Goal: Information Seeking & Learning: Learn about a topic

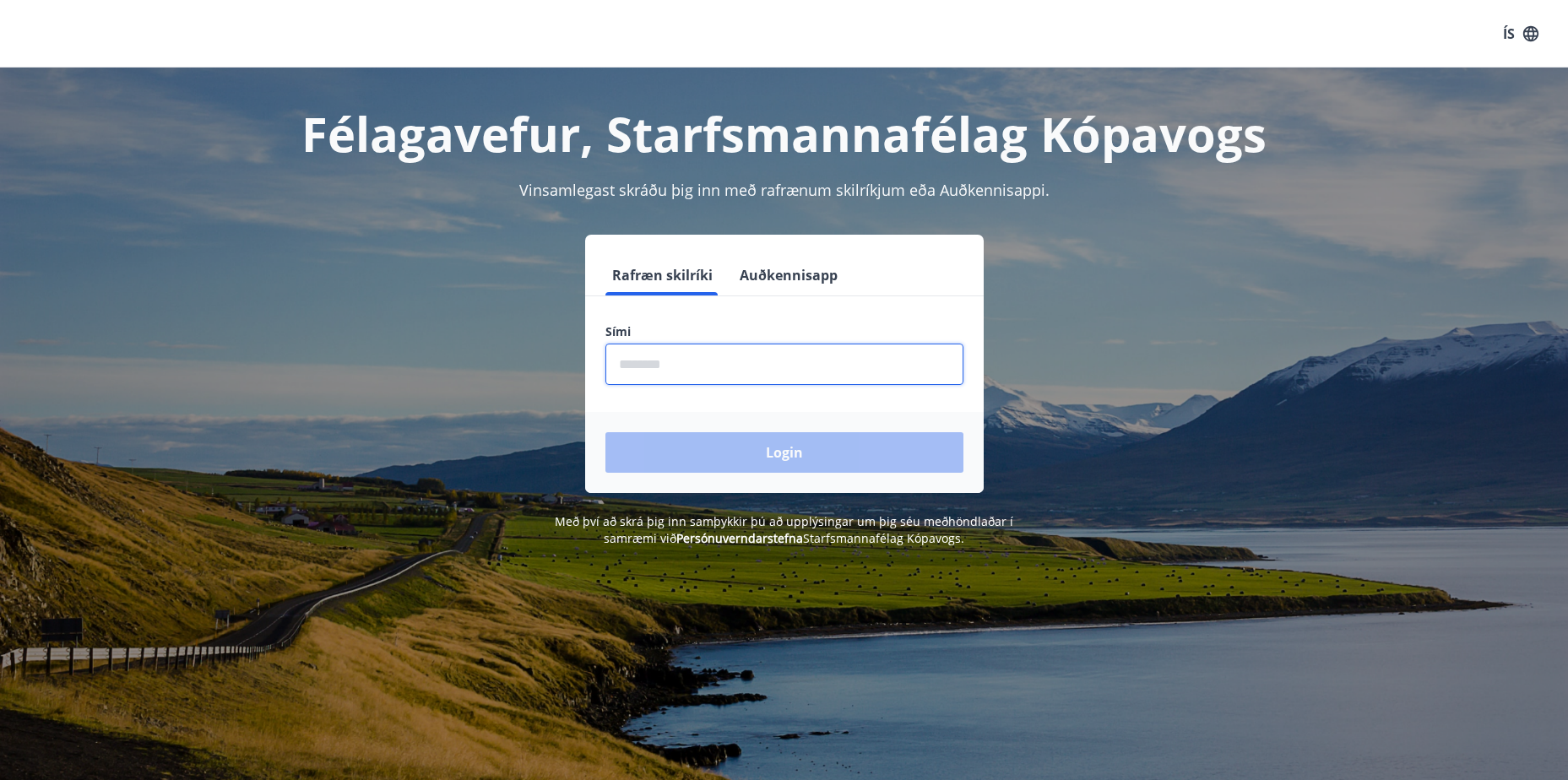
click at [681, 378] on input "phone" at bounding box center [784, 364] width 358 height 41
type input "********"
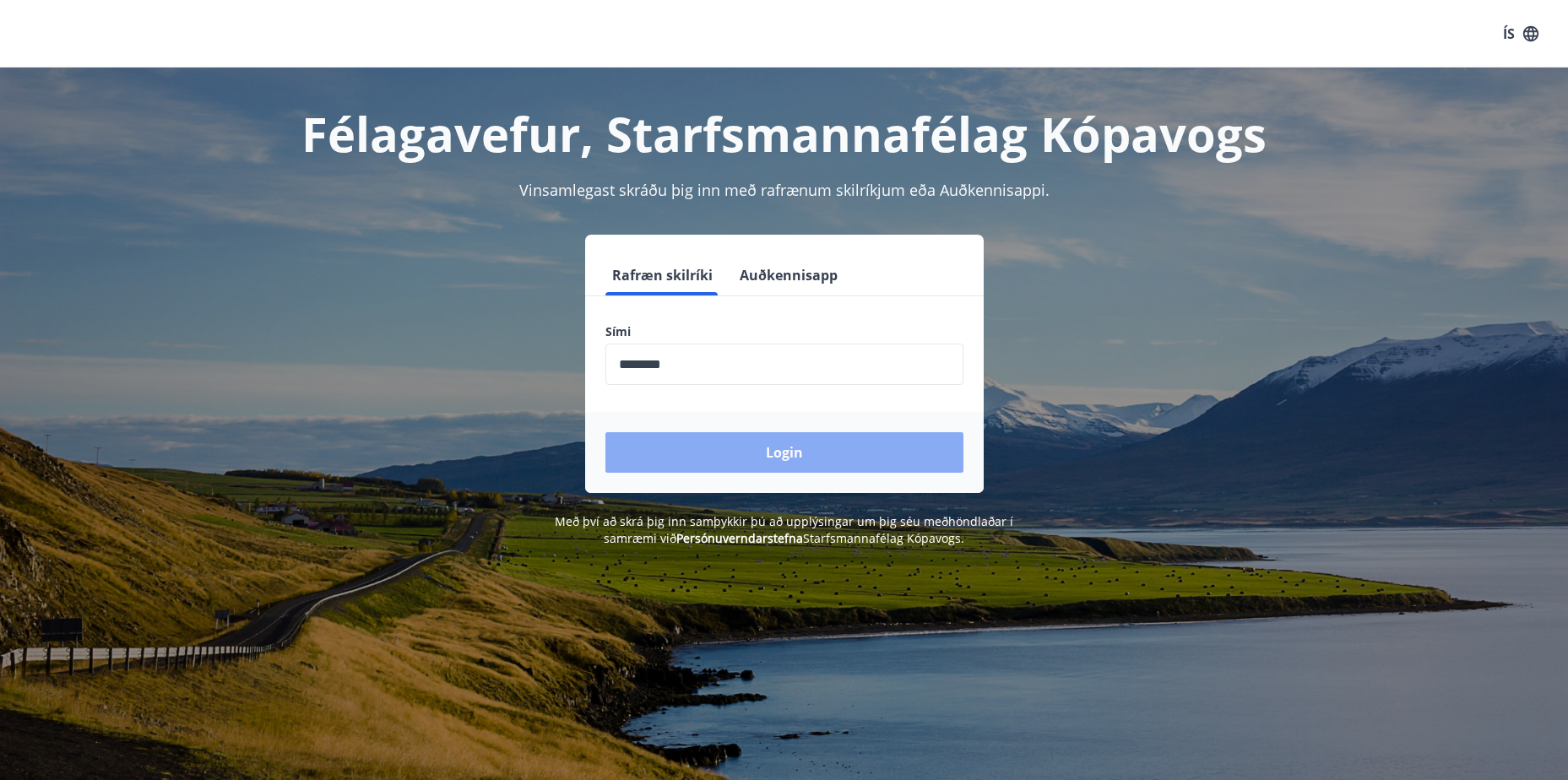
click at [795, 456] on button "Login" at bounding box center [784, 452] width 358 height 40
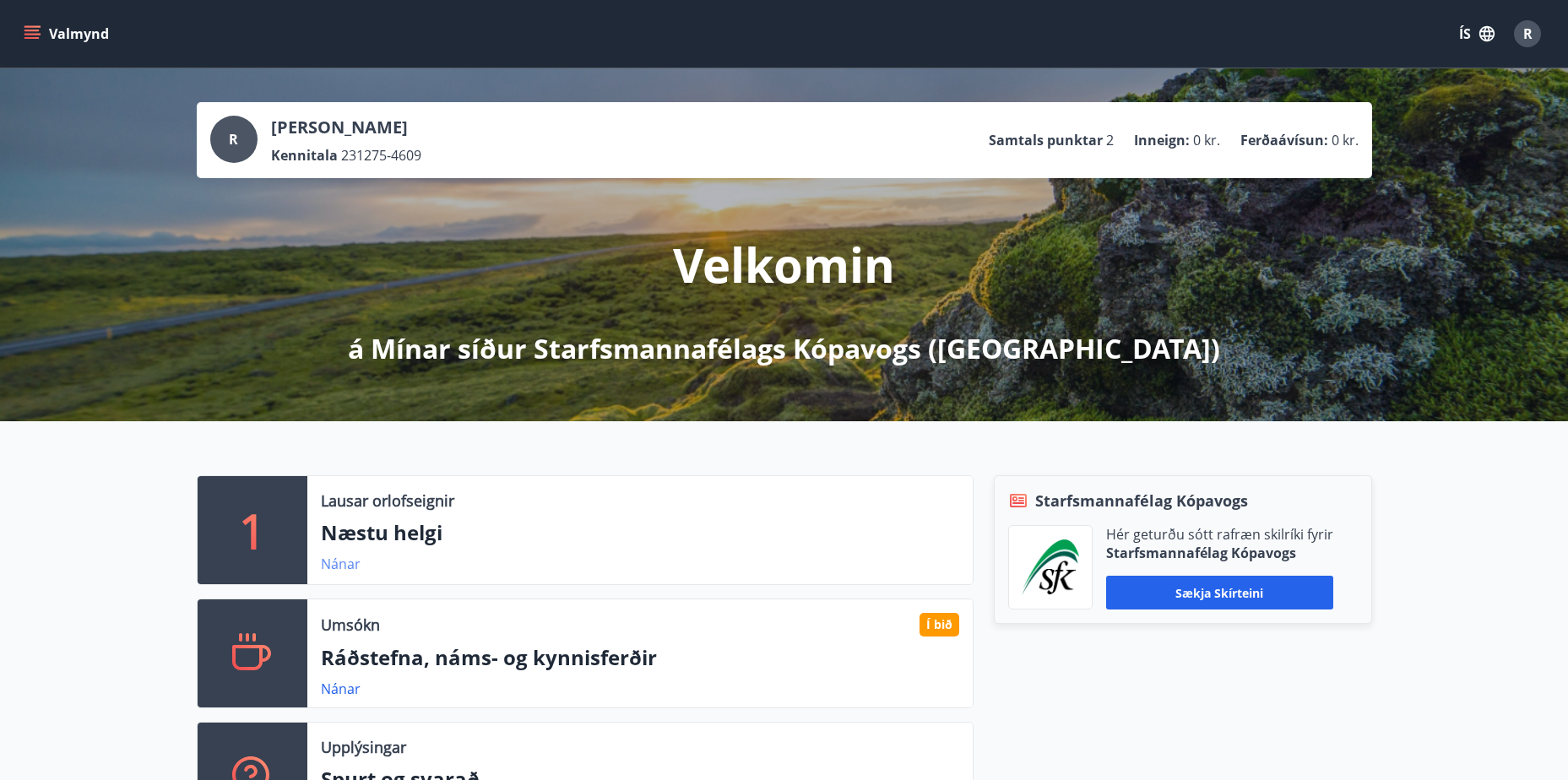
click at [344, 569] on link "Nánar" at bounding box center [341, 564] width 40 height 19
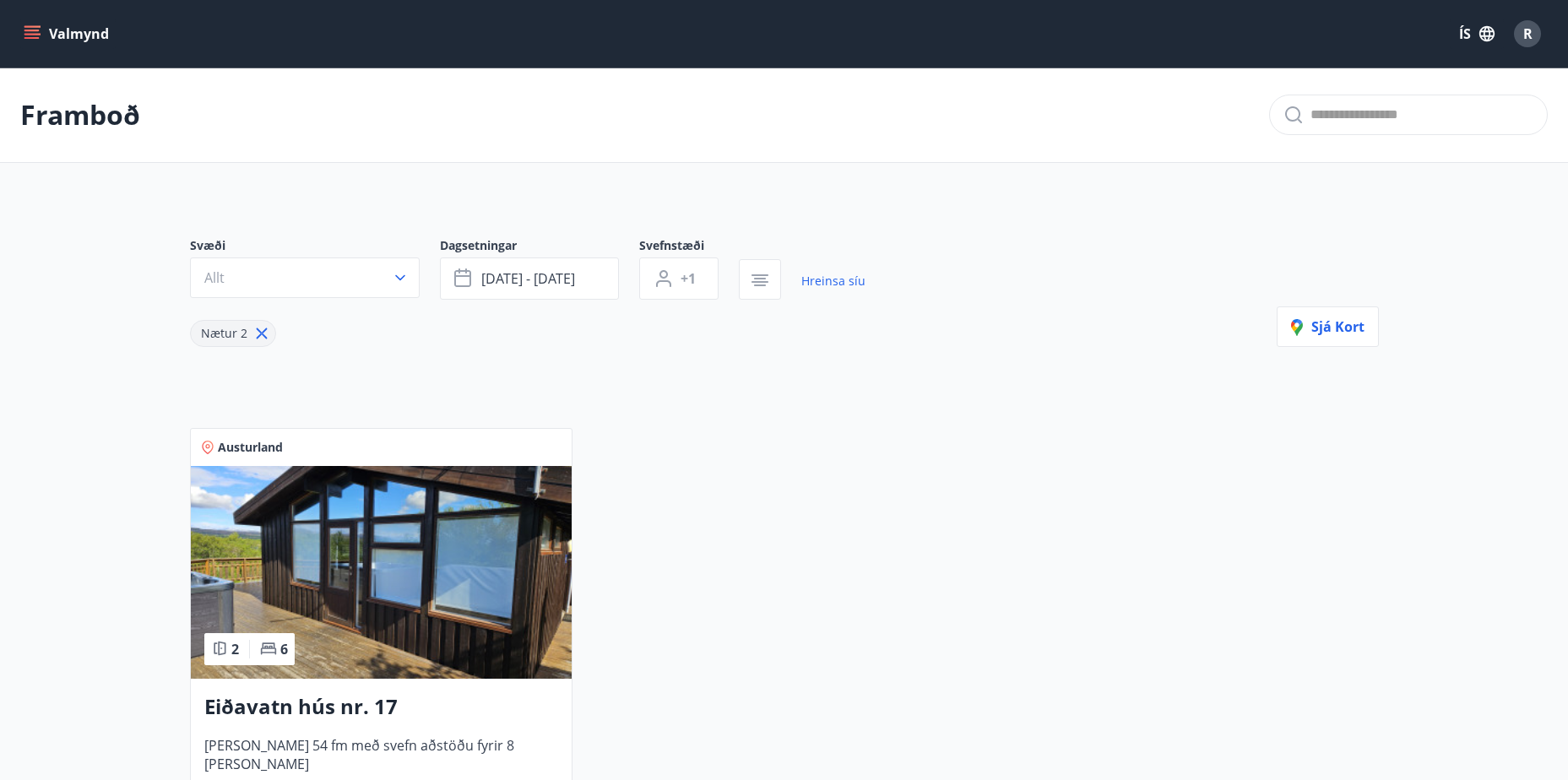
click at [254, 334] on icon at bounding box center [261, 333] width 19 height 19
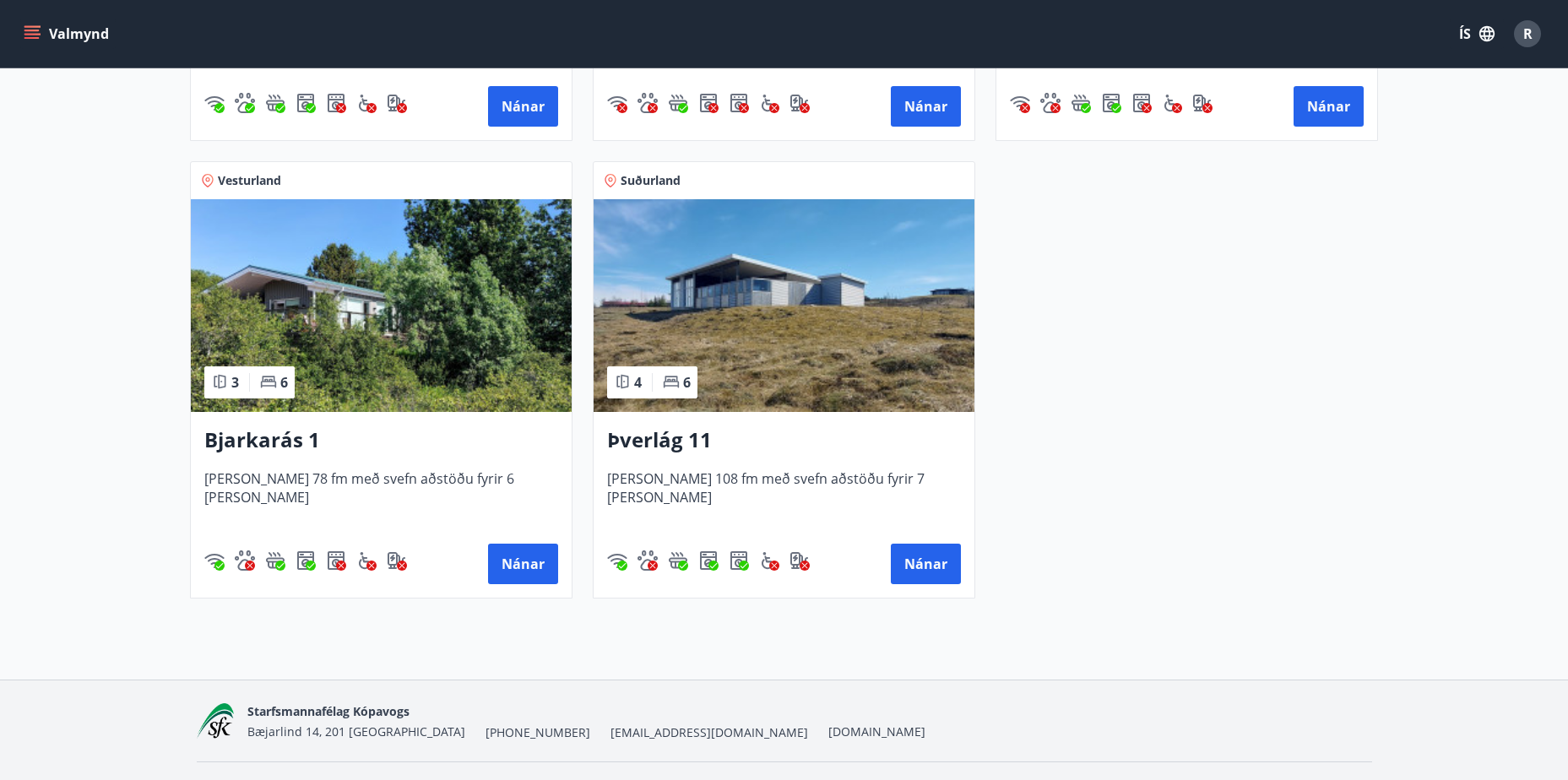
scroll to position [692, 0]
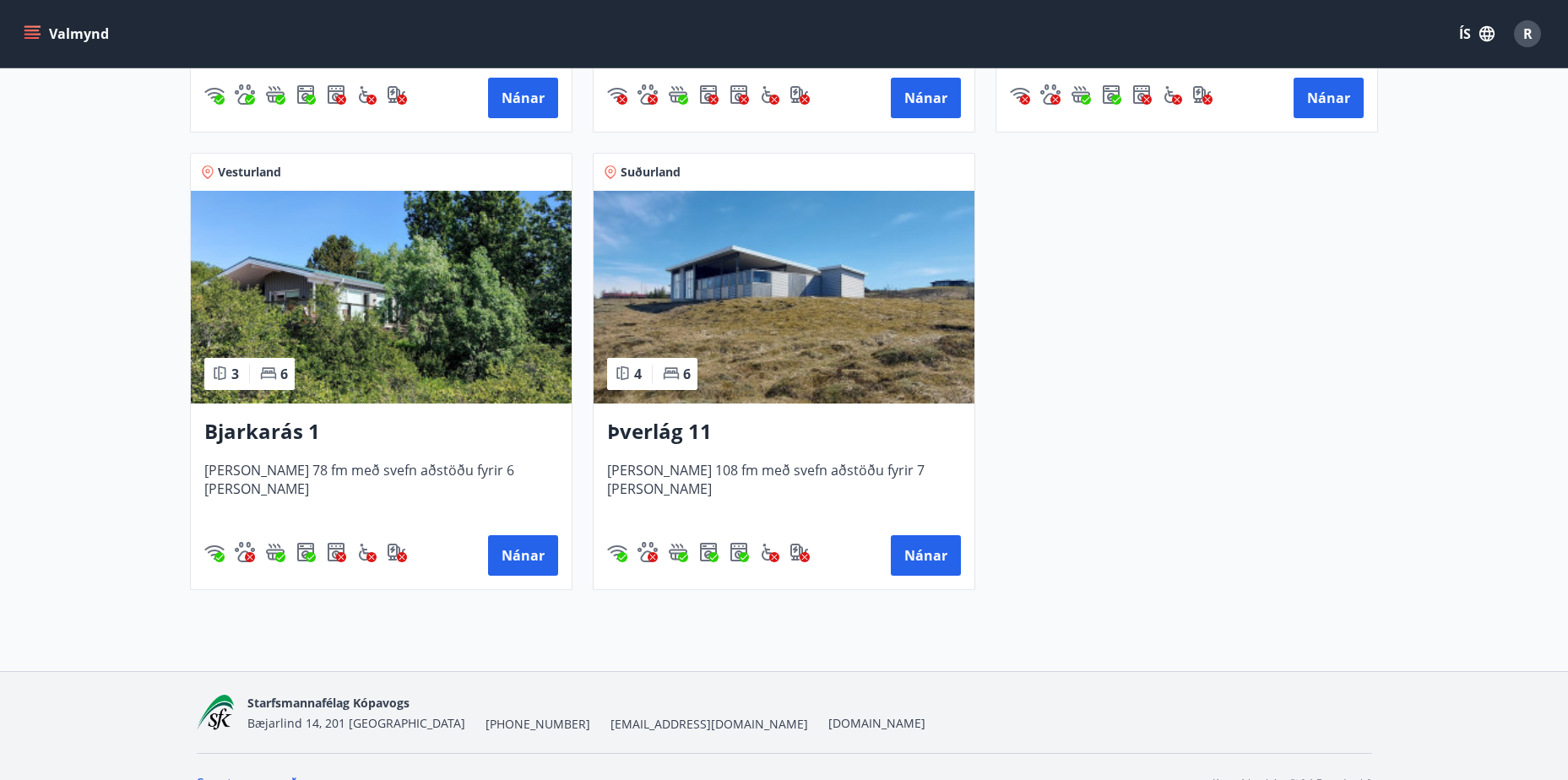
click at [641, 433] on h3 "Þverlág 11" at bounding box center [783, 432] width 353 height 30
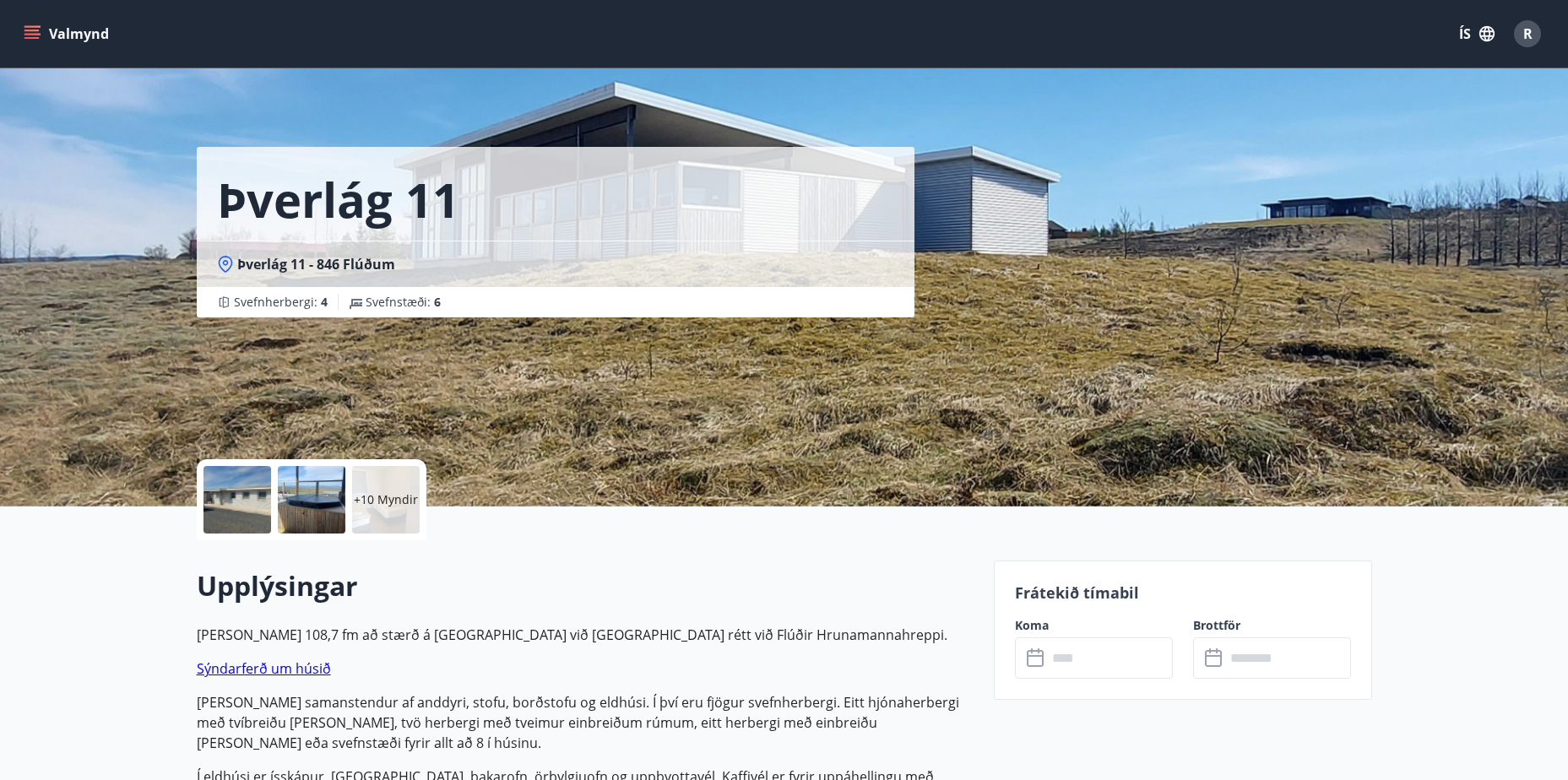
click at [227, 506] on div at bounding box center [237, 499] width 68 height 68
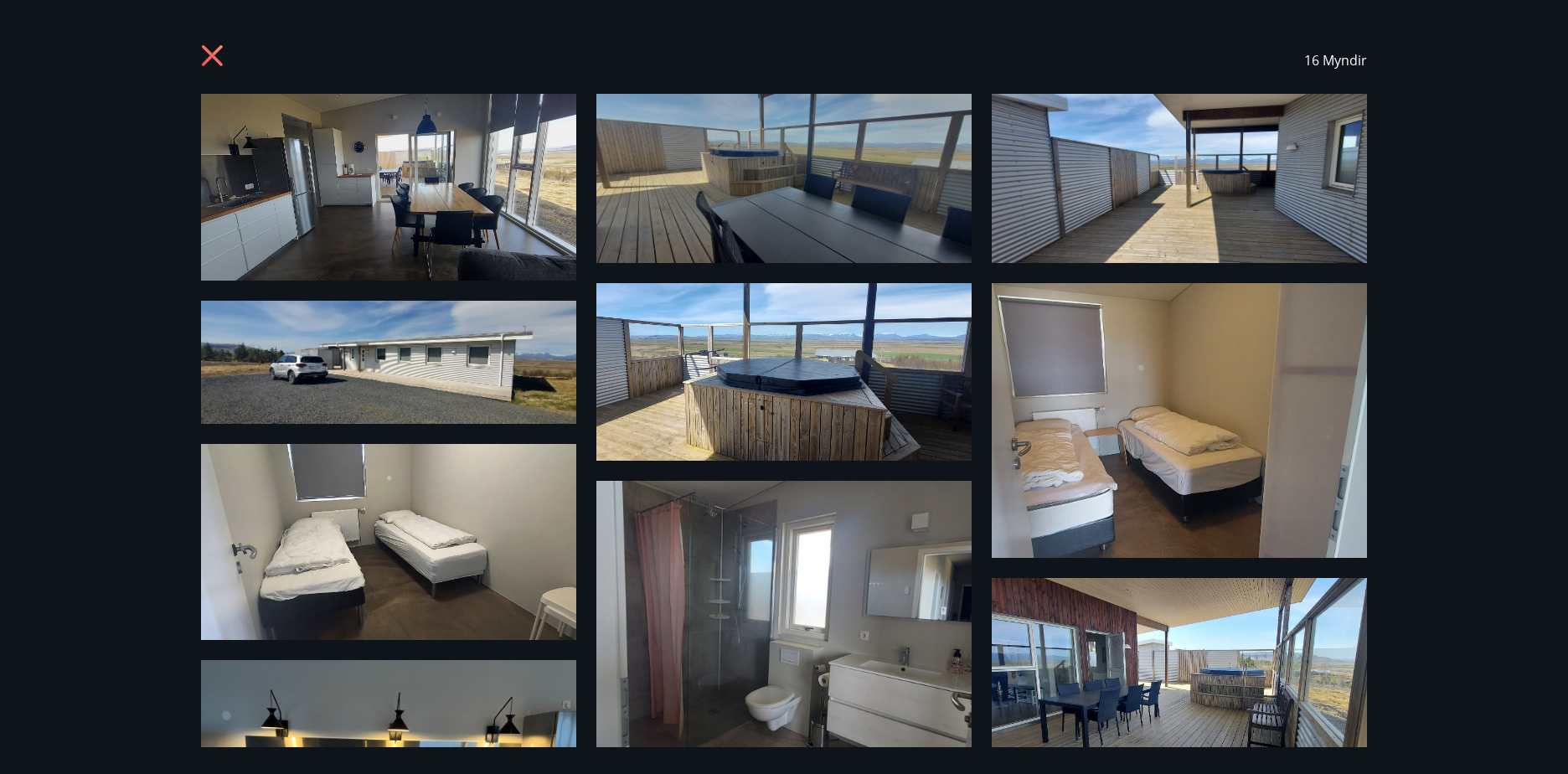
click at [1404, 324] on div "16 Myndir" at bounding box center [784, 387] width 1568 height 774
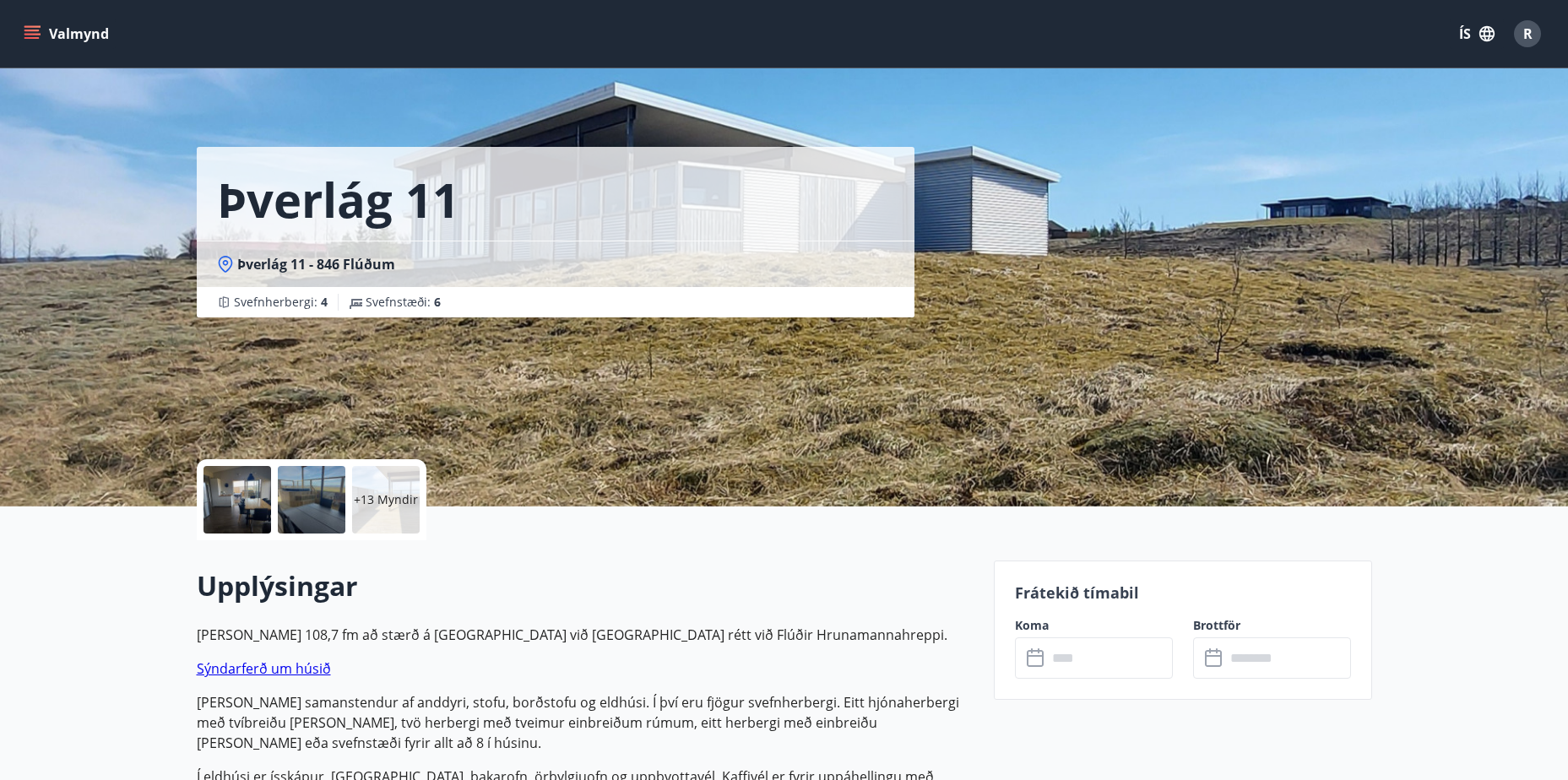
click at [254, 517] on div at bounding box center [237, 499] width 68 height 68
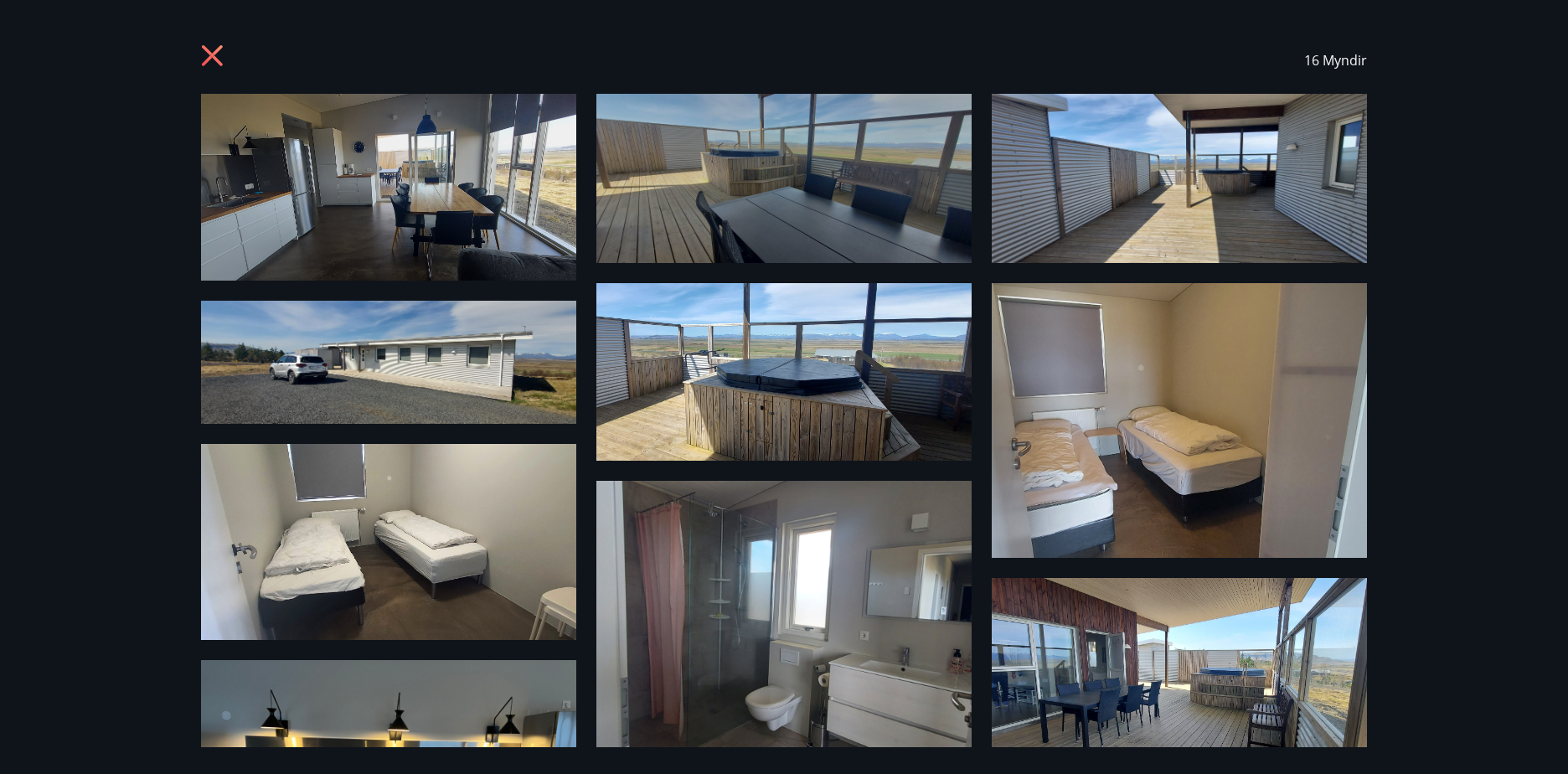
click at [421, 227] on img at bounding box center [388, 187] width 375 height 186
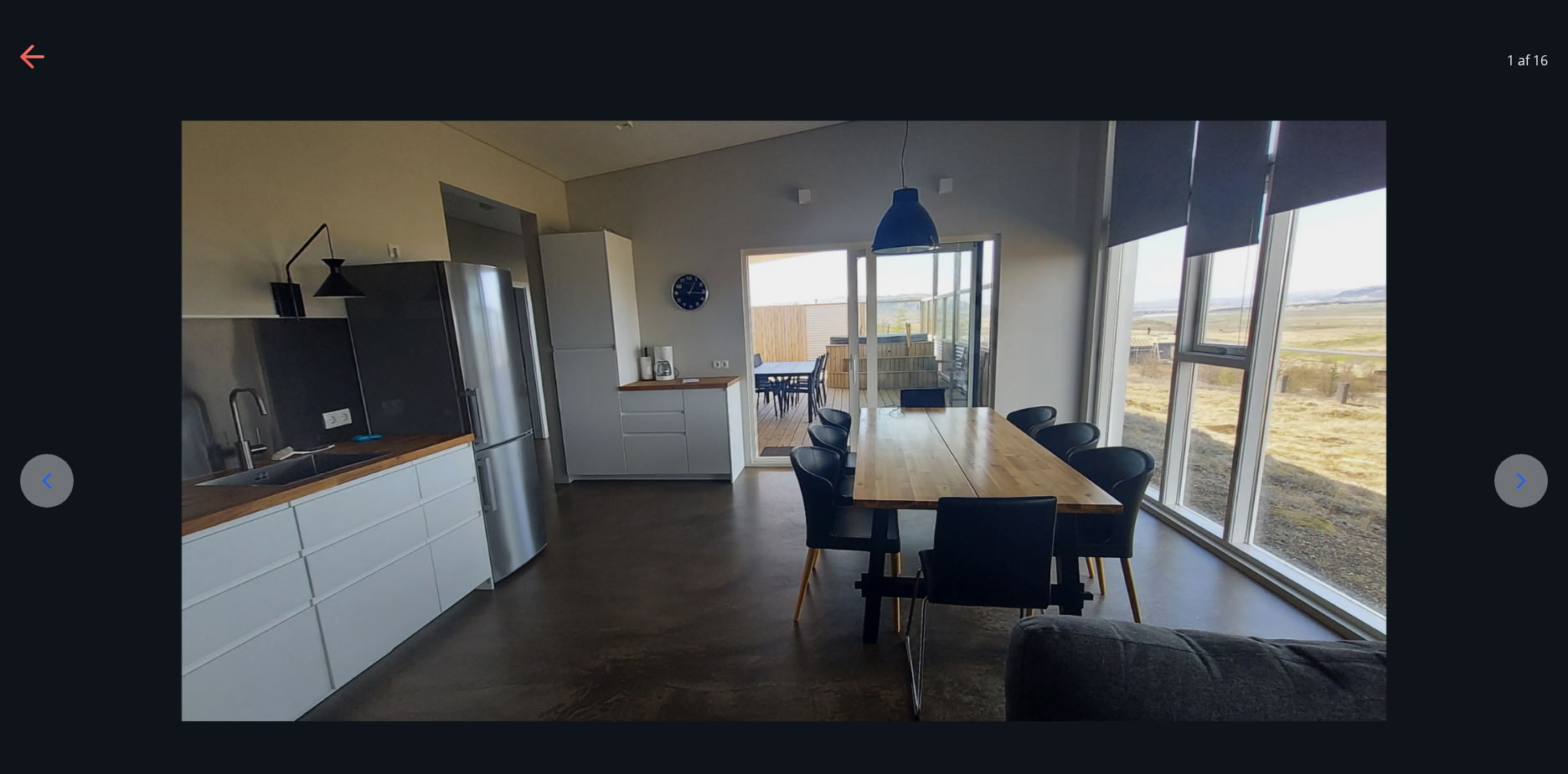
click at [1526, 482] on icon at bounding box center [1520, 481] width 27 height 27
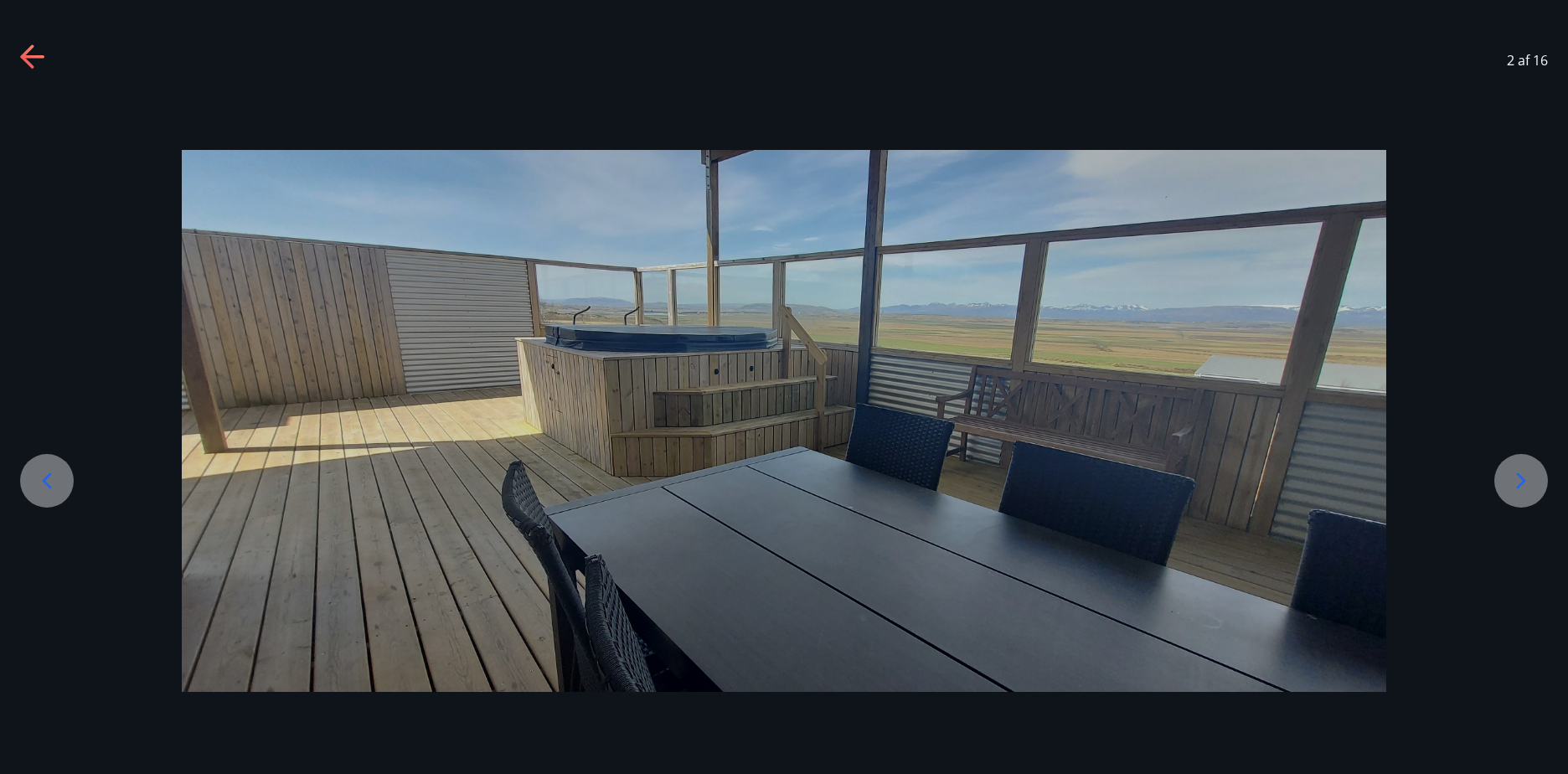
click at [1525, 485] on icon at bounding box center [1520, 481] width 27 height 27
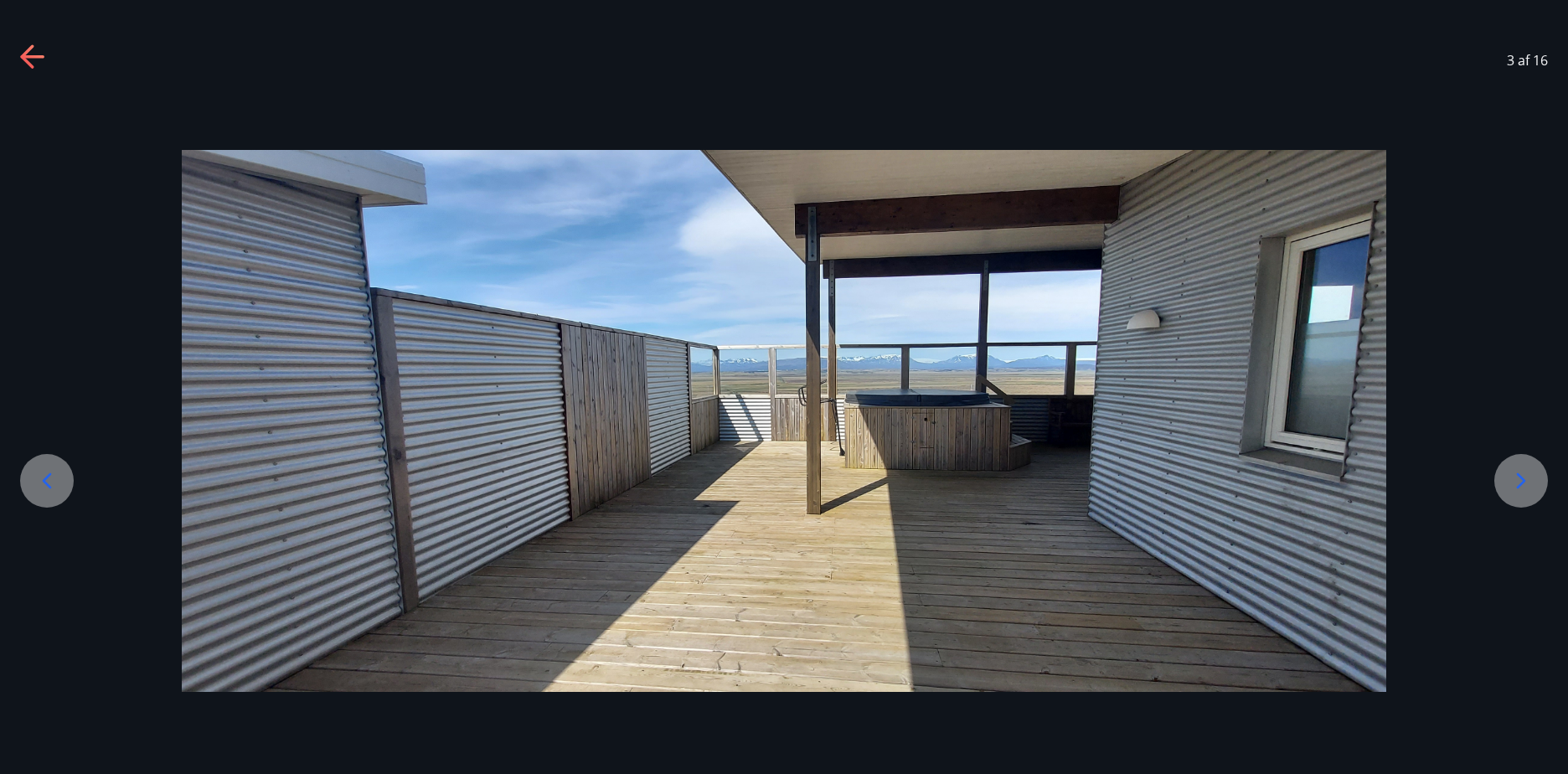
click at [1525, 485] on icon at bounding box center [1520, 481] width 27 height 27
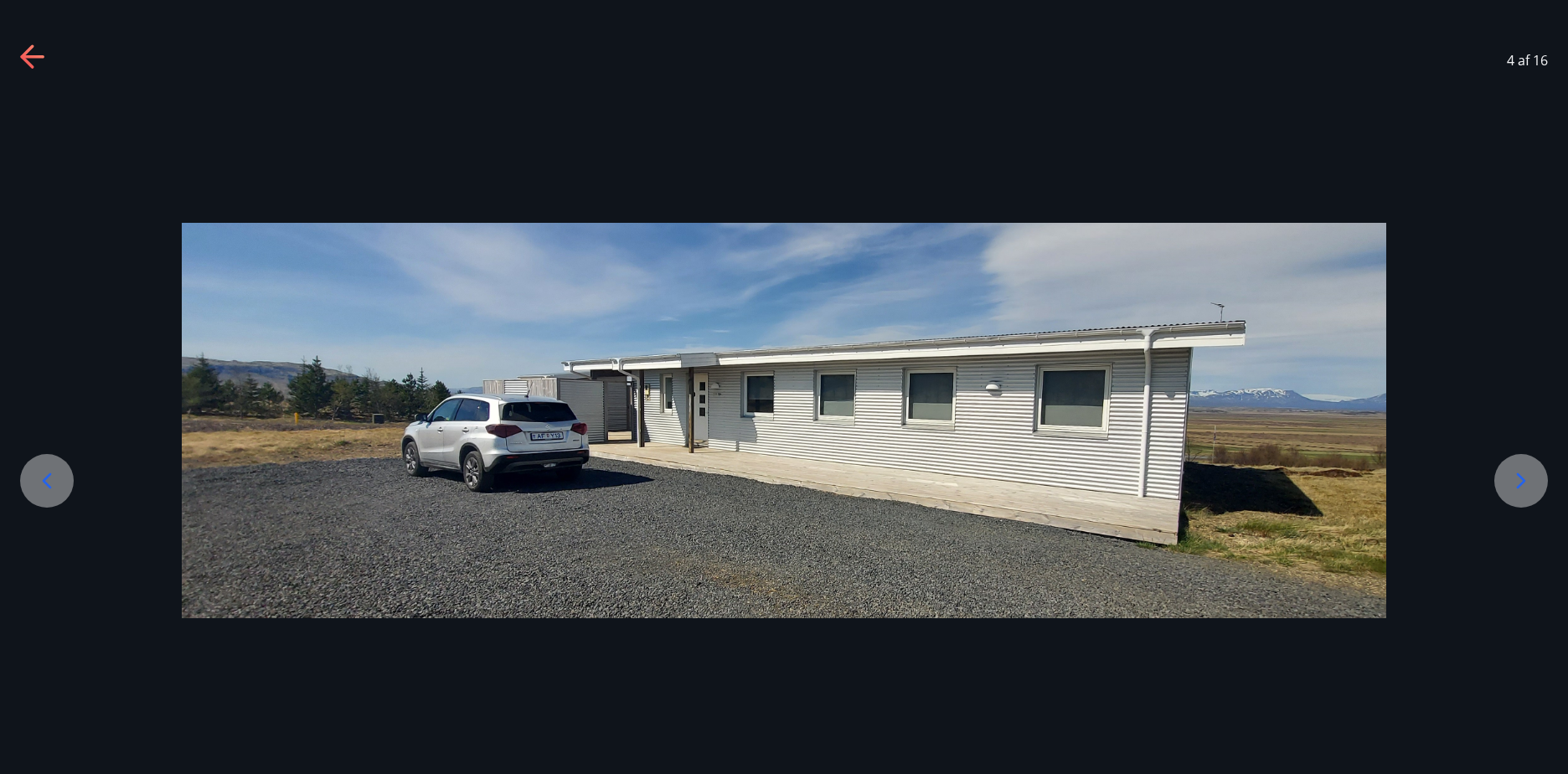
click at [1523, 488] on icon at bounding box center [1520, 481] width 27 height 27
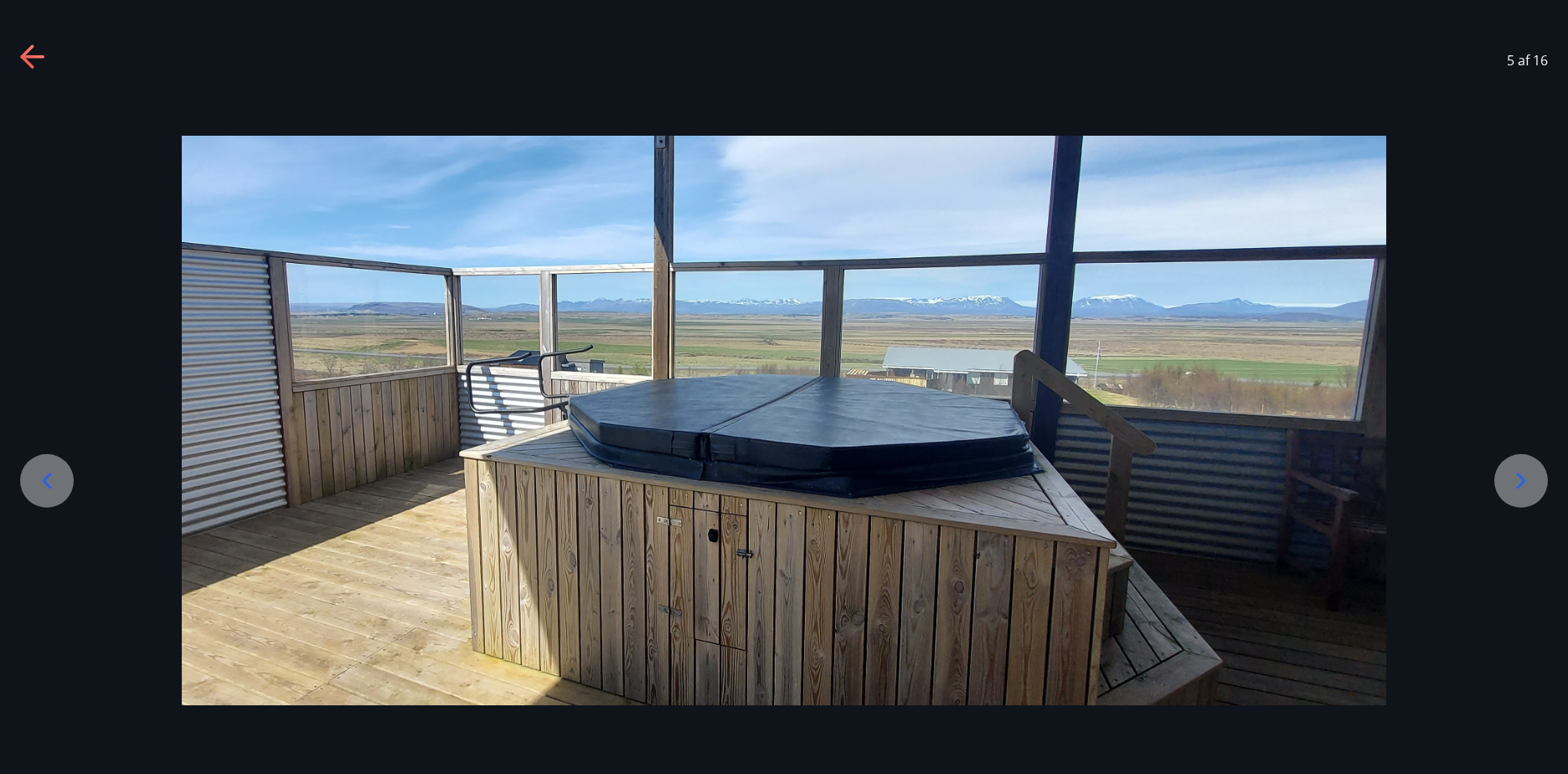
click at [1521, 488] on icon at bounding box center [1520, 481] width 27 height 27
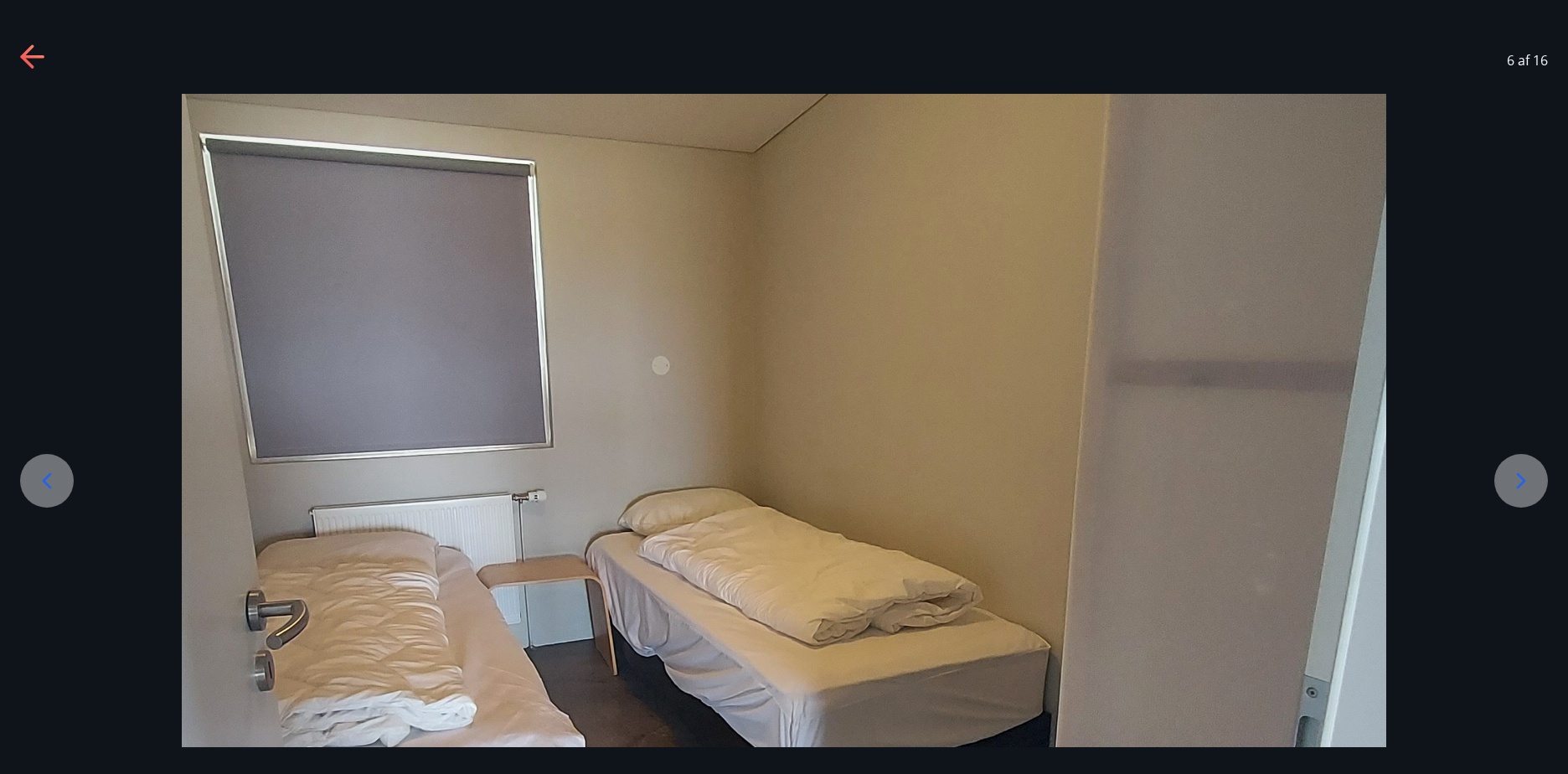
click at [1521, 488] on icon at bounding box center [1520, 481] width 27 height 27
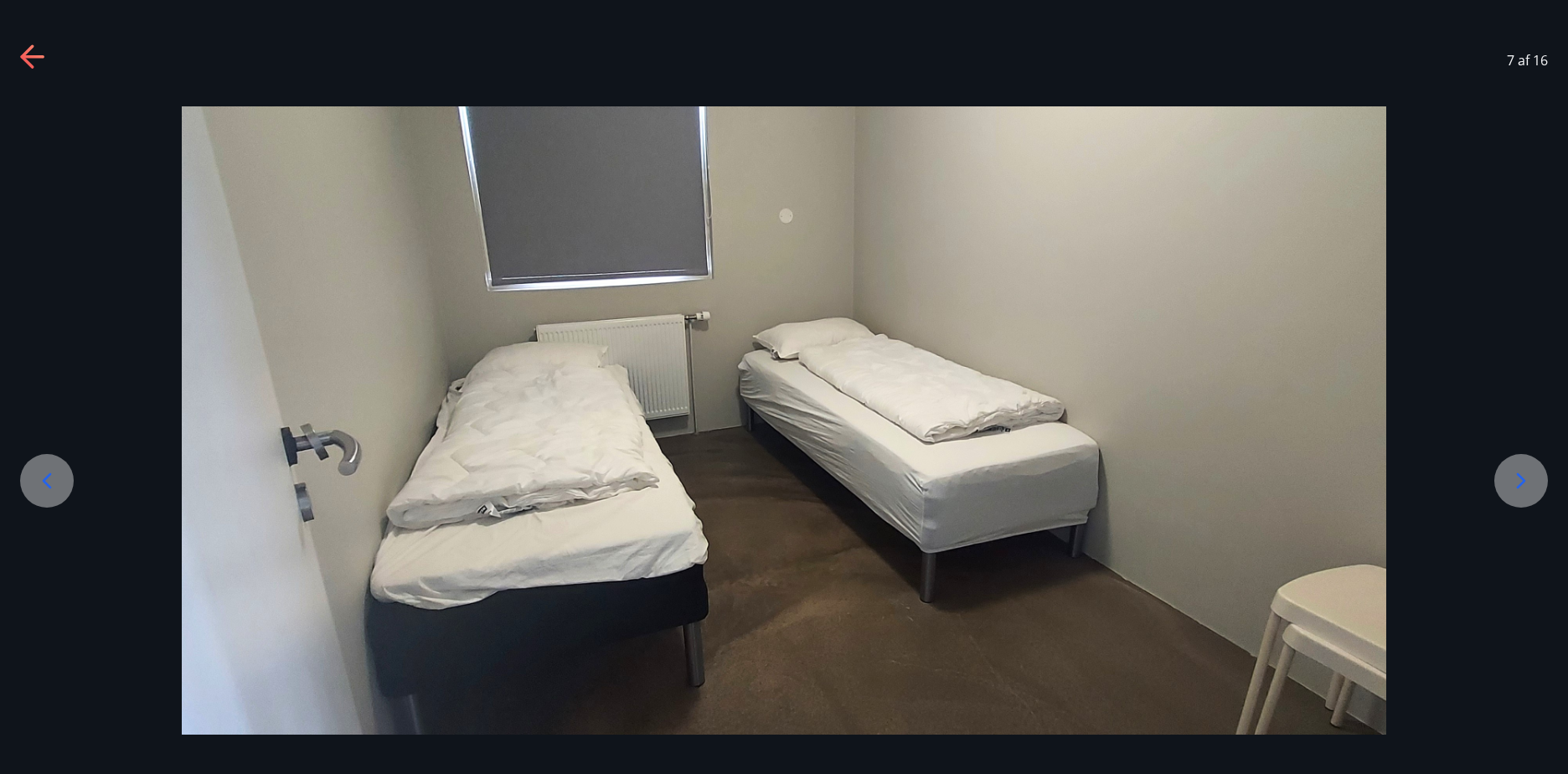
click at [1521, 488] on icon at bounding box center [1520, 481] width 27 height 27
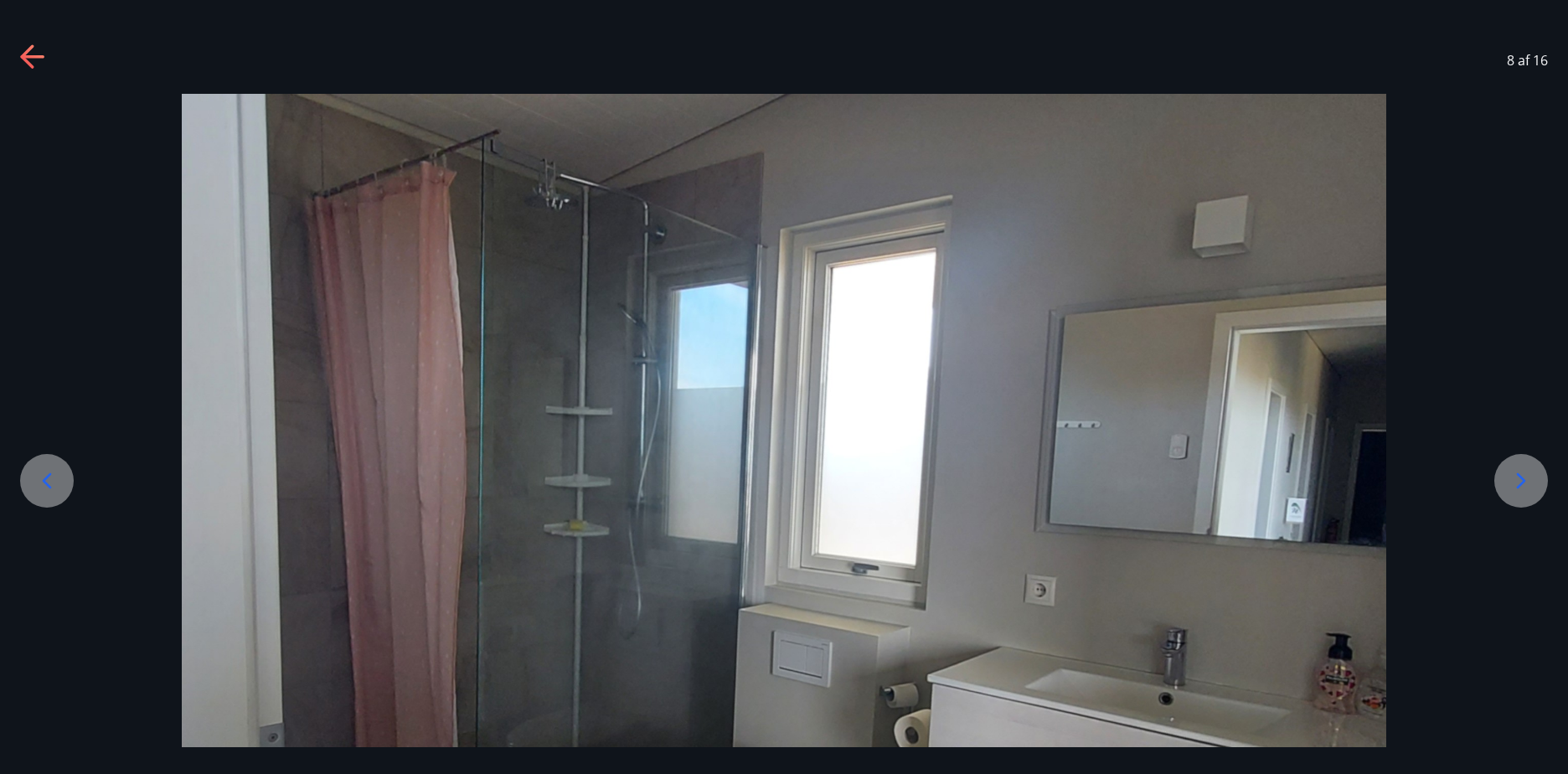
click at [1518, 489] on icon at bounding box center [1520, 481] width 27 height 27
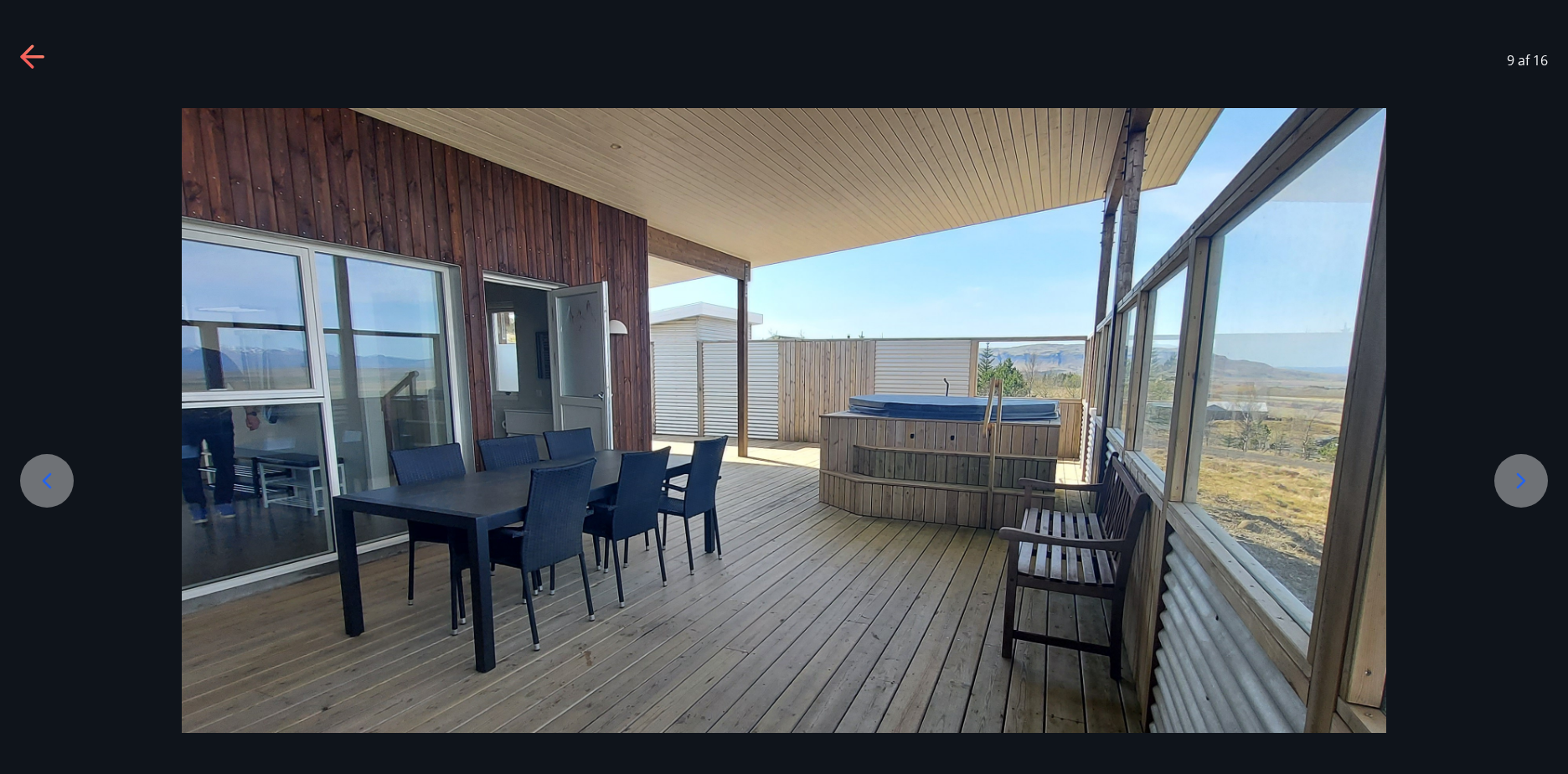
click at [1518, 489] on icon at bounding box center [1520, 481] width 27 height 27
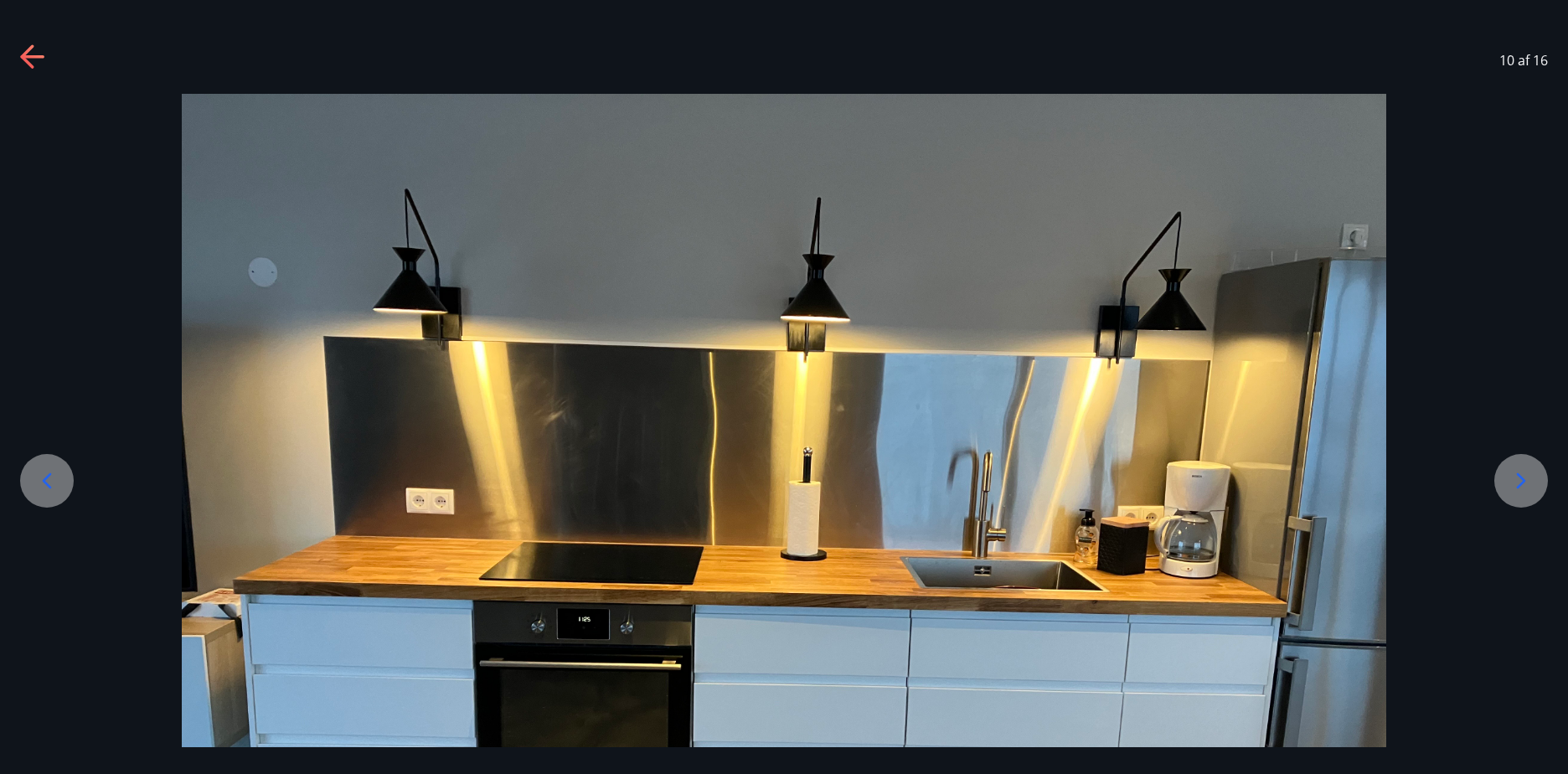
click at [1518, 489] on icon at bounding box center [1520, 481] width 27 height 27
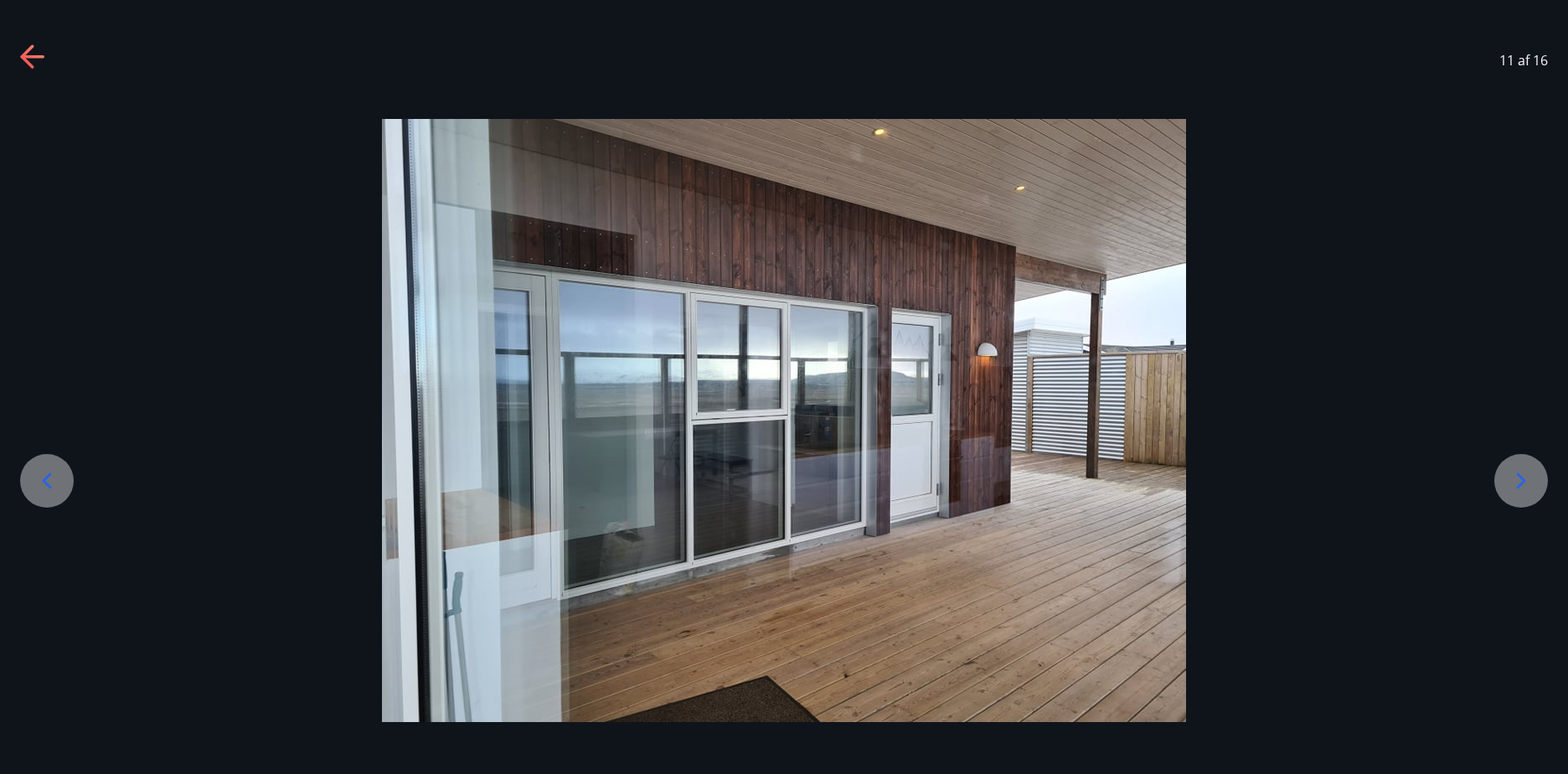
click at [1518, 489] on icon at bounding box center [1520, 481] width 27 height 27
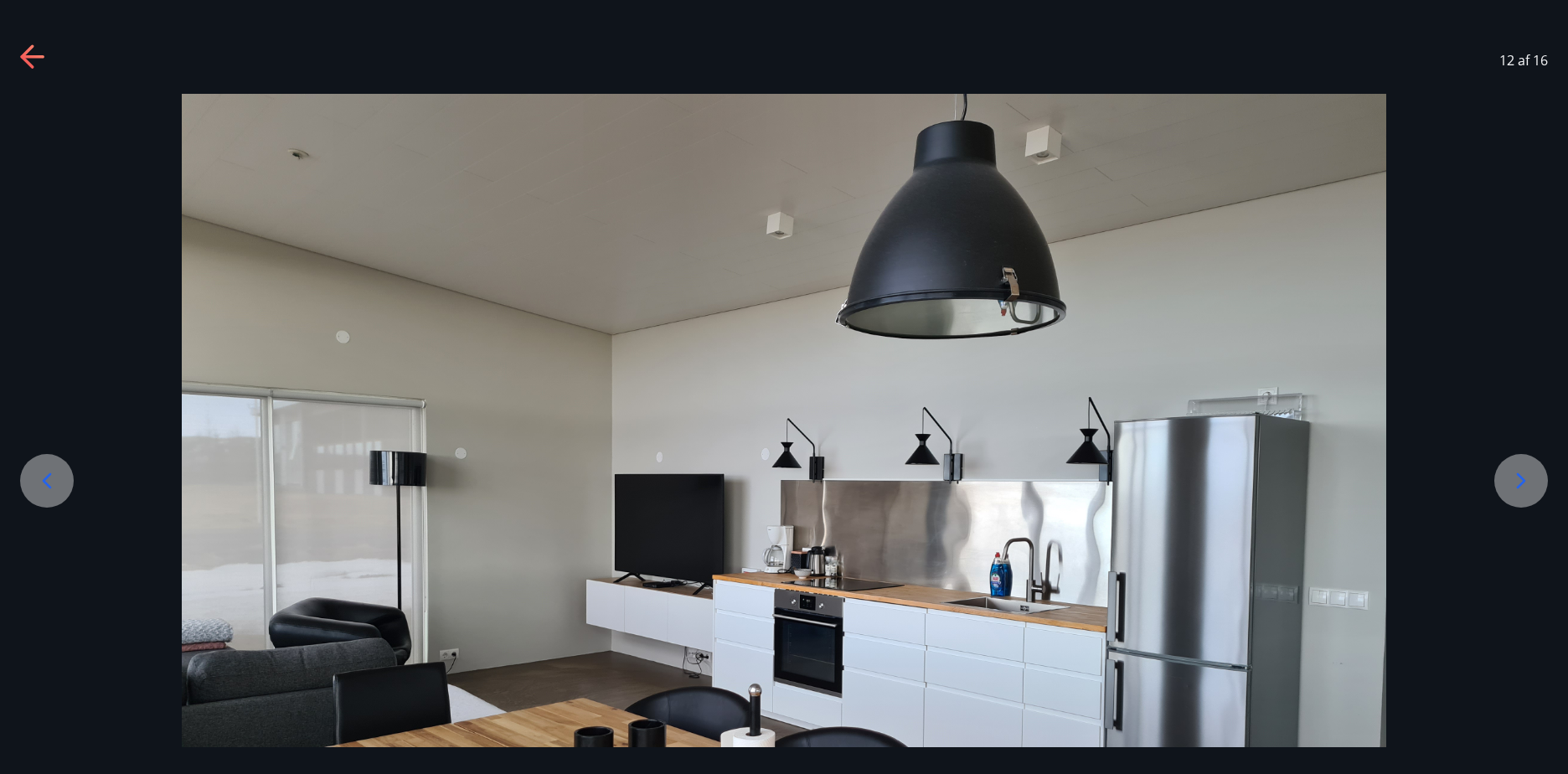
click at [1518, 489] on icon at bounding box center [1520, 481] width 27 height 27
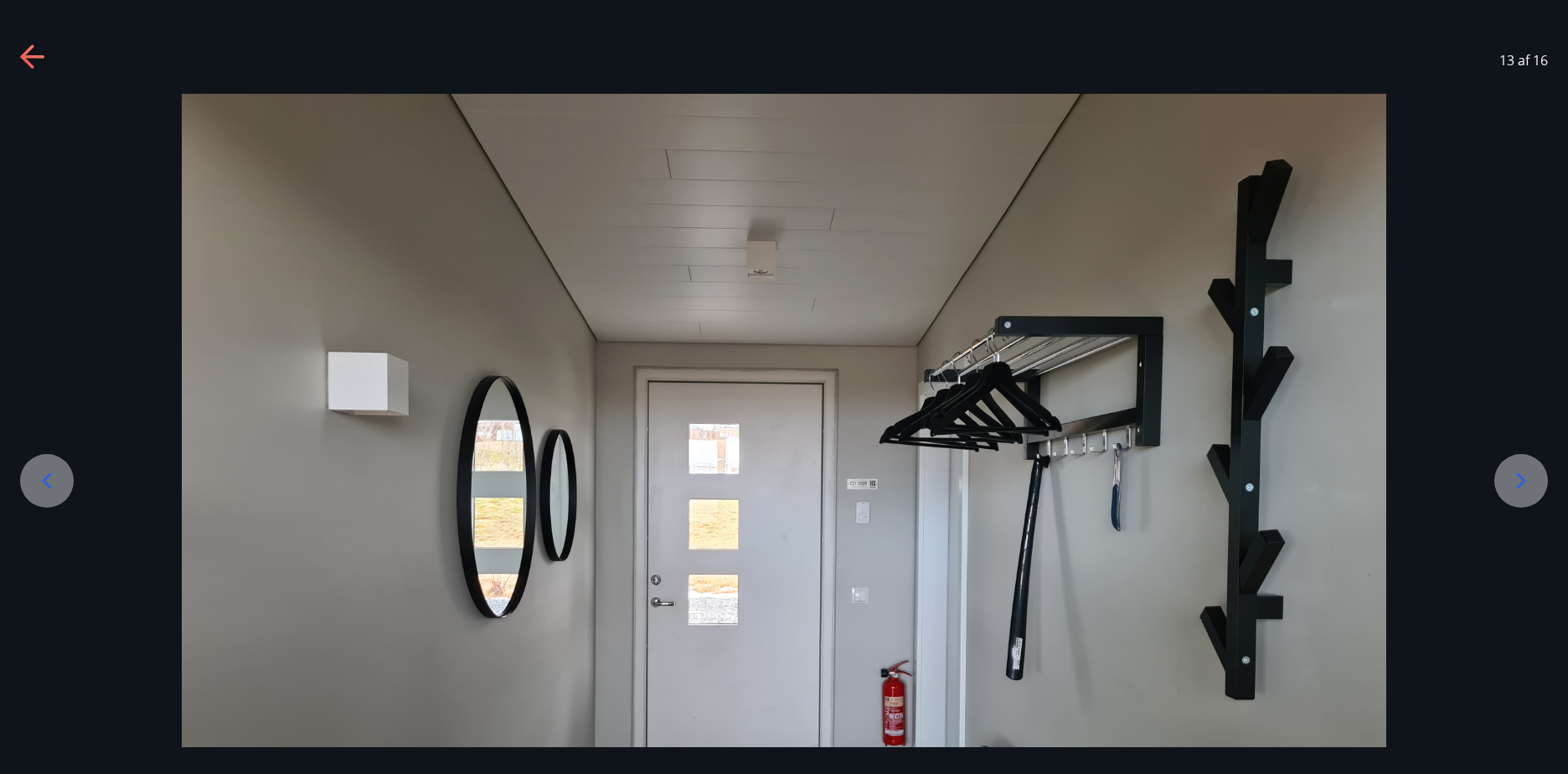
click at [1518, 489] on icon at bounding box center [1520, 481] width 27 height 27
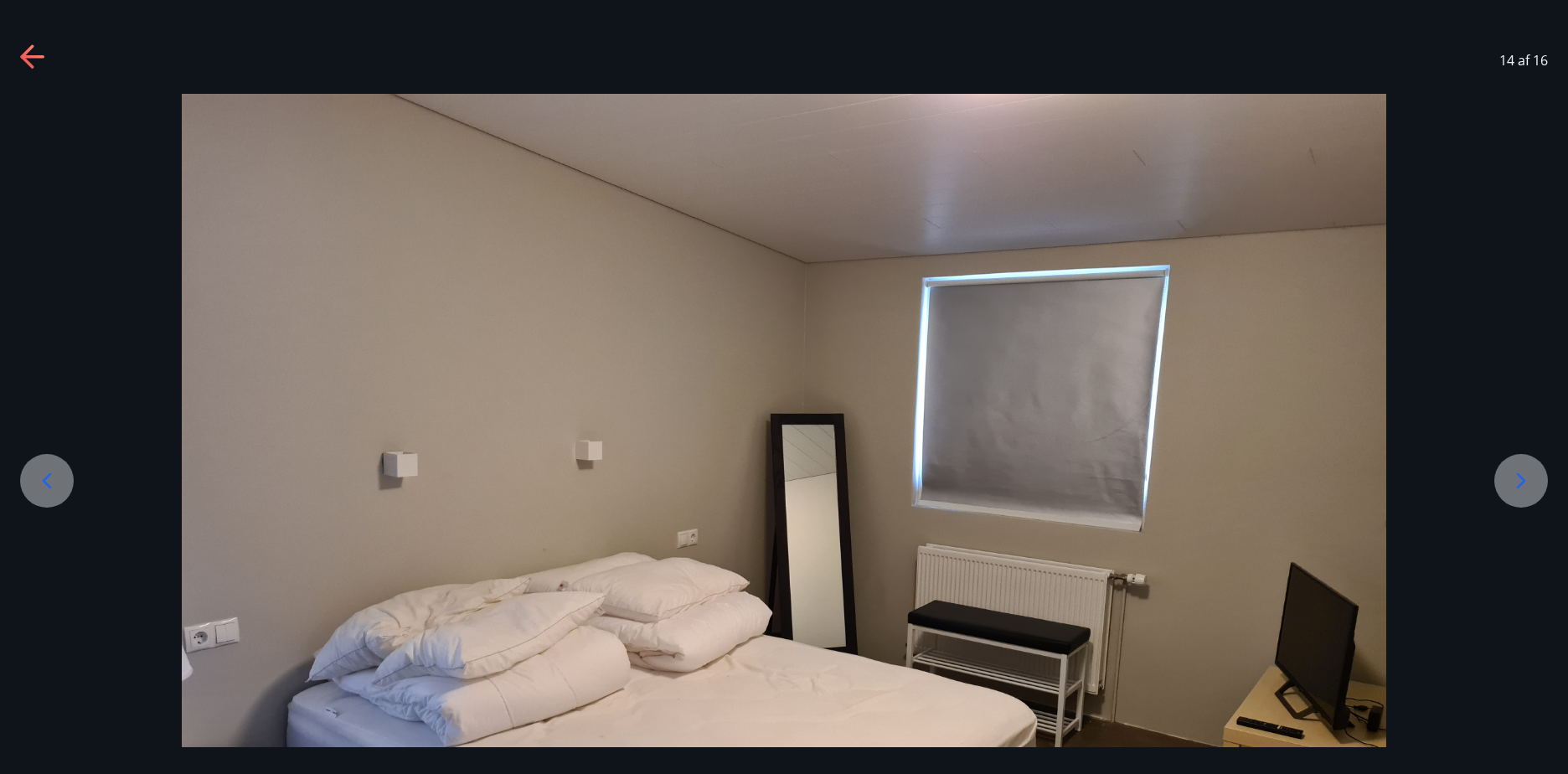
click at [1518, 489] on icon at bounding box center [1520, 481] width 27 height 27
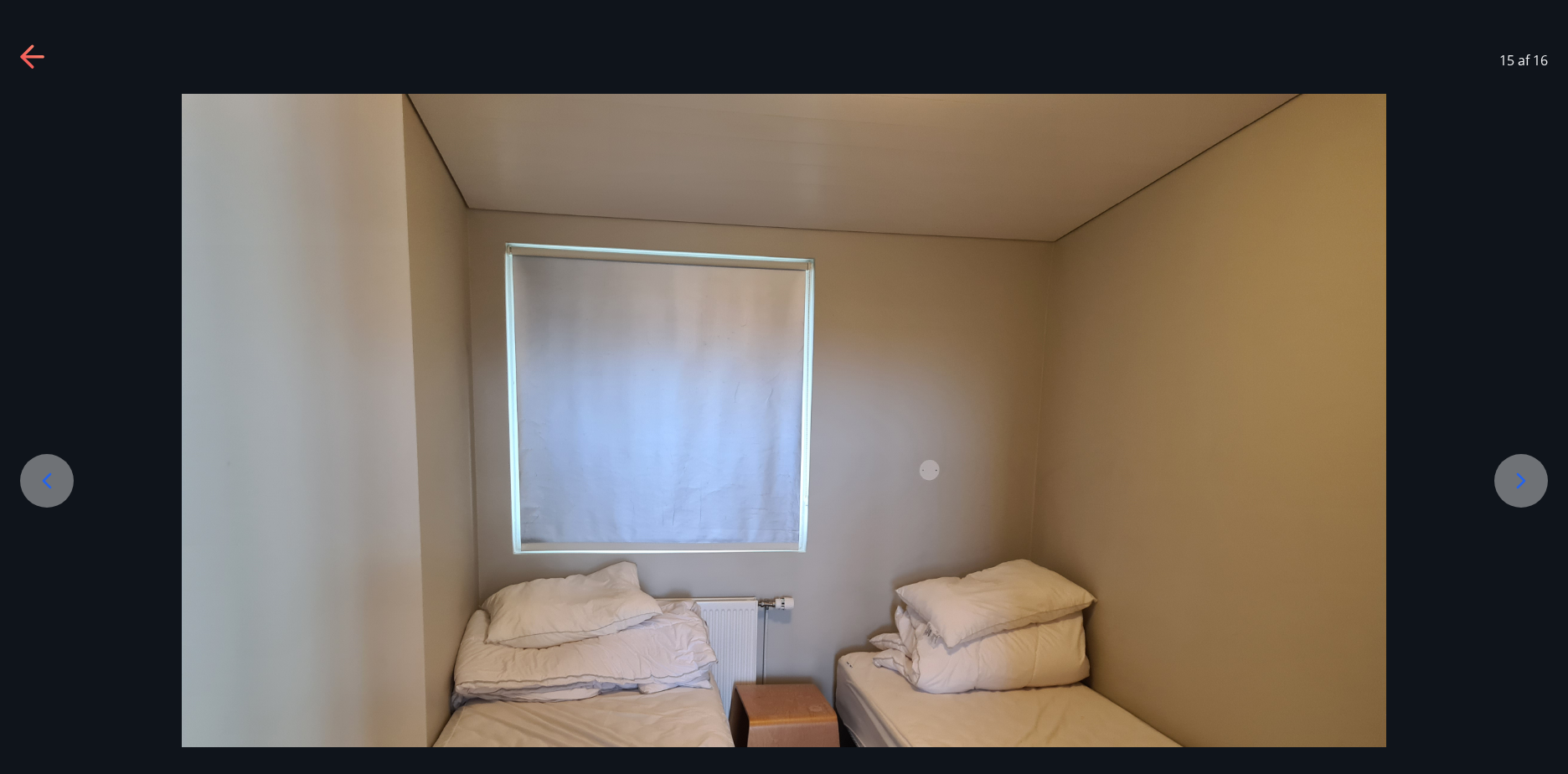
click at [1517, 490] on icon at bounding box center [1520, 481] width 27 height 27
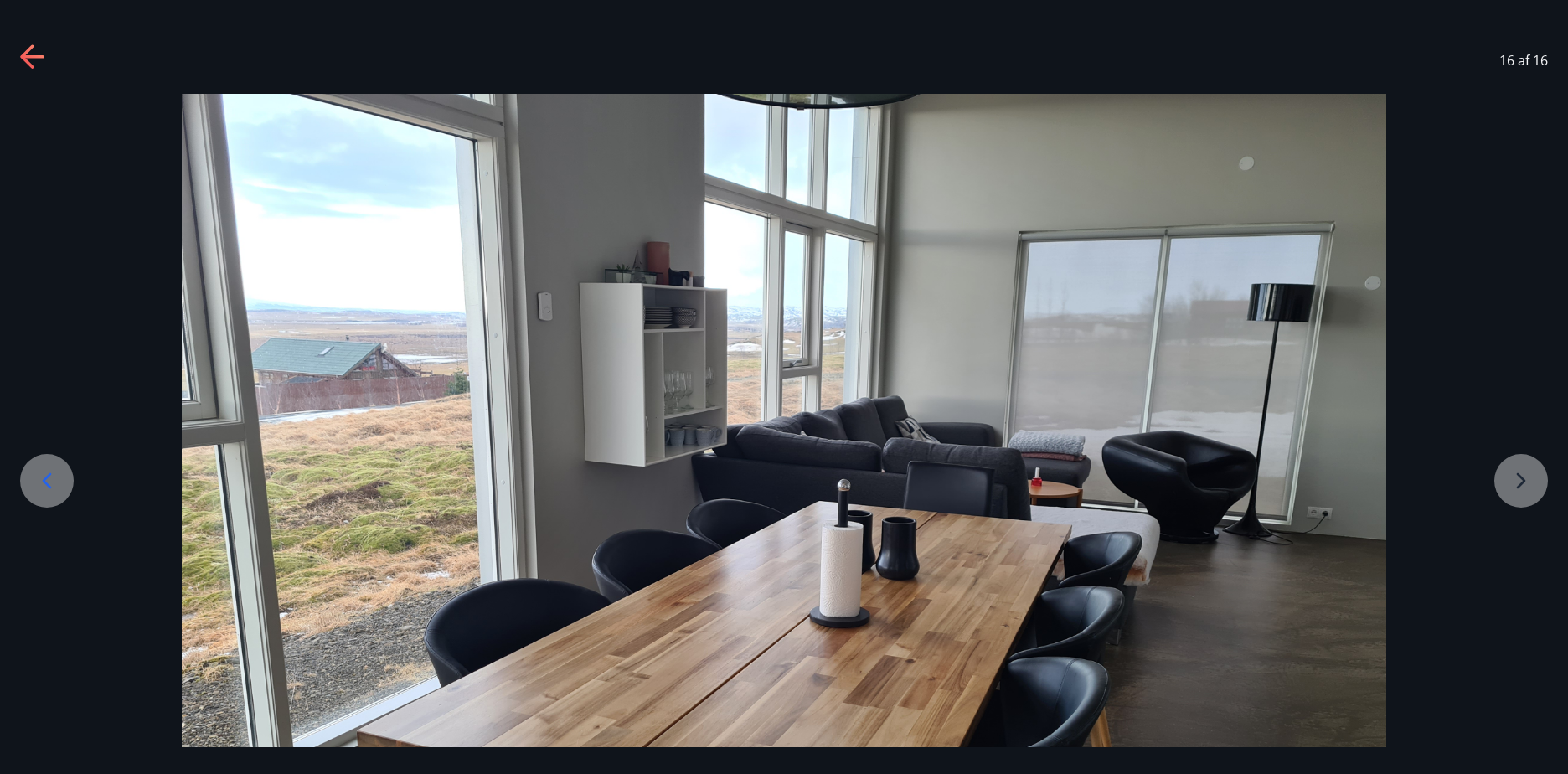
click at [1517, 490] on div at bounding box center [784, 546] width 1568 height 904
click at [1517, 489] on div at bounding box center [784, 546] width 1568 height 904
click at [27, 55] on icon at bounding box center [32, 56] width 23 height 3
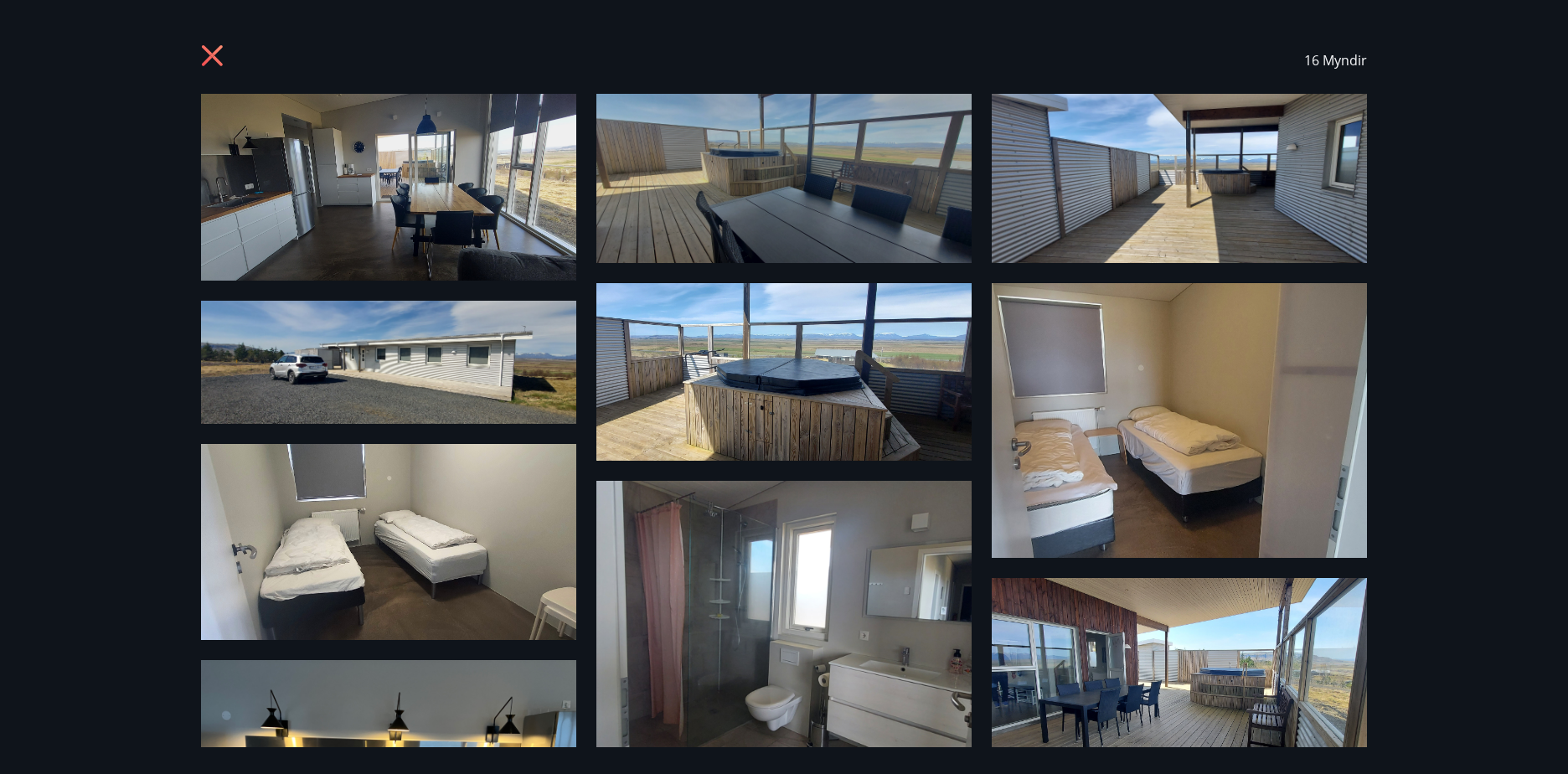
click at [207, 53] on icon at bounding box center [215, 58] width 27 height 27
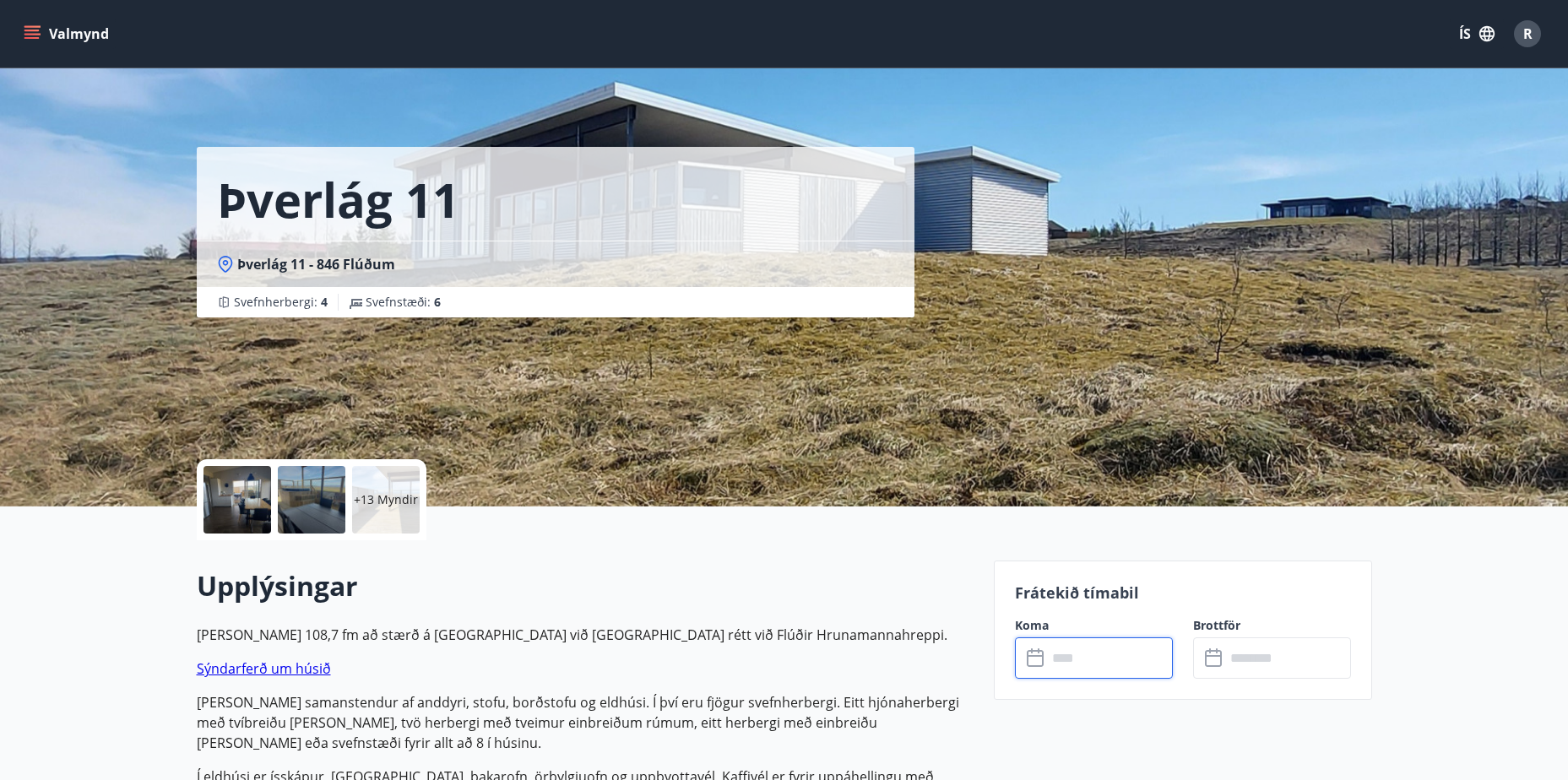
click at [1067, 665] on input "text" at bounding box center [1109, 658] width 126 height 41
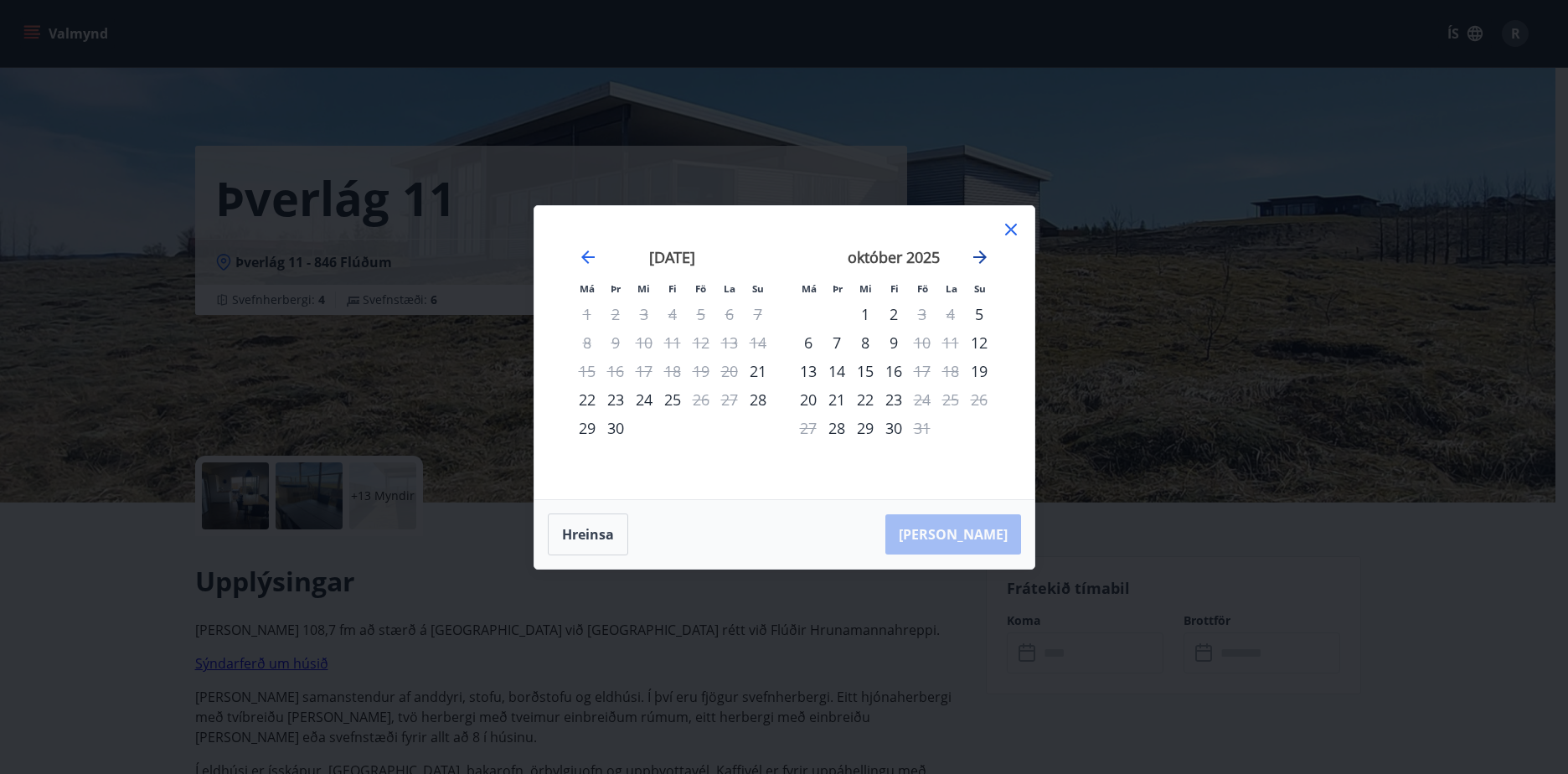
click at [977, 252] on icon "Move forward to switch to the next month." at bounding box center [980, 256] width 20 height 20
click at [979, 255] on icon "Move forward to switch to the next month." at bounding box center [980, 256] width 20 height 20
click at [977, 253] on icon "Move forward to switch to the next month." at bounding box center [980, 256] width 20 height 20
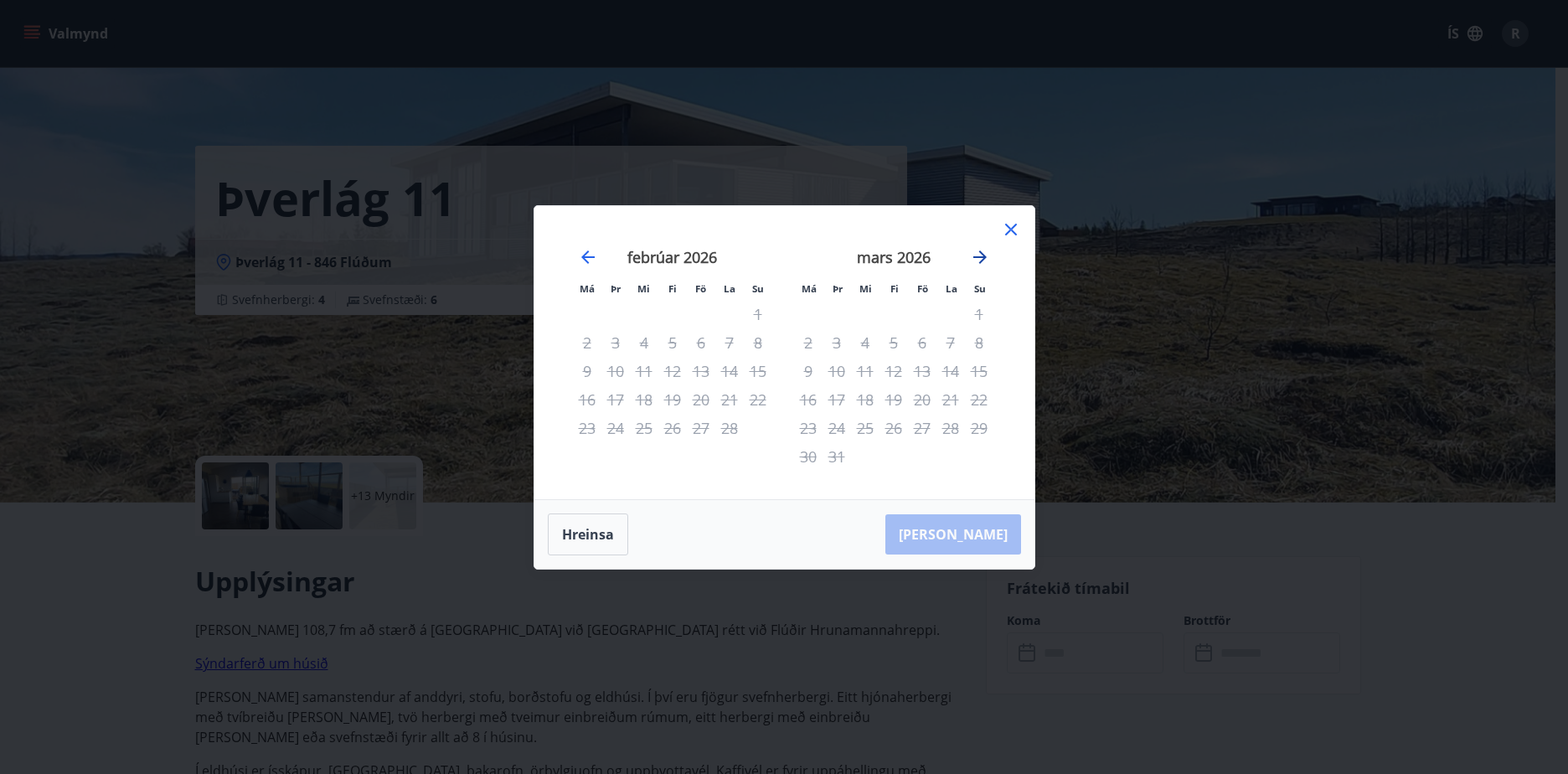
click at [977, 253] on icon "Move forward to switch to the next month." at bounding box center [980, 256] width 20 height 20
click at [983, 249] on icon "Move forward to switch to the next month." at bounding box center [980, 256] width 20 height 20
click at [1010, 221] on icon at bounding box center [1011, 229] width 20 height 20
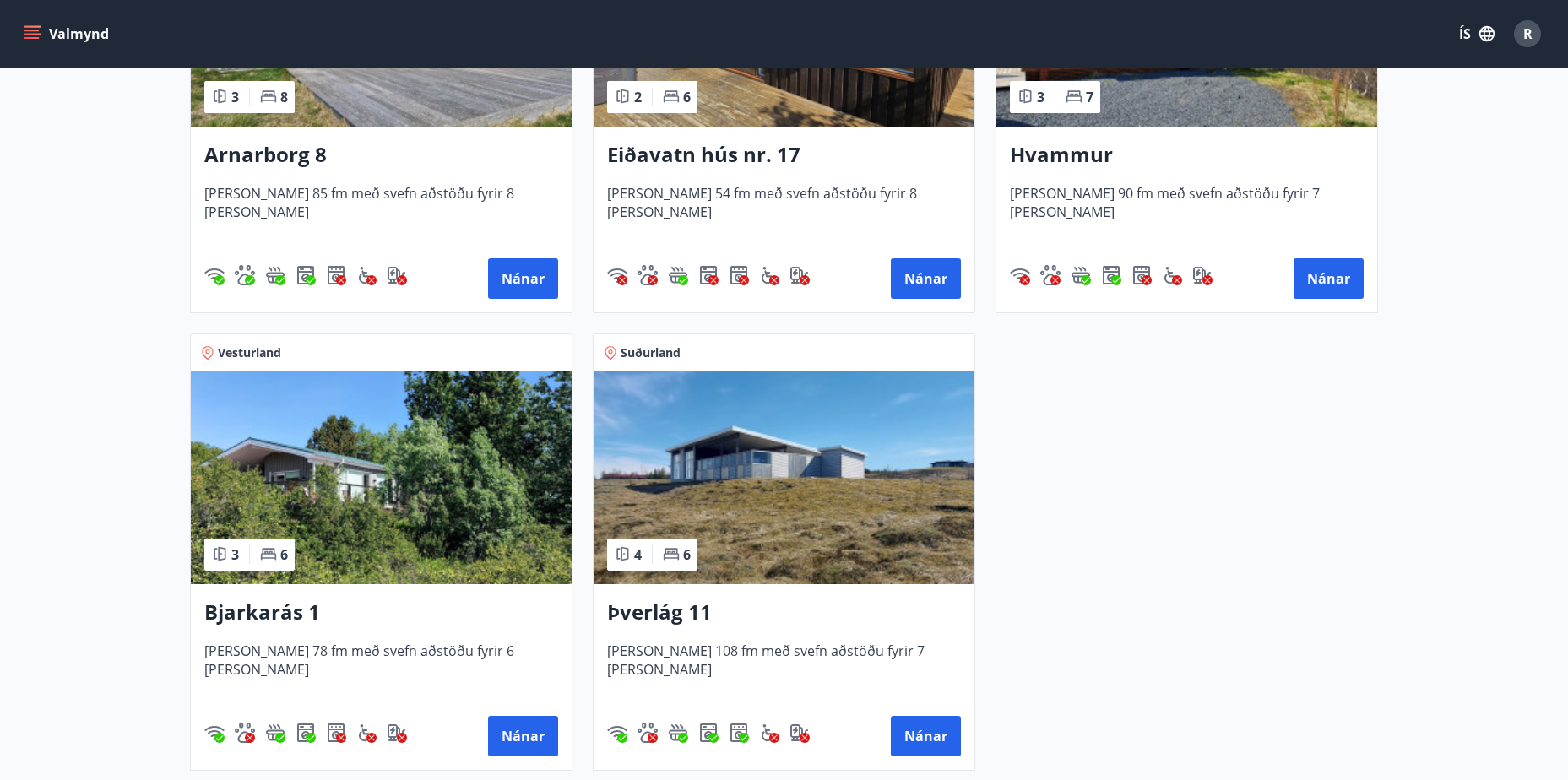
scroll to position [488, 0]
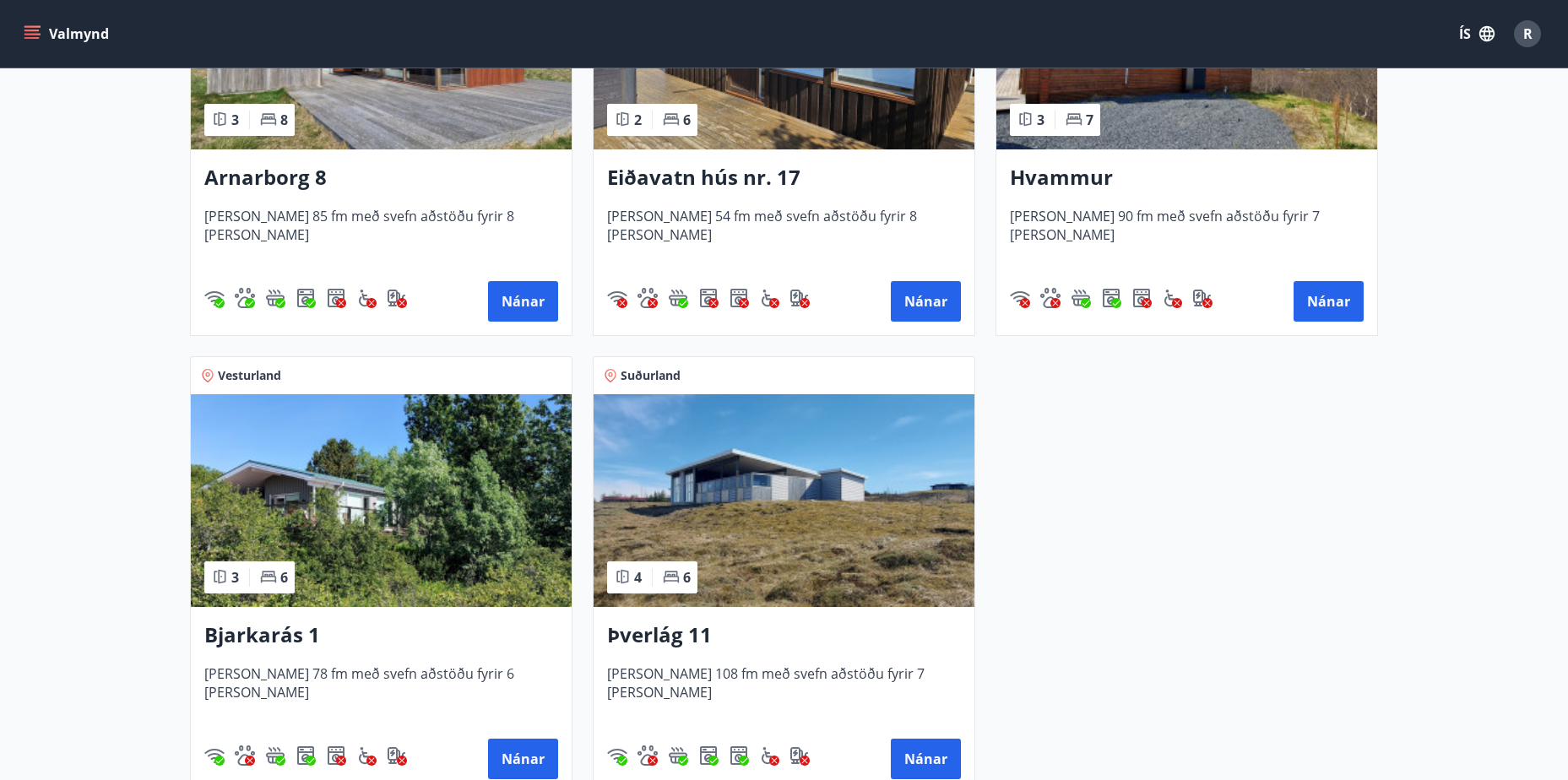
click at [217, 633] on h3 "Bjarkarás 1" at bounding box center [381, 635] width 353 height 30
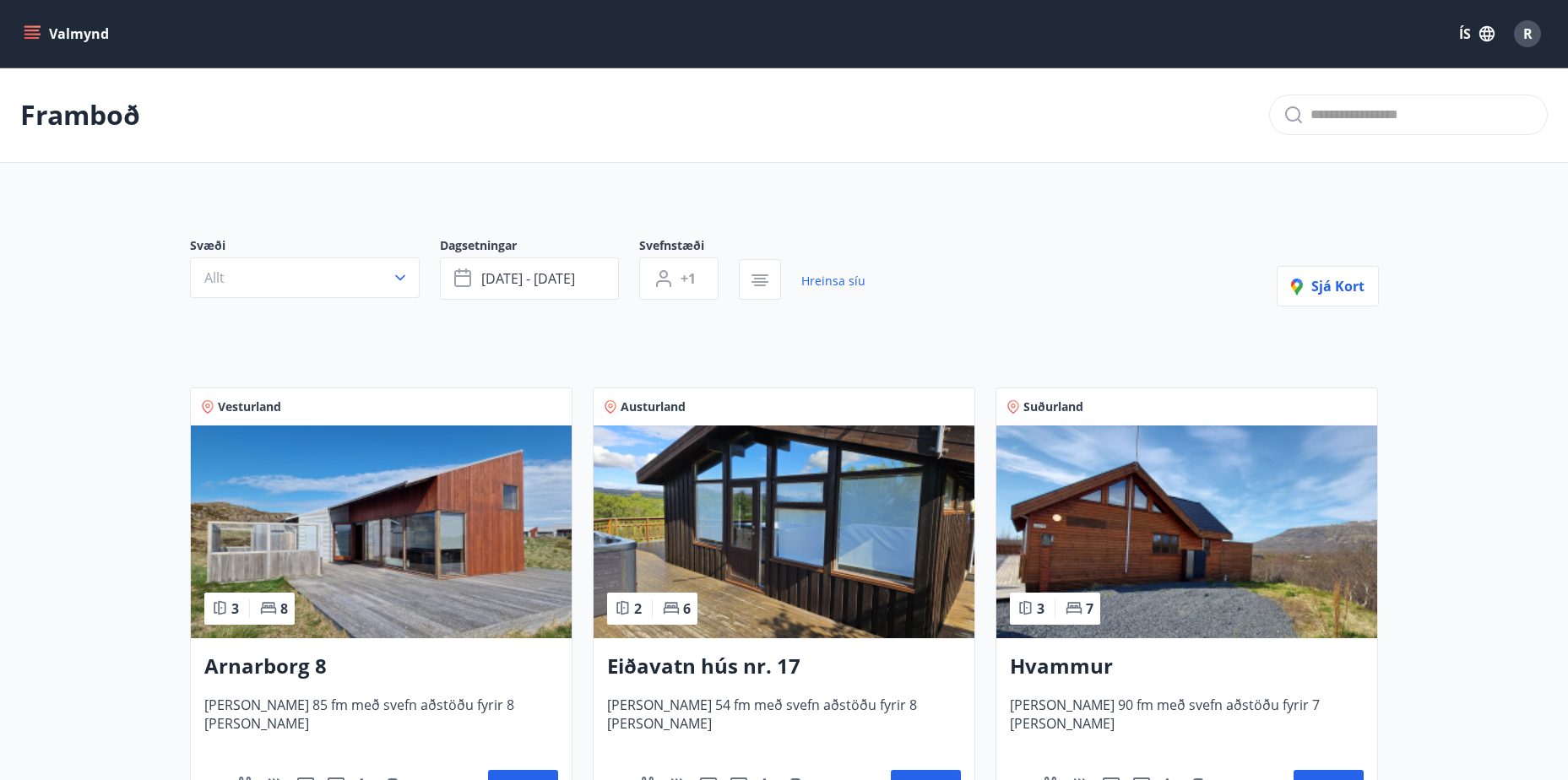
click at [1039, 665] on h3 "Hvammur" at bounding box center [1185, 666] width 353 height 30
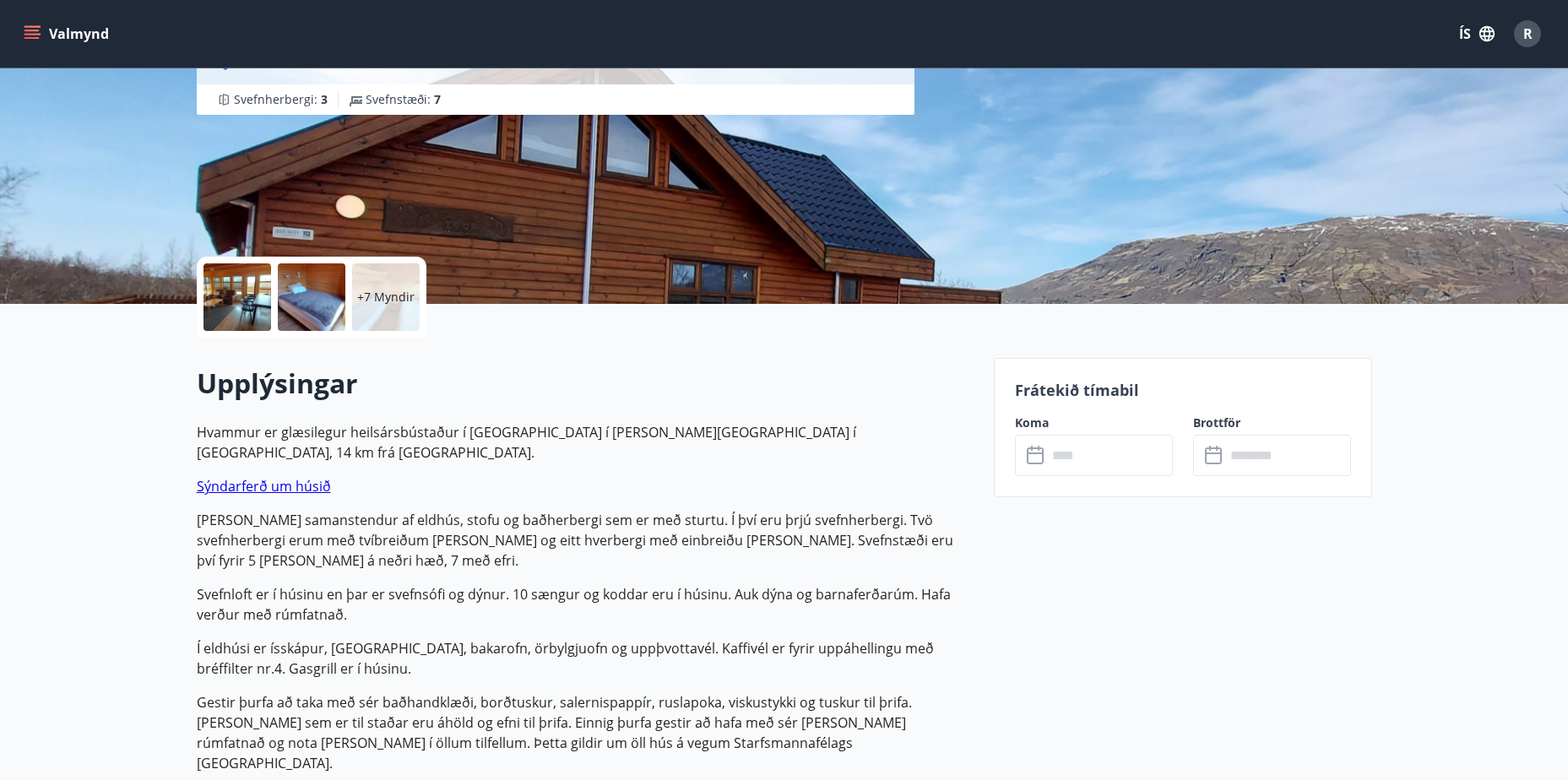
scroll to position [236, 0]
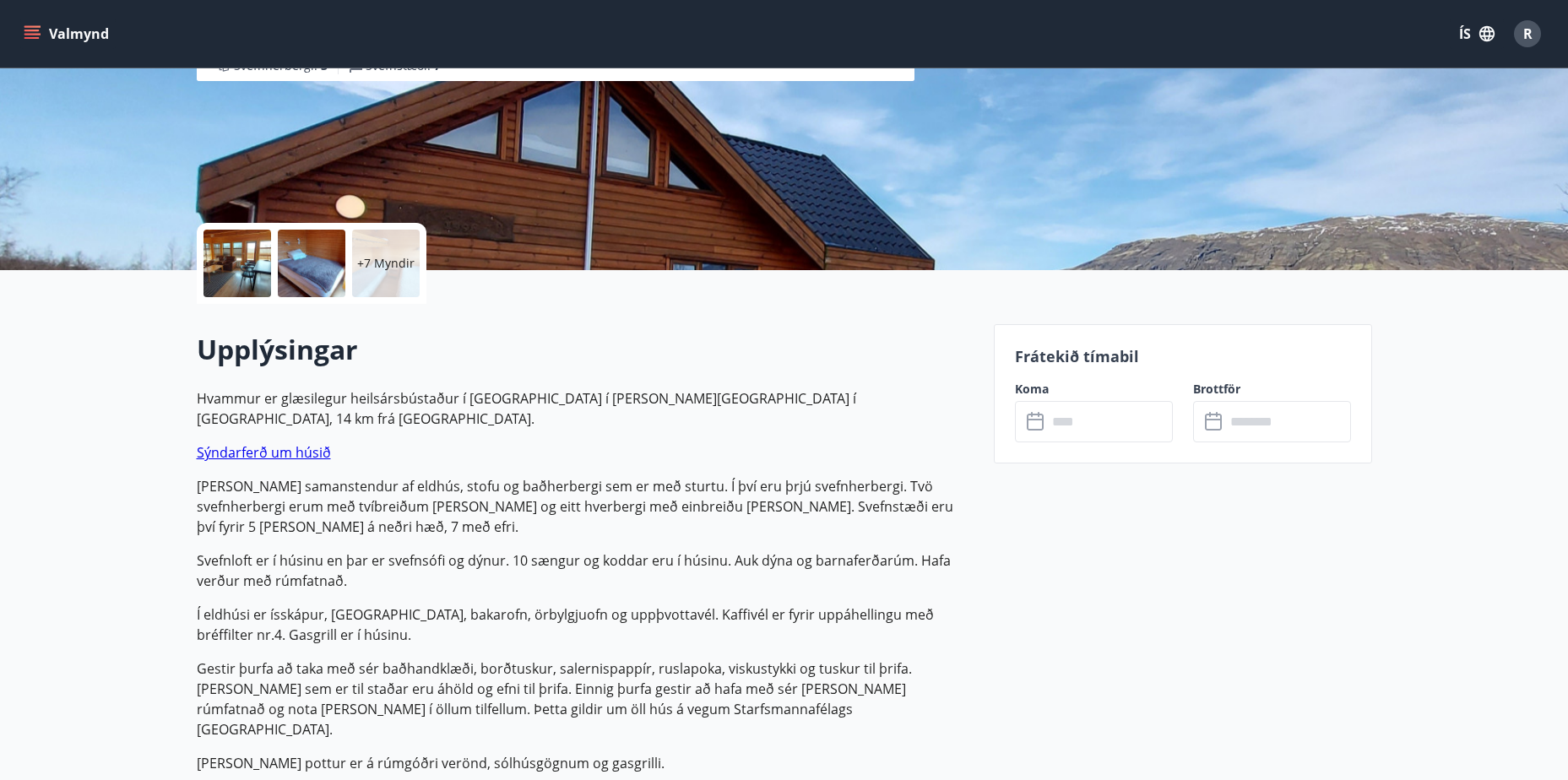
click at [244, 283] on div at bounding box center [237, 263] width 68 height 68
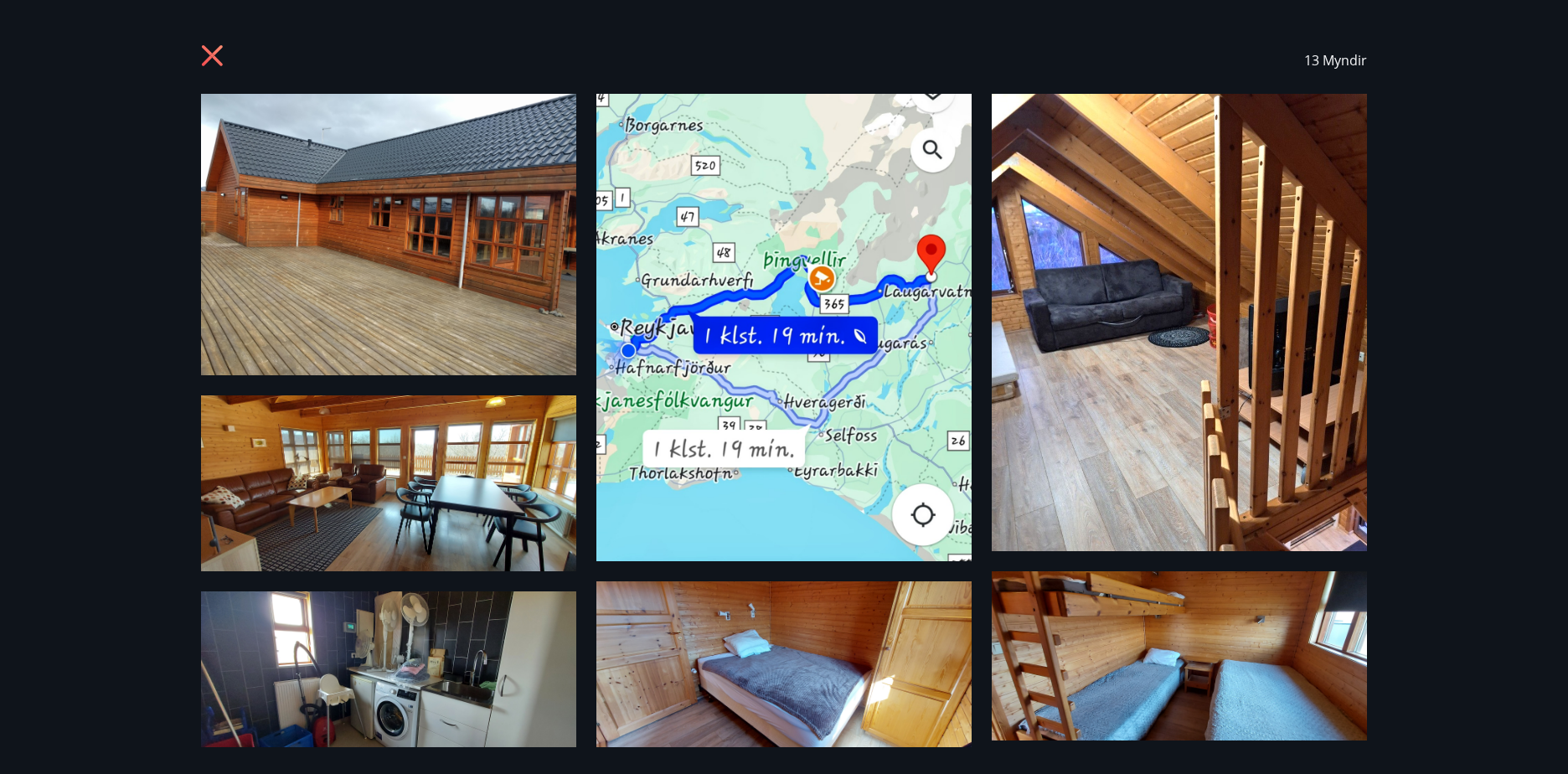
click at [415, 250] on img at bounding box center [388, 235] width 375 height 282
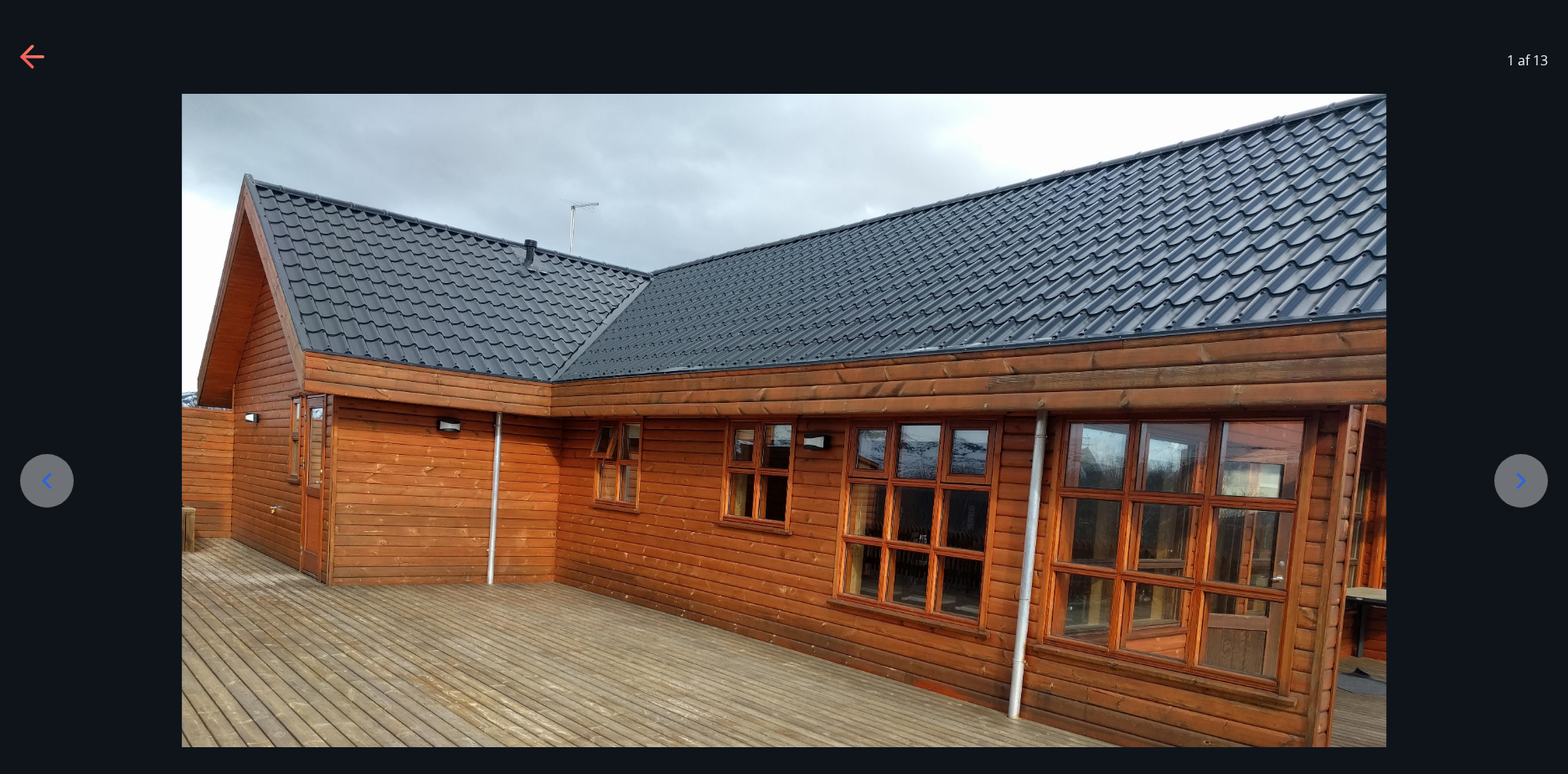
click at [1494, 482] on div at bounding box center [1520, 480] width 53 height 53
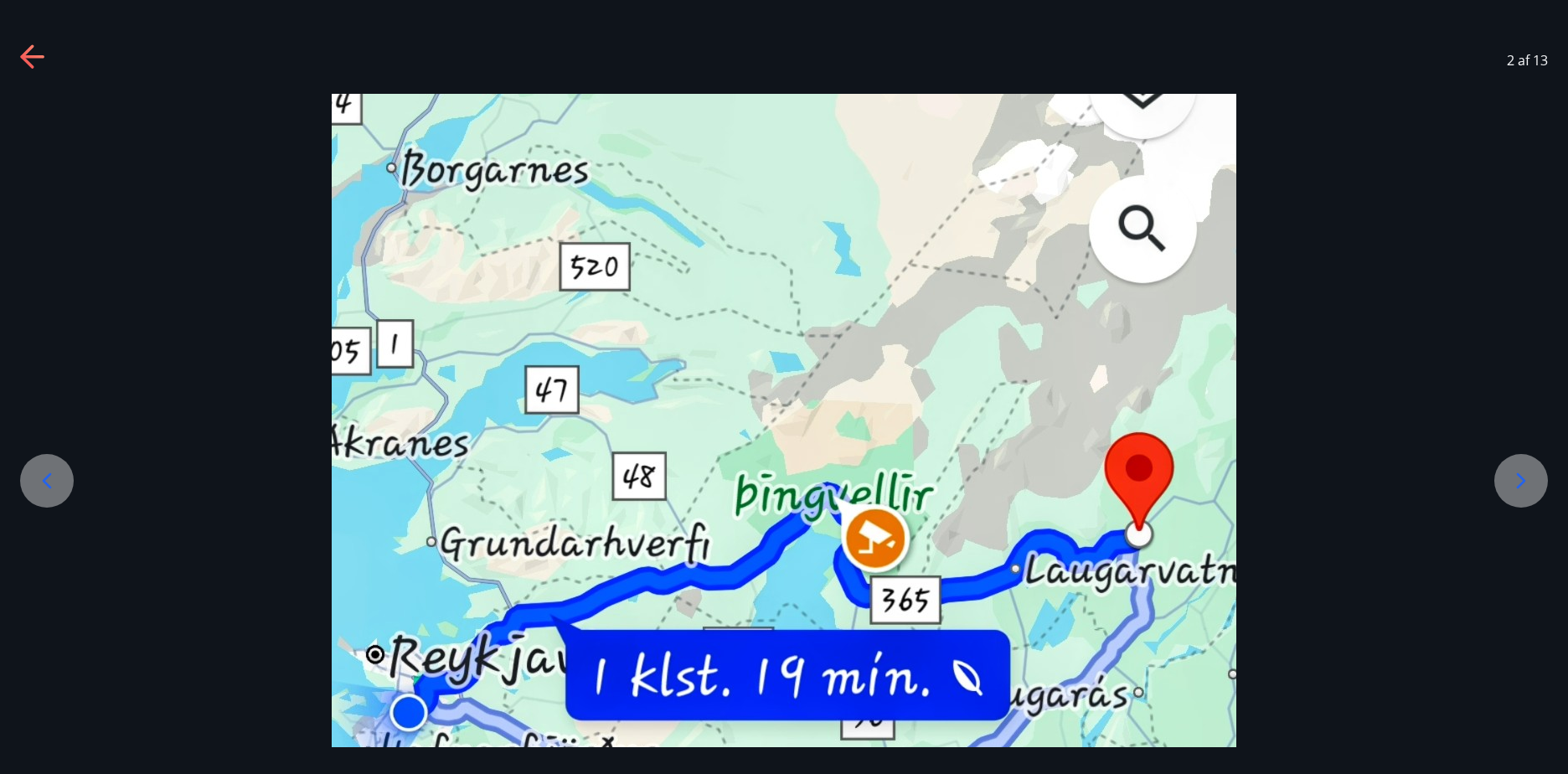
click at [1493, 482] on div at bounding box center [784, 656] width 1568 height 1126
click at [1509, 482] on icon at bounding box center [1520, 481] width 27 height 27
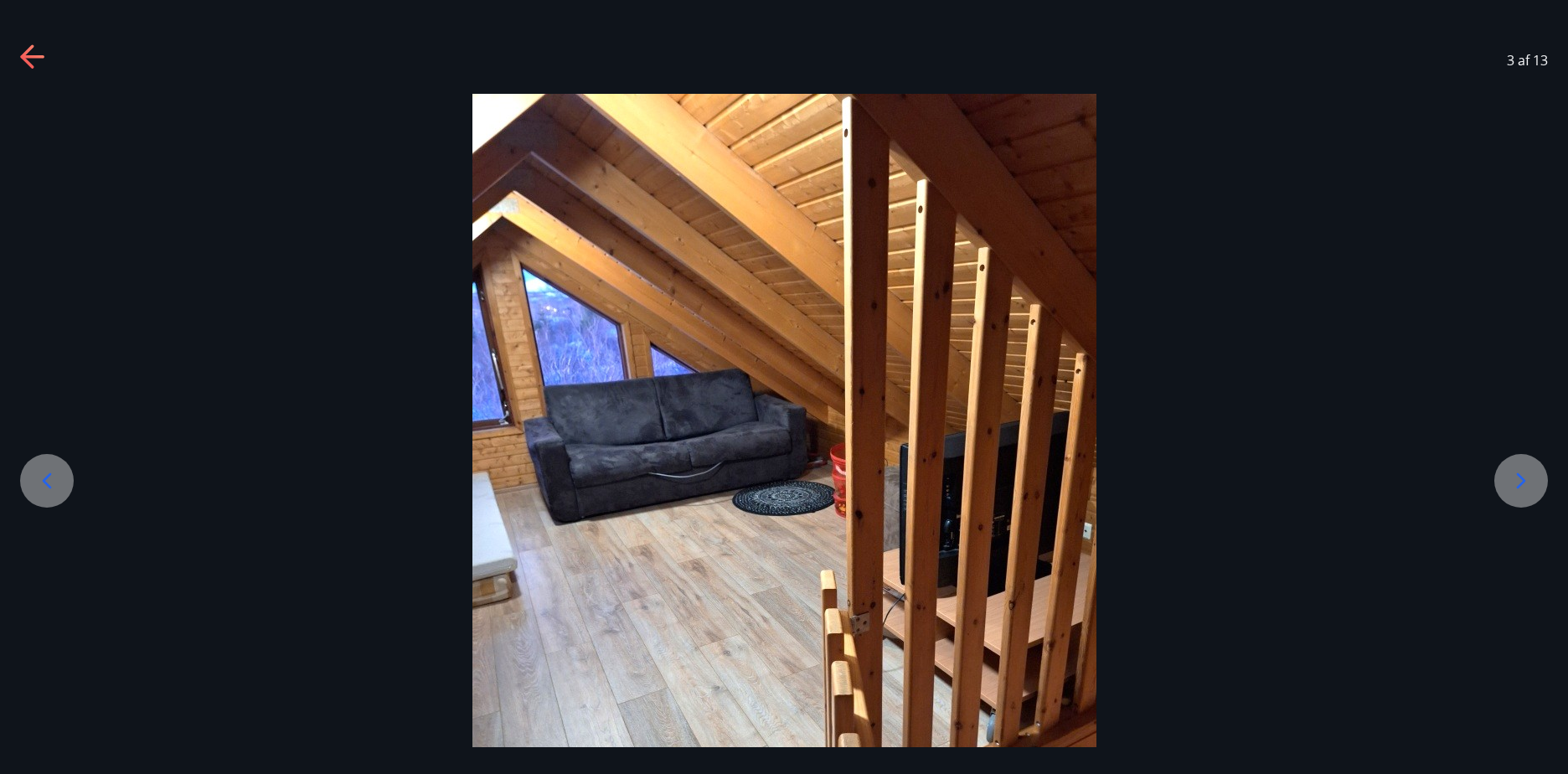
click at [1509, 482] on icon at bounding box center [1520, 481] width 27 height 27
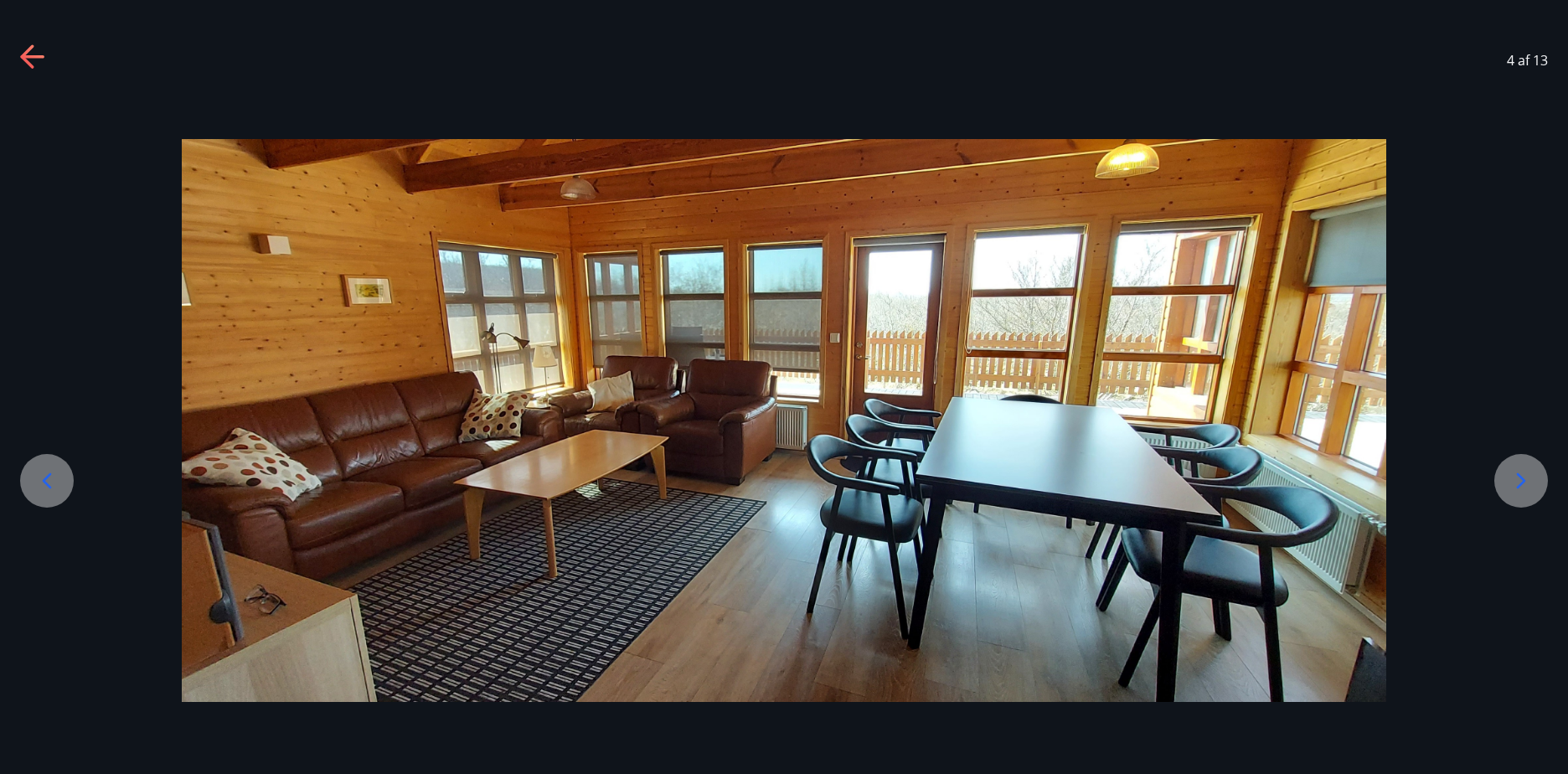
click at [1509, 482] on icon at bounding box center [1520, 481] width 27 height 27
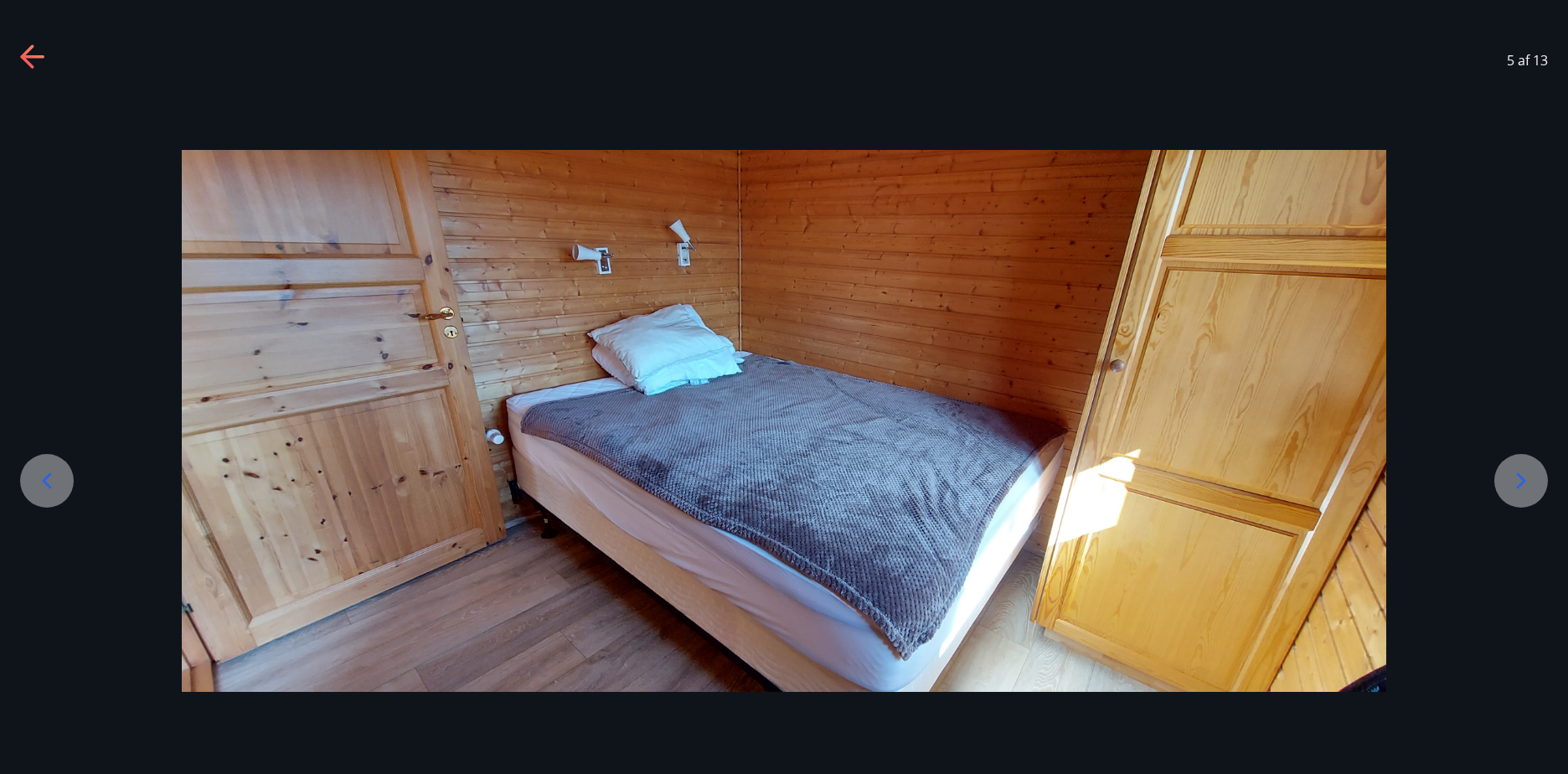
click at [1509, 482] on icon at bounding box center [1520, 481] width 27 height 27
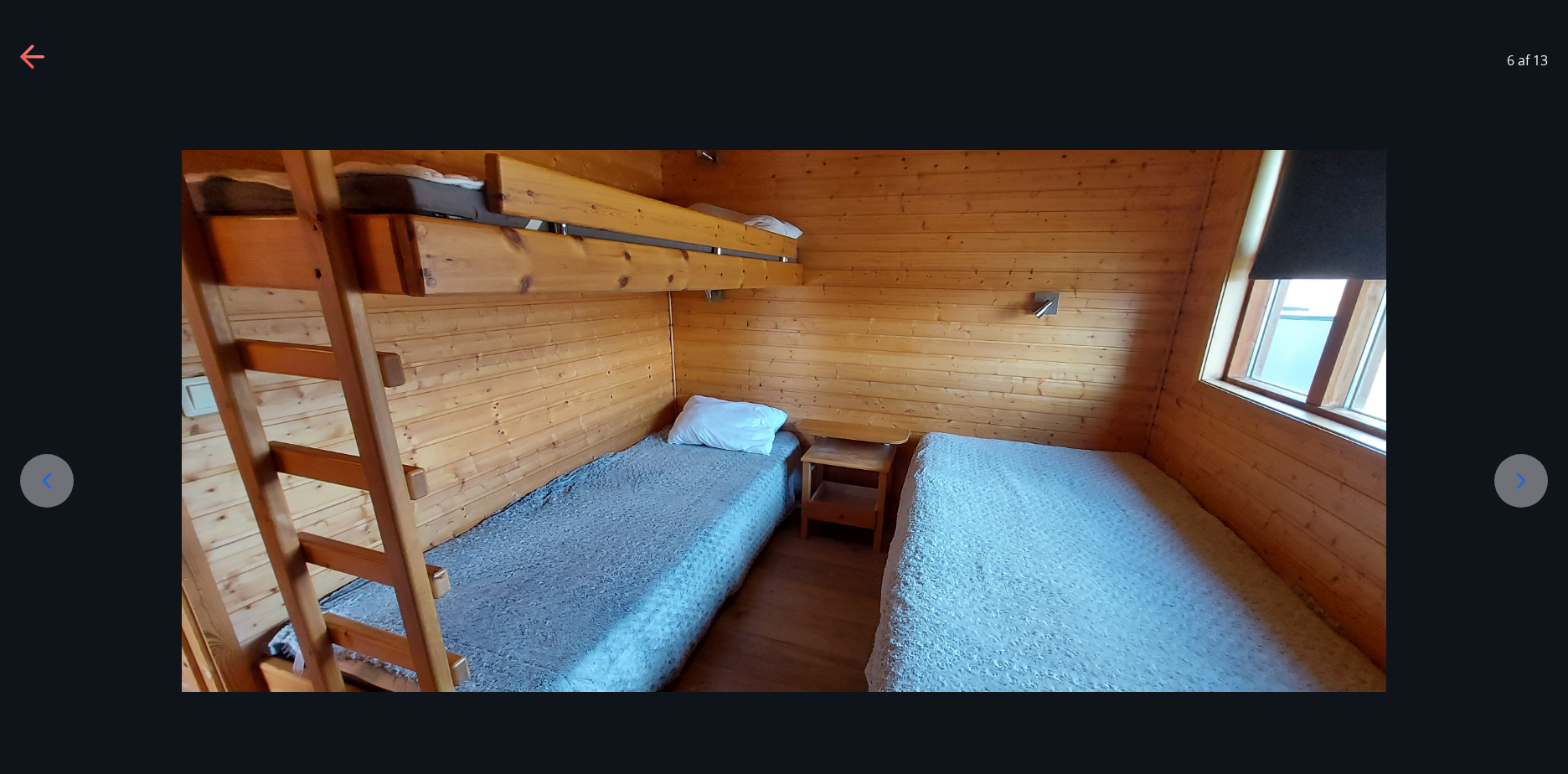
click at [1500, 480] on div at bounding box center [1520, 480] width 53 height 53
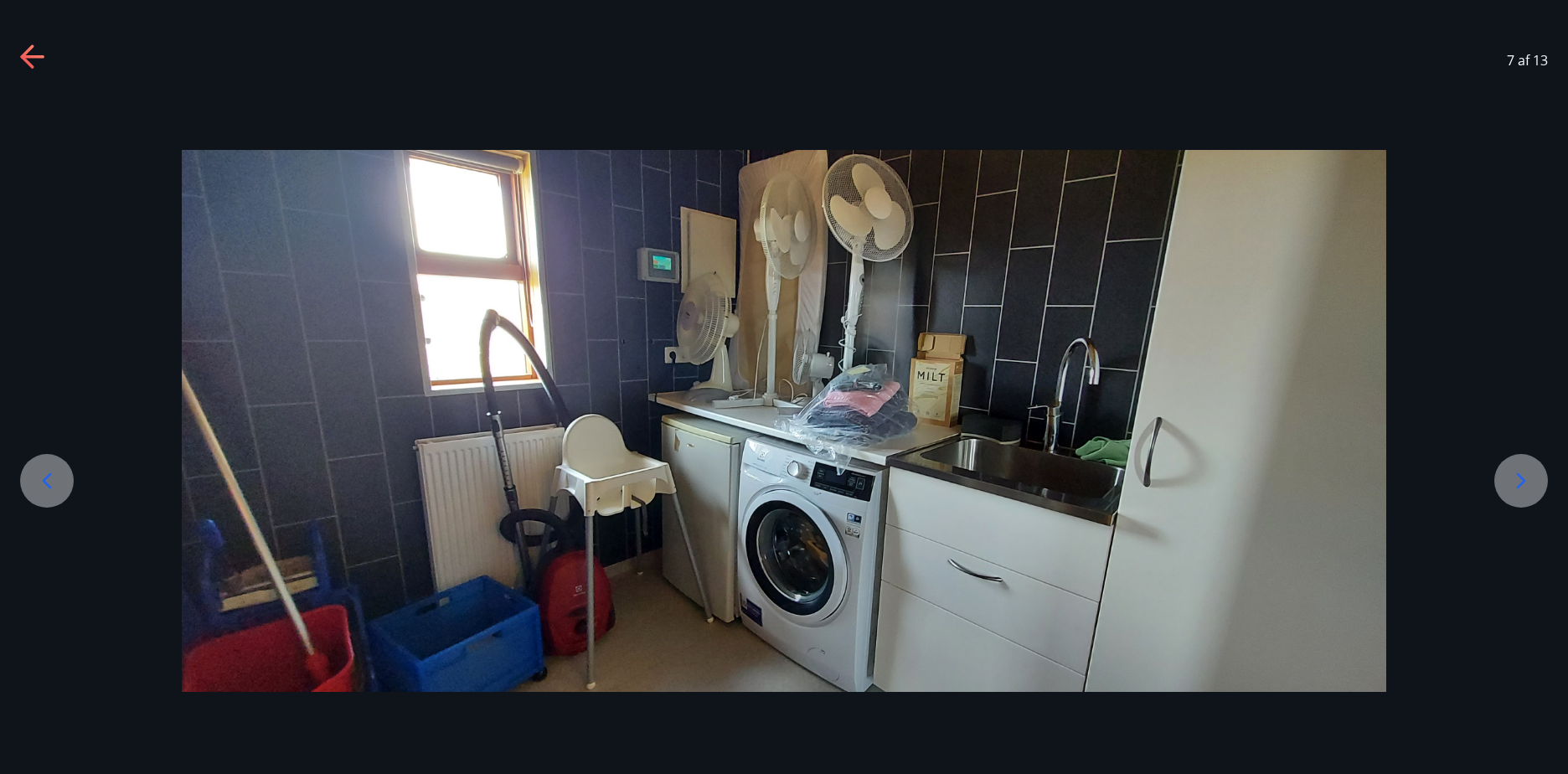
click at [1500, 480] on div at bounding box center [1520, 480] width 53 height 53
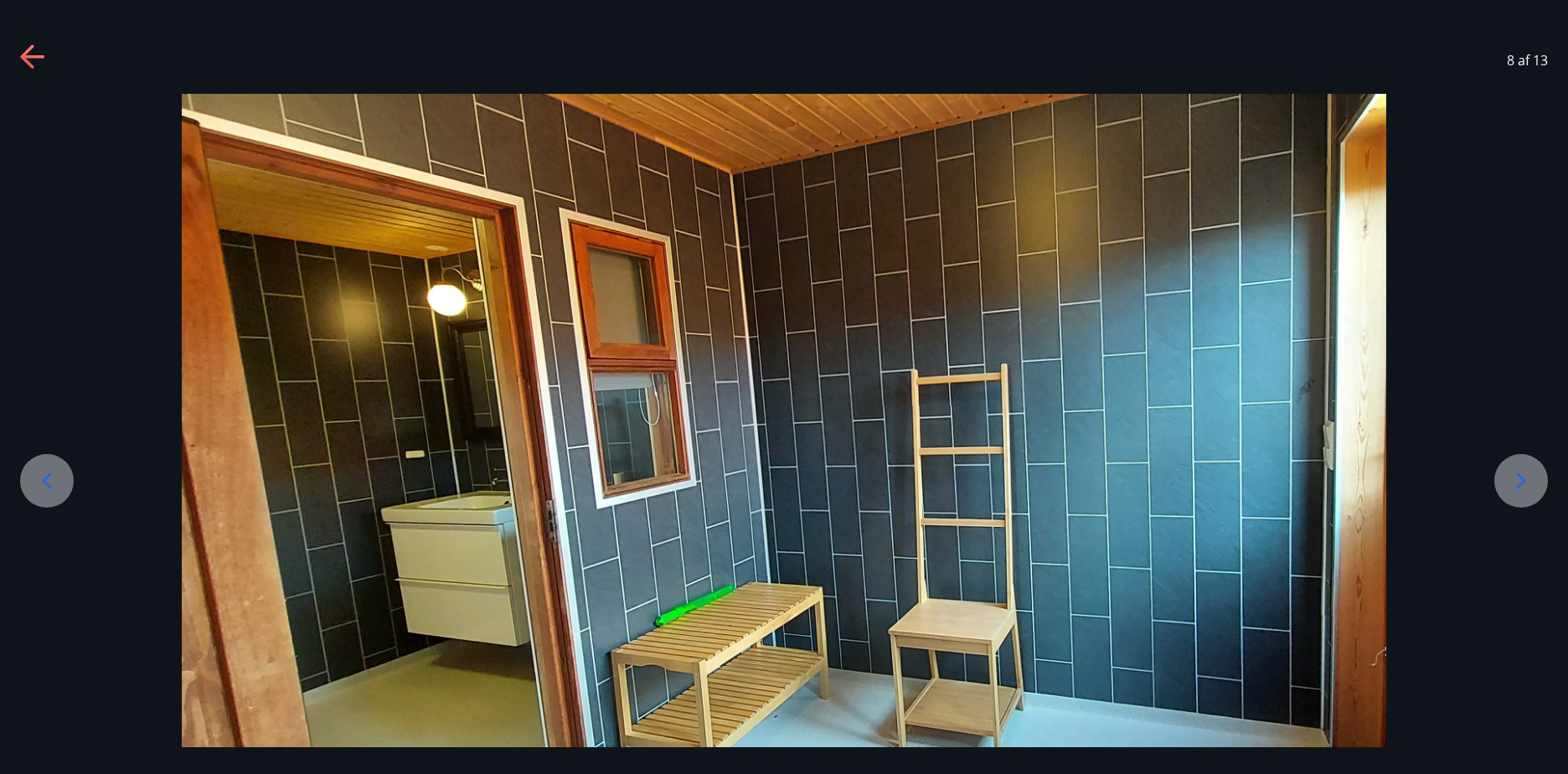
click at [1500, 480] on div at bounding box center [1520, 480] width 53 height 53
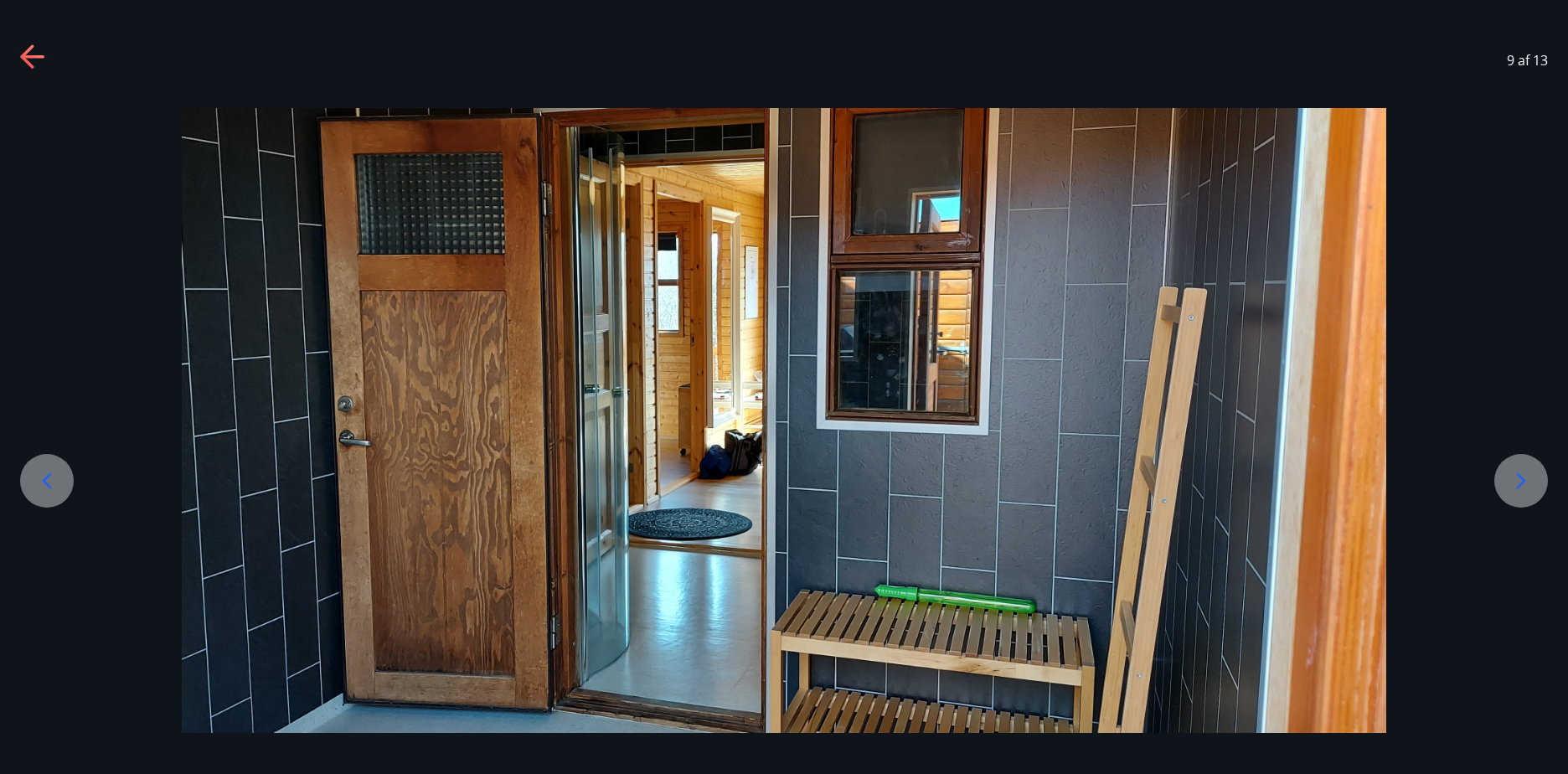
click at [1505, 480] on div at bounding box center [1520, 480] width 53 height 53
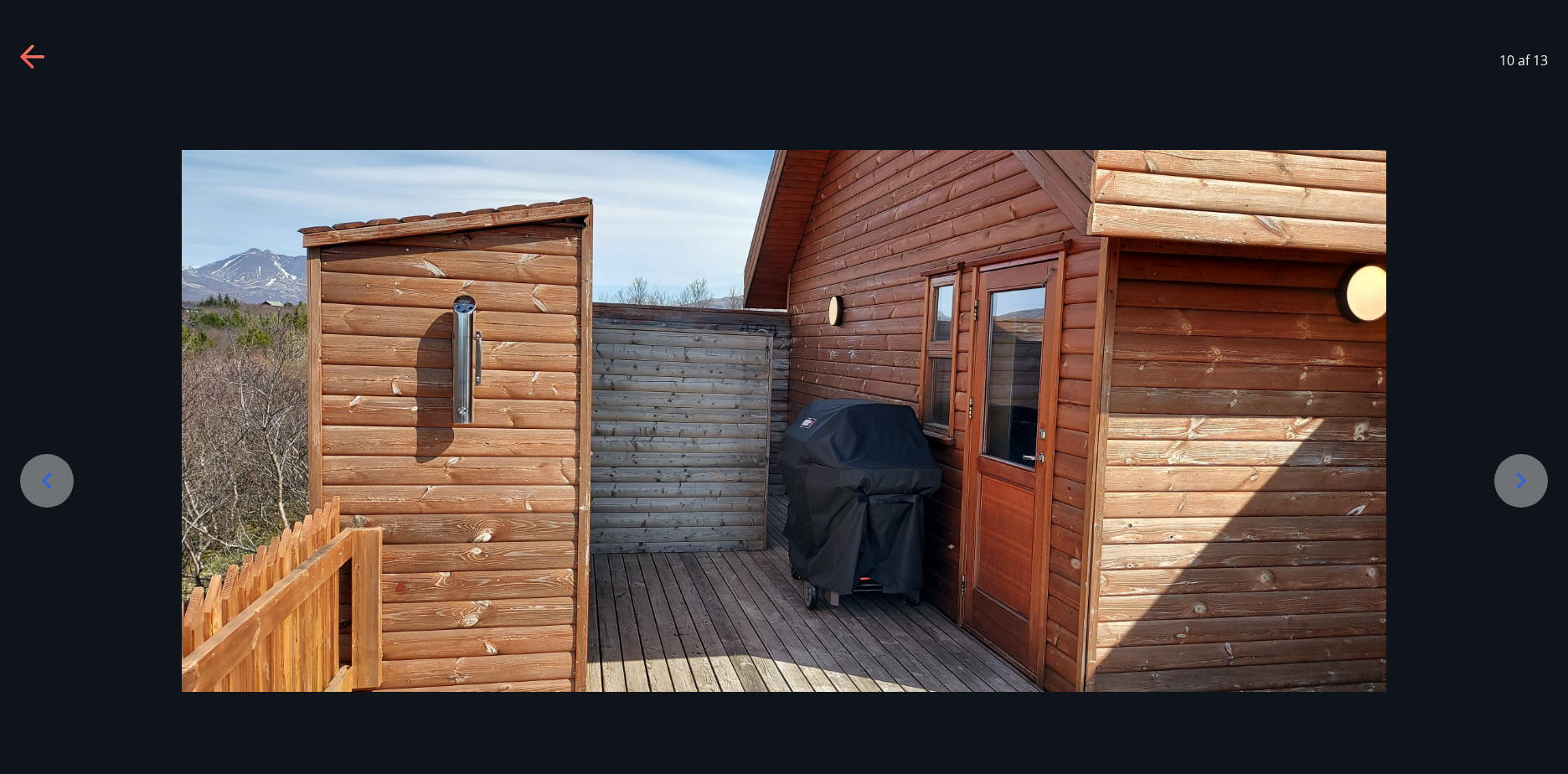
click at [1505, 480] on div at bounding box center [1520, 480] width 53 height 53
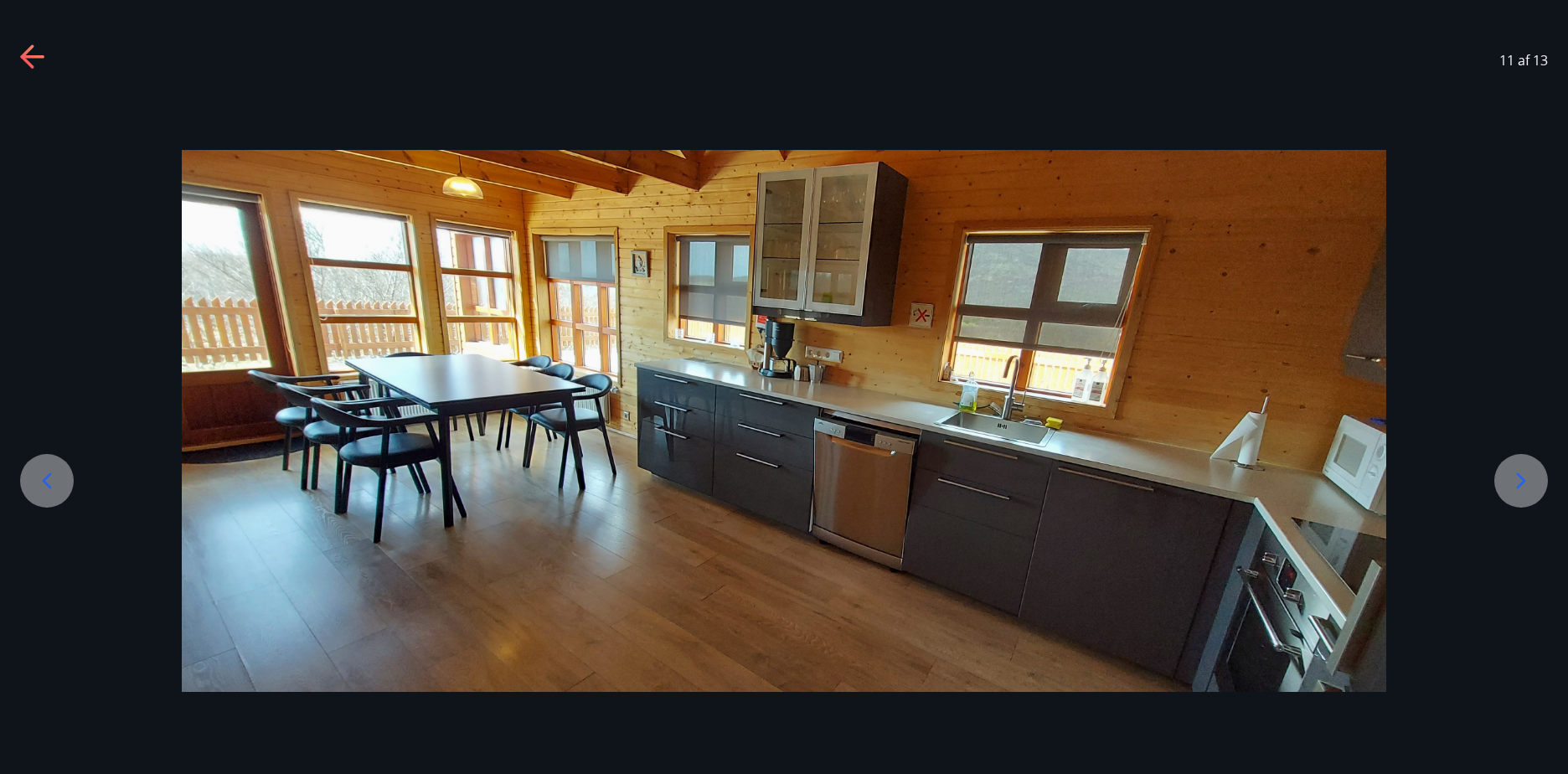
click at [1505, 480] on div at bounding box center [1520, 480] width 53 height 53
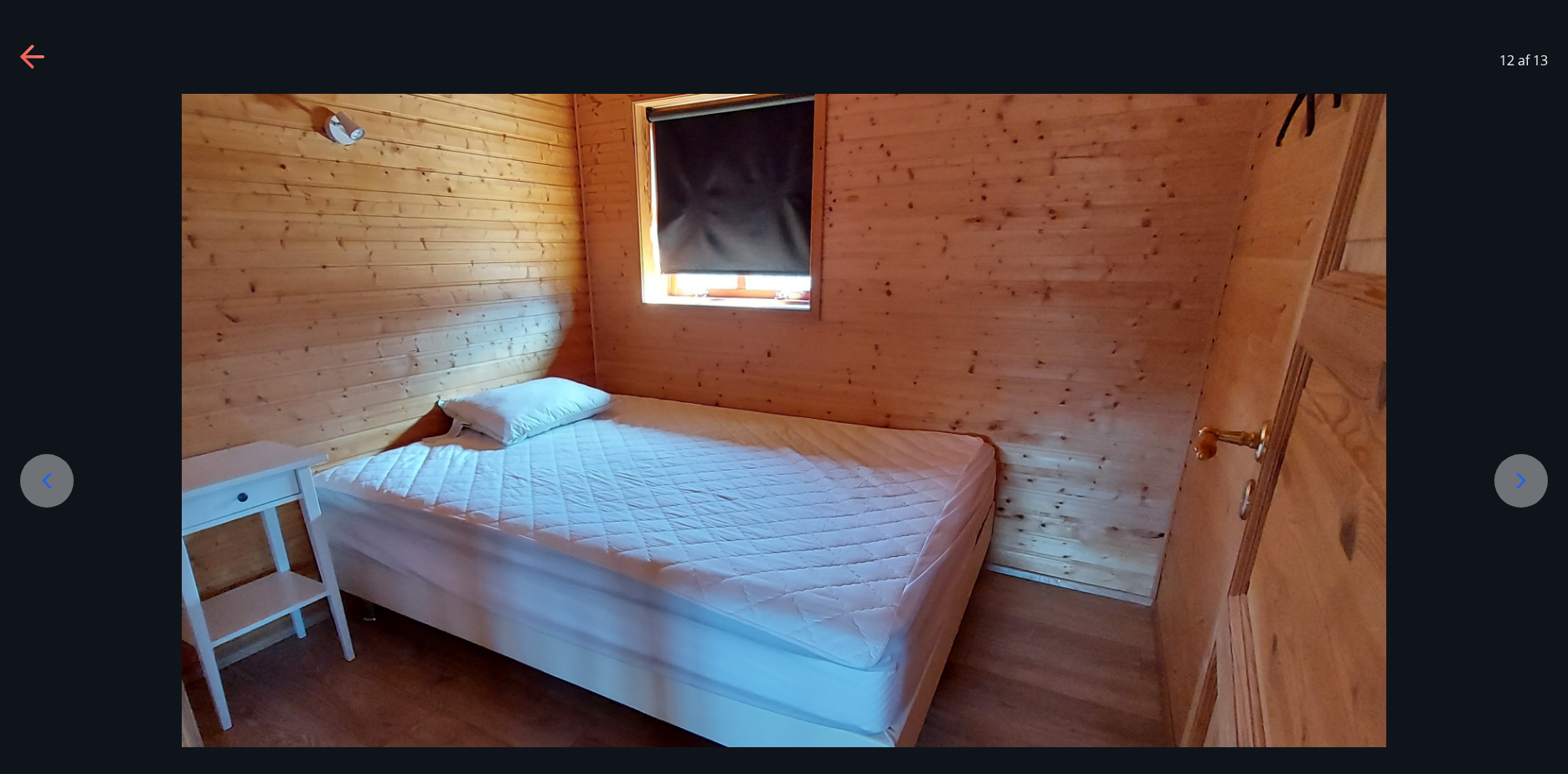
click at [1505, 480] on div at bounding box center [1520, 480] width 53 height 53
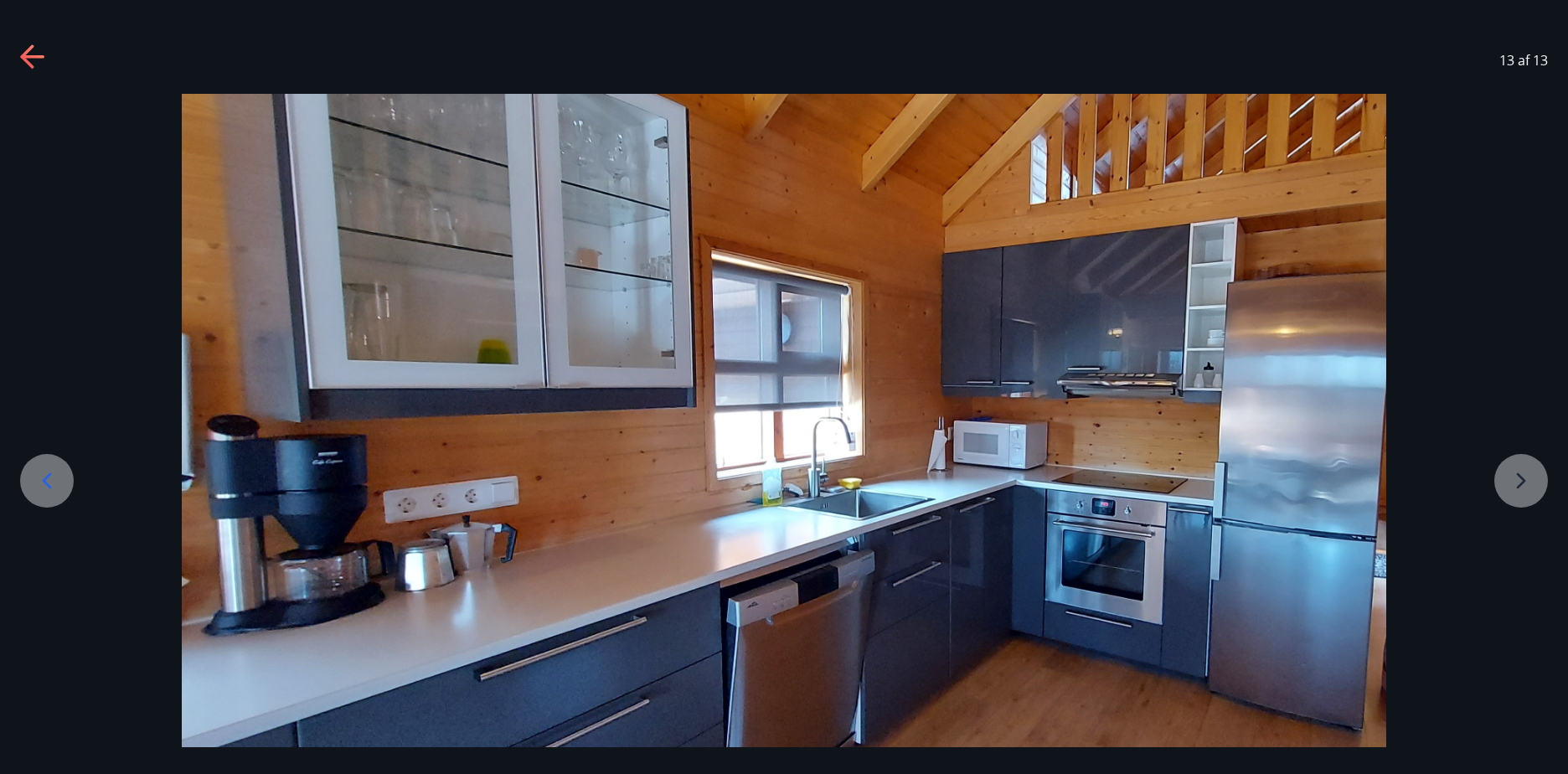
click at [1505, 480] on div at bounding box center [784, 433] width 1568 height 679
click at [1510, 480] on div at bounding box center [784, 433] width 1568 height 679
click at [1510, 484] on div at bounding box center [784, 433] width 1568 height 679
click at [21, 53] on icon at bounding box center [34, 58] width 27 height 27
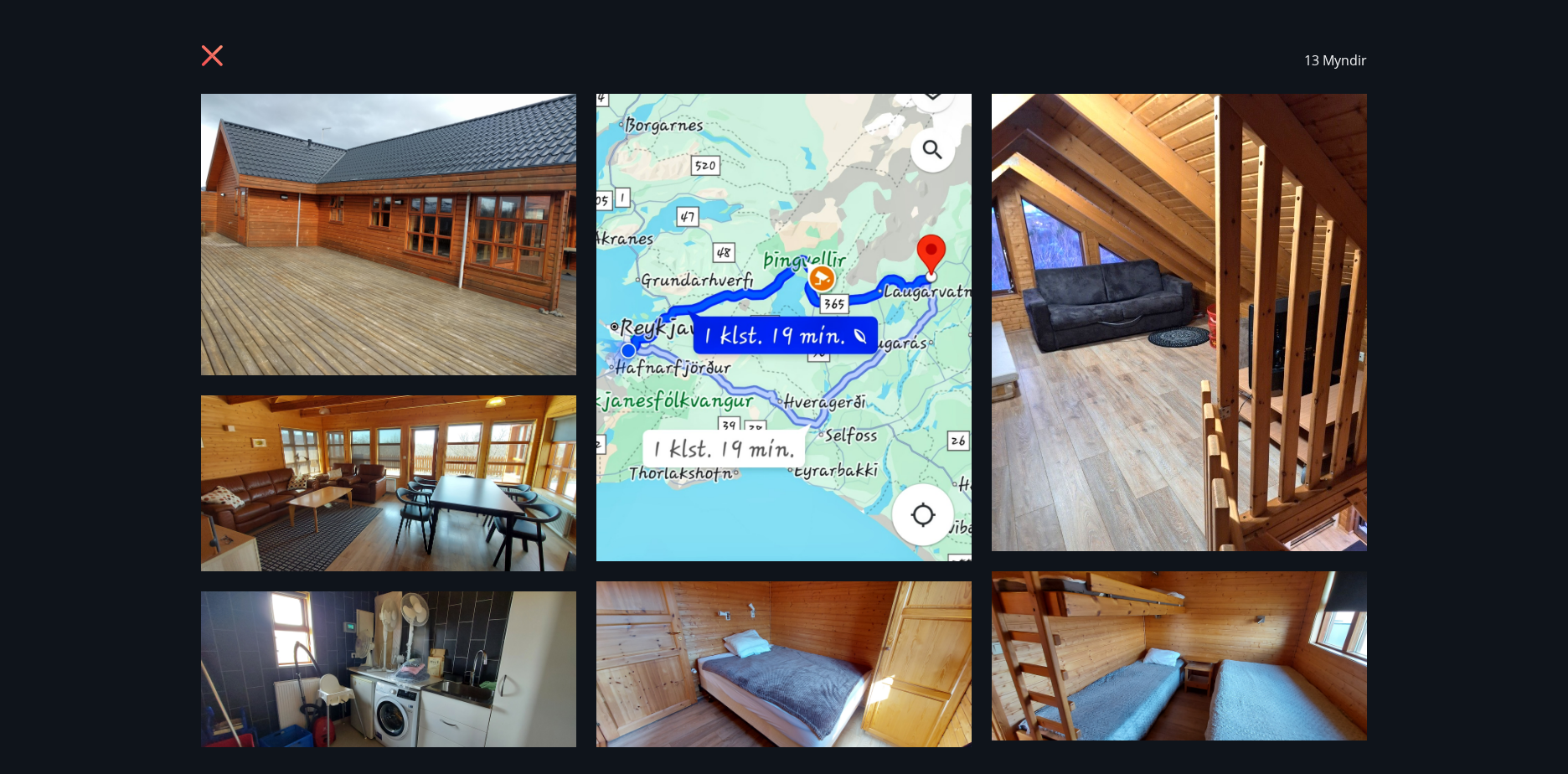
click at [206, 49] on icon at bounding box center [213, 56] width 21 height 21
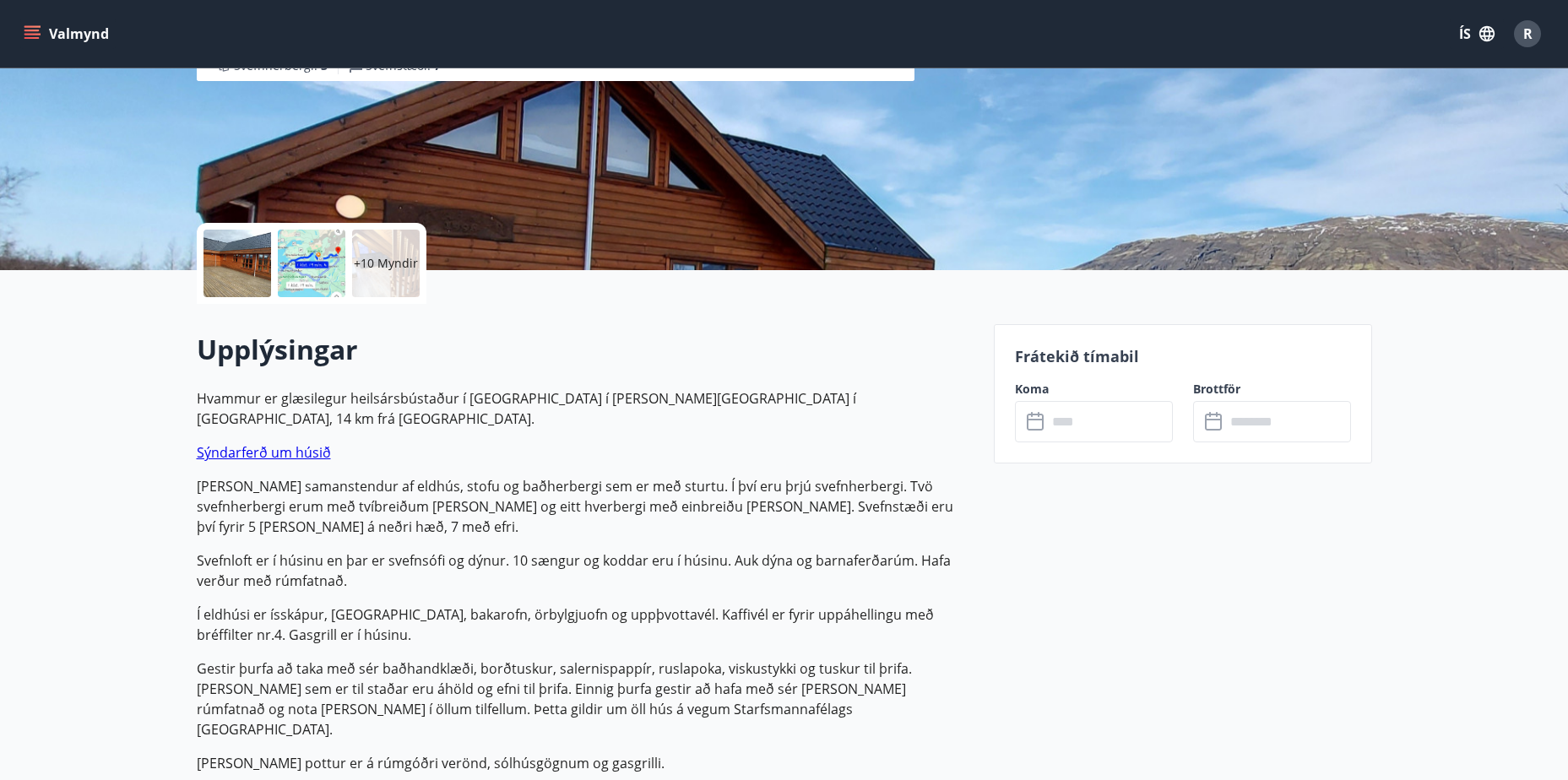
click at [339, 659] on p "Gestir þurfa að taka með sér baðhandklæði, borðtuskur, salernispappír, ruslapok…" at bounding box center [584, 699] width 776 height 81
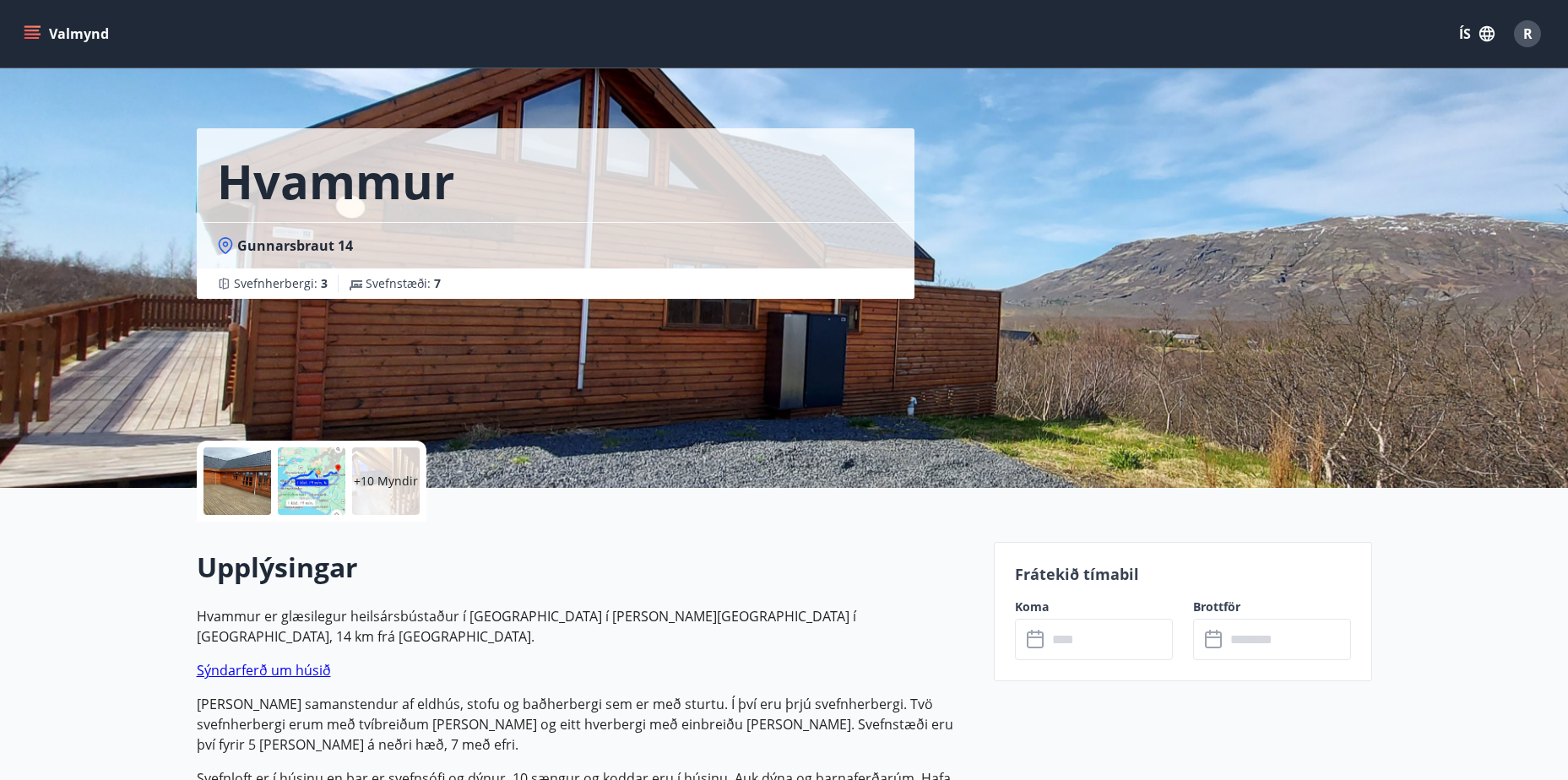
scroll to position [0, 0]
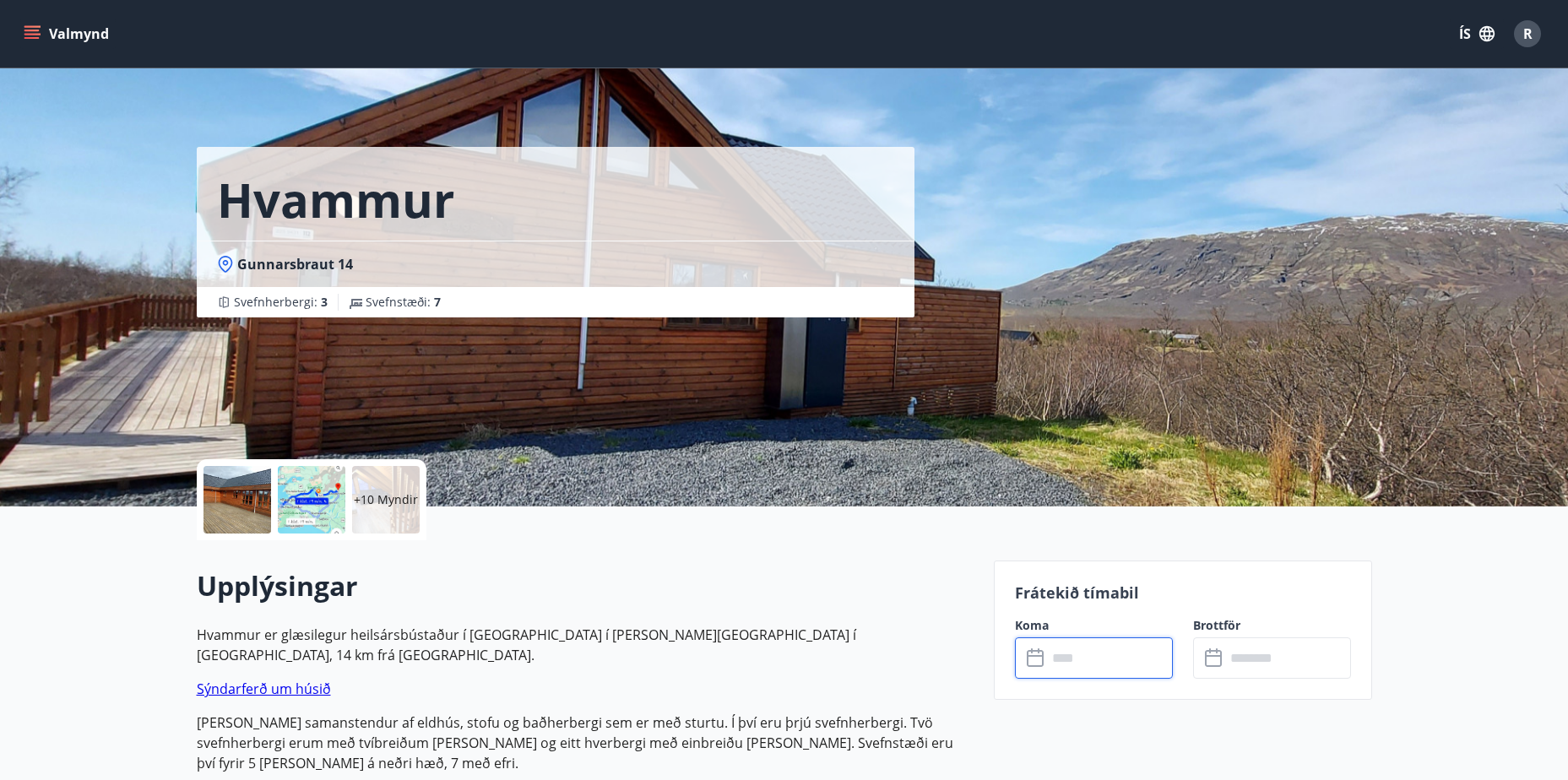
click at [1059, 655] on input "text" at bounding box center [1109, 658] width 126 height 41
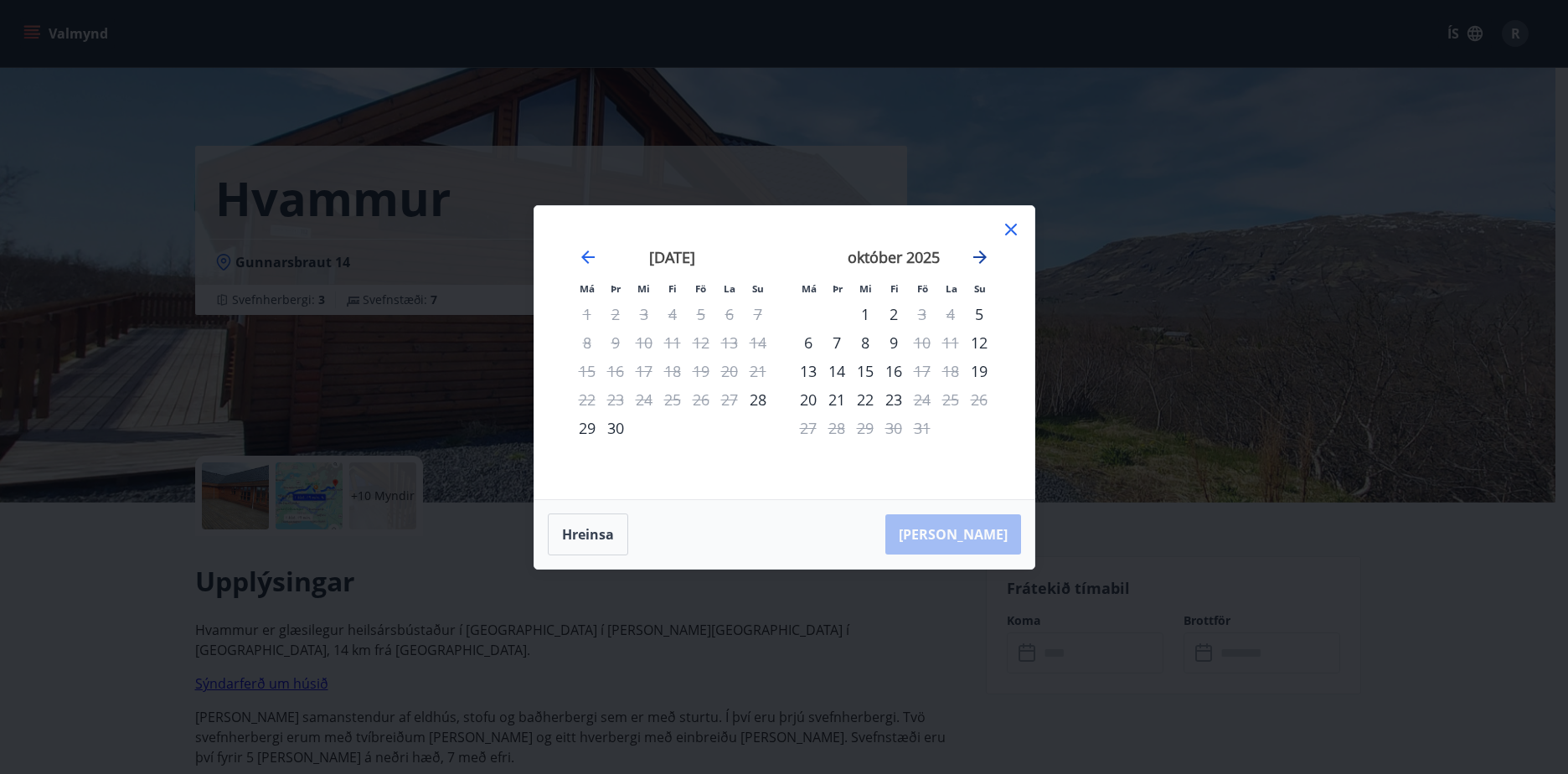
click at [976, 252] on icon "Move forward to switch to the next month." at bounding box center [980, 256] width 20 height 20
click at [981, 258] on icon "Move forward to switch to the next month." at bounding box center [980, 256] width 20 height 20
click at [697, 345] on div "7" at bounding box center [700, 342] width 28 height 28
click at [731, 350] on div "8" at bounding box center [729, 342] width 28 height 28
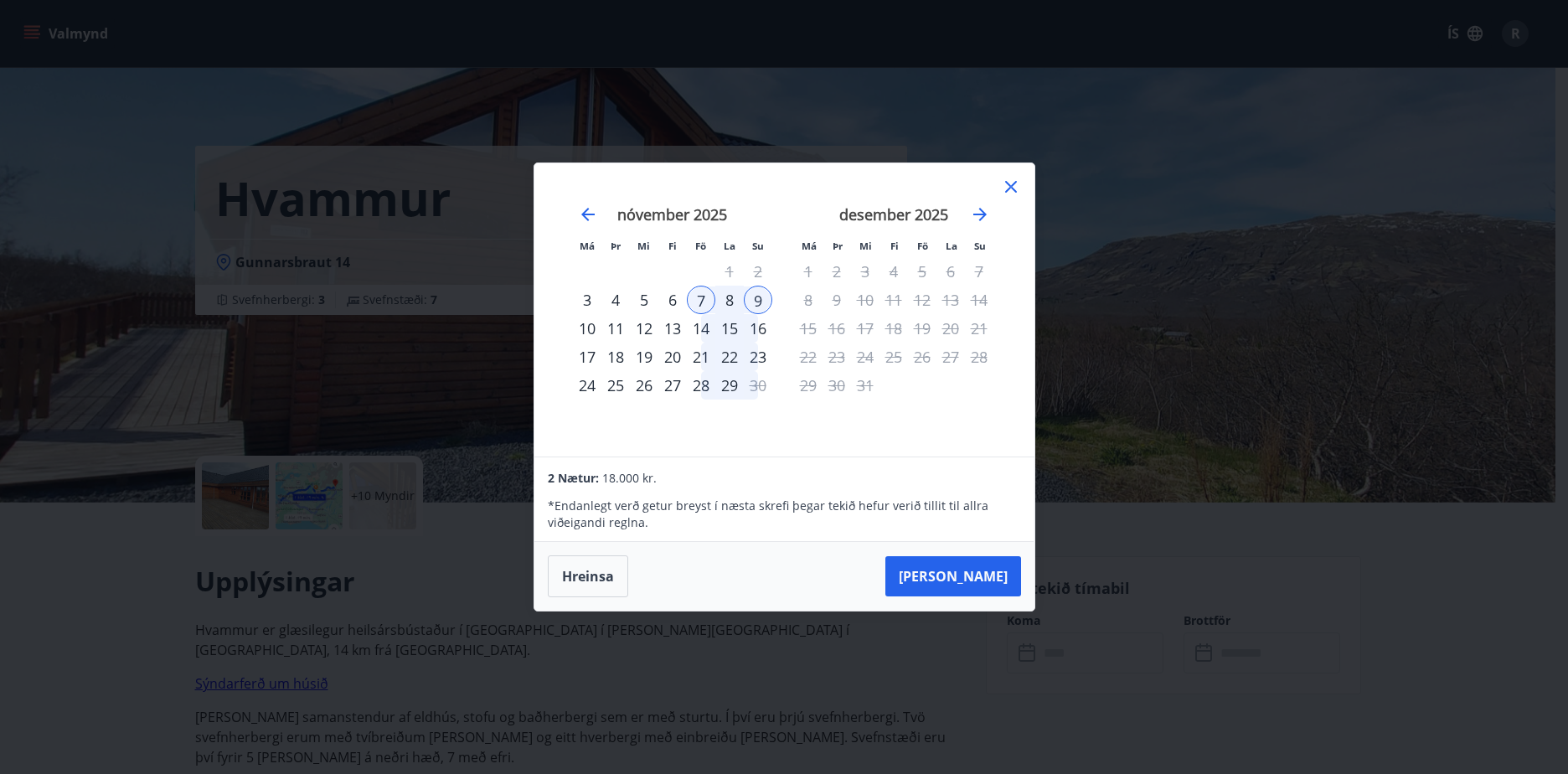
click at [724, 297] on div "8" at bounding box center [729, 299] width 28 height 28
click at [588, 326] on div "10" at bounding box center [586, 327] width 28 height 28
click at [627, 328] on div "11" at bounding box center [615, 327] width 28 height 28
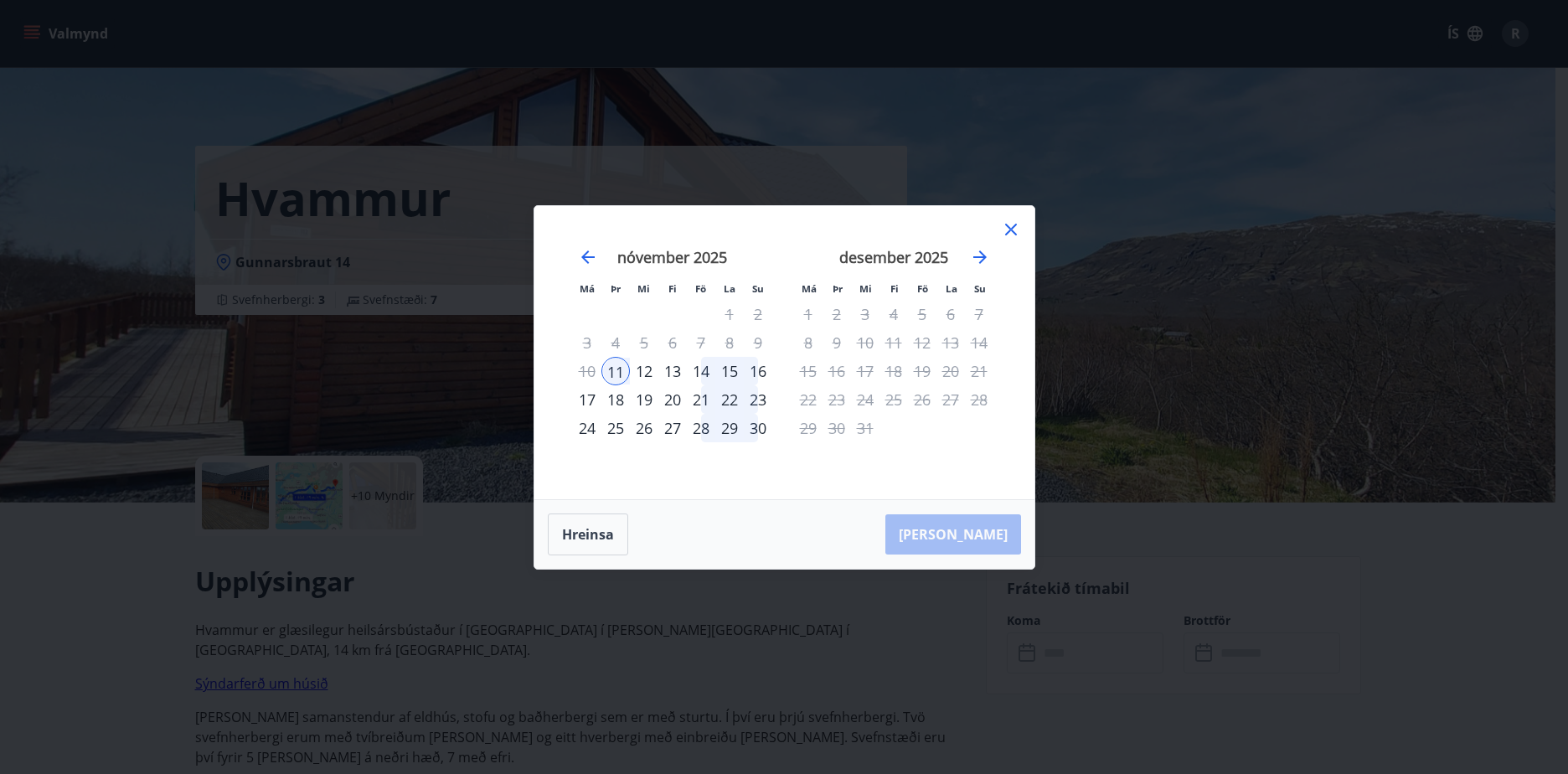
click at [1012, 231] on icon at bounding box center [1011, 229] width 12 height 12
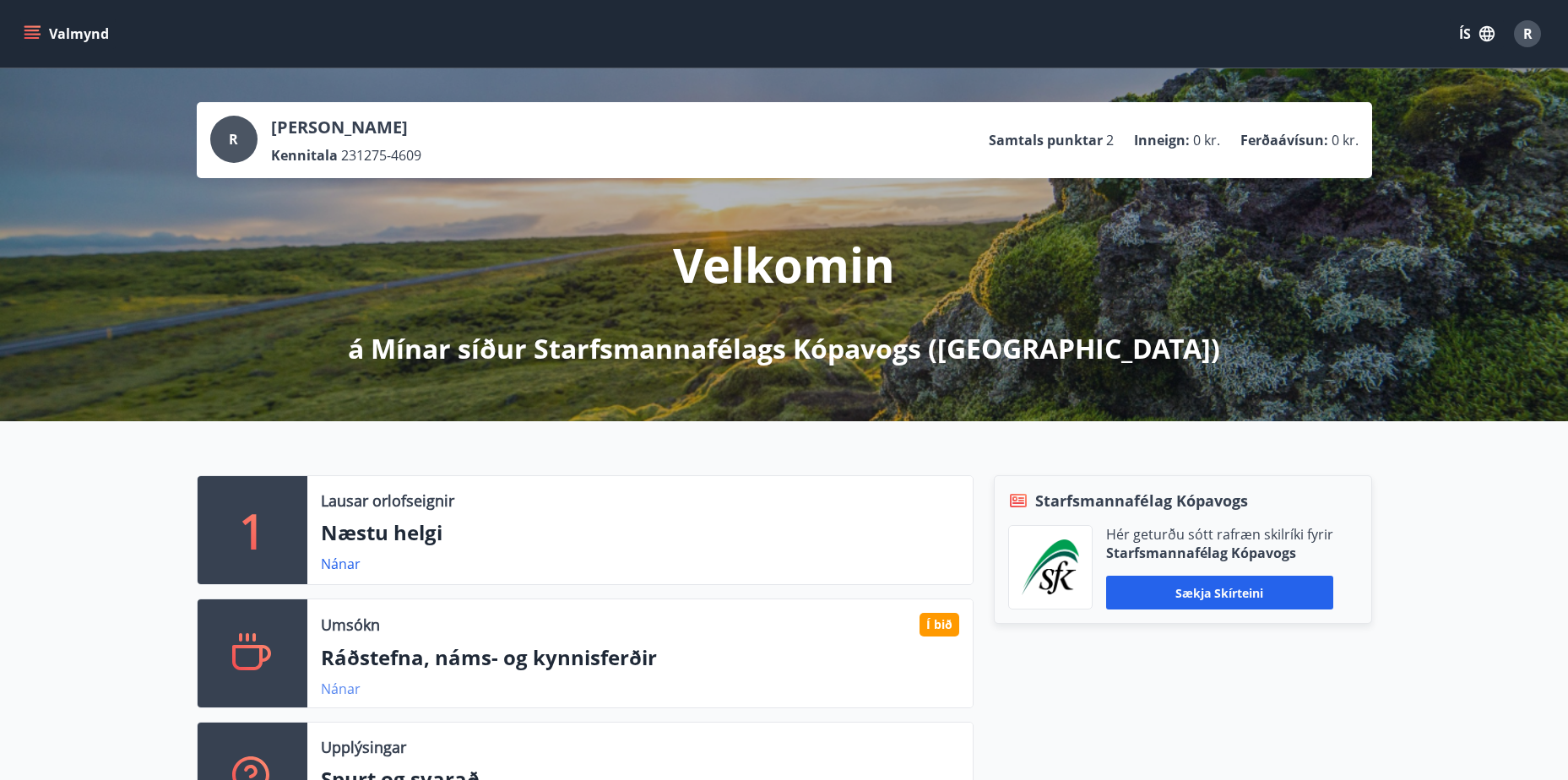
click at [343, 687] on link "Nánar" at bounding box center [341, 688] width 40 height 19
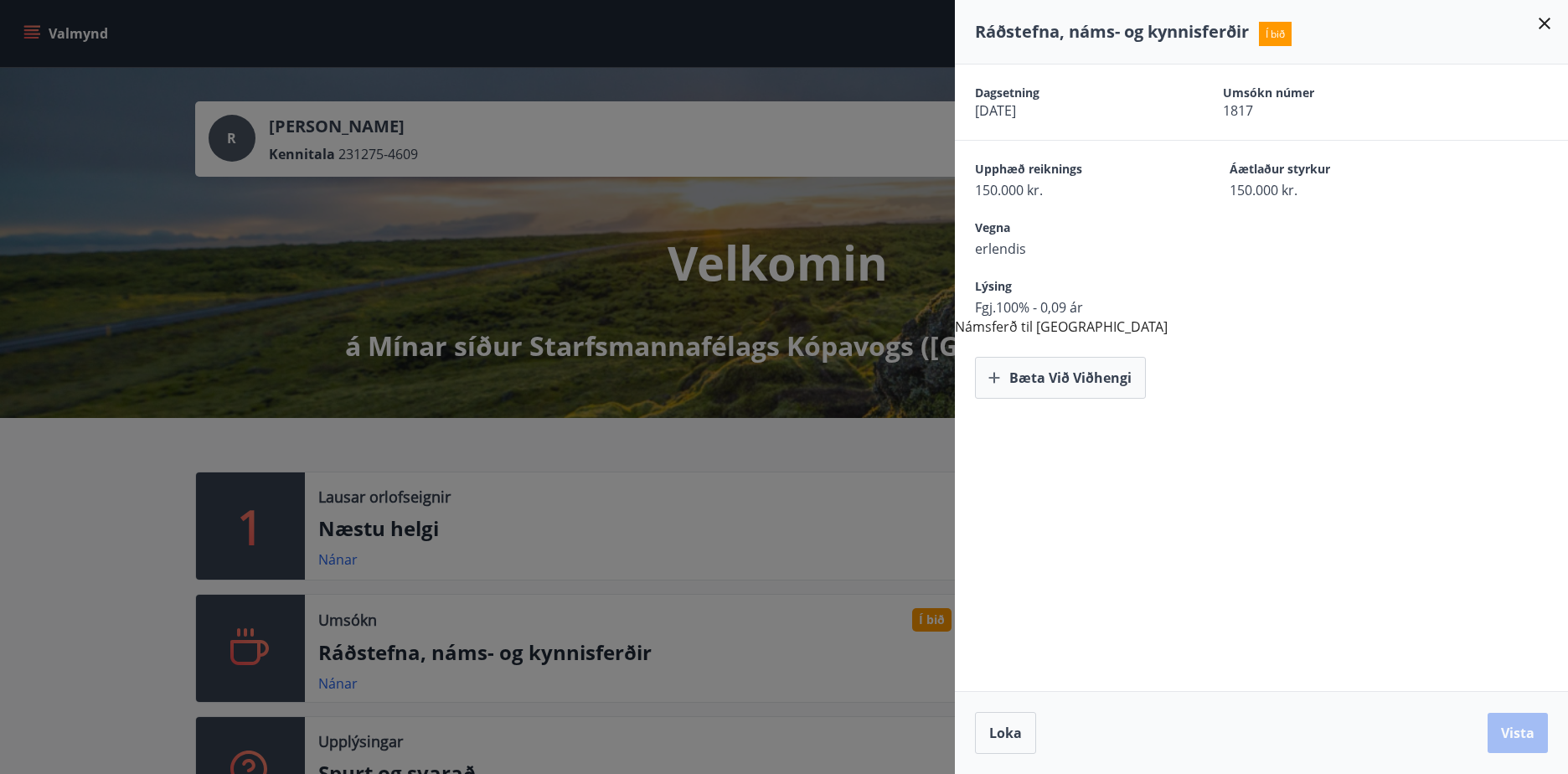
click at [1549, 21] on icon at bounding box center [1544, 23] width 20 height 20
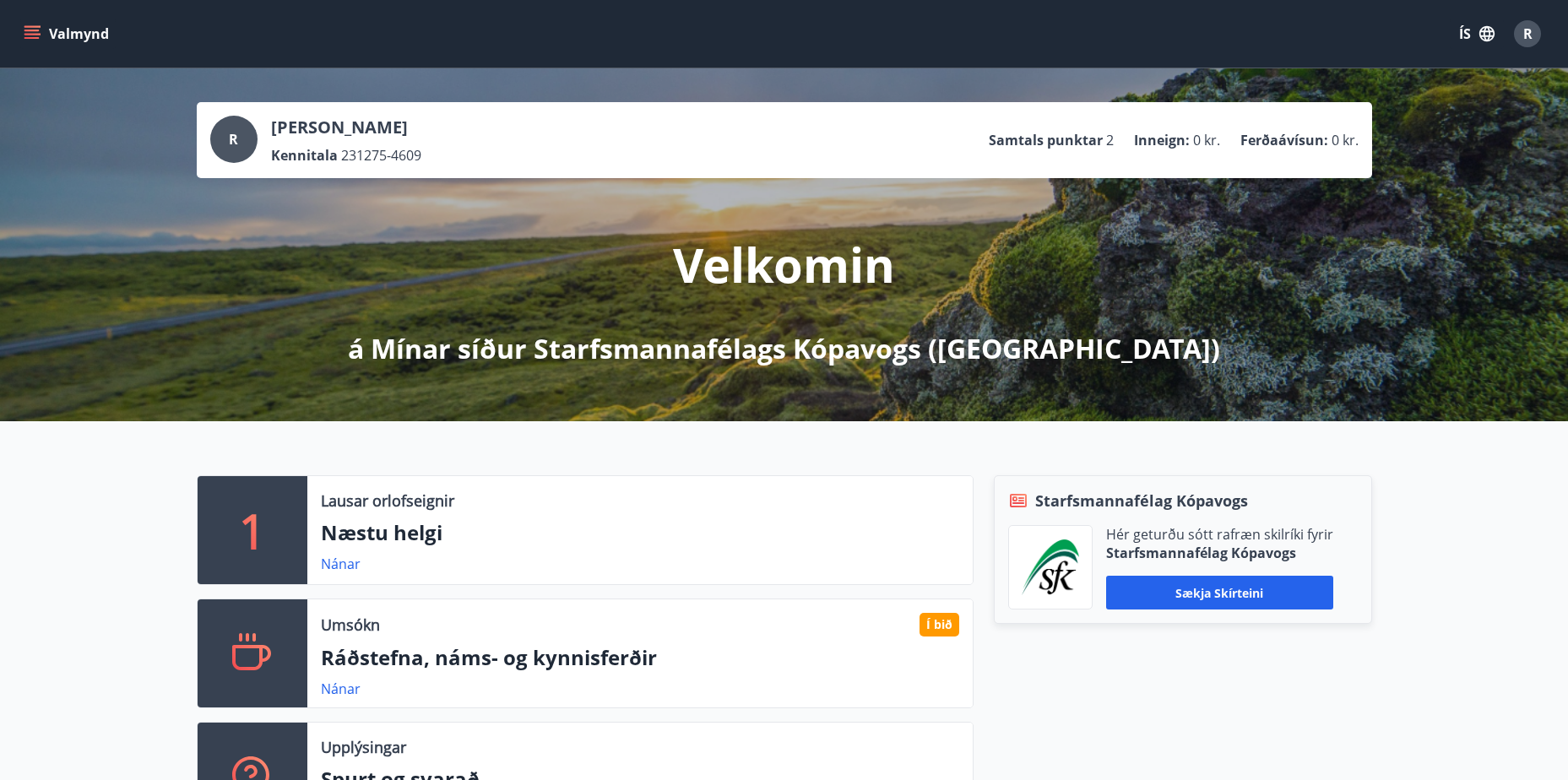
click at [979, 708] on div "Starfsmannafélag Kópavogs Hér geturðu sótt rafræn skilríki fyrir Starfsmannafél…" at bounding box center [1172, 661] width 398 height 370
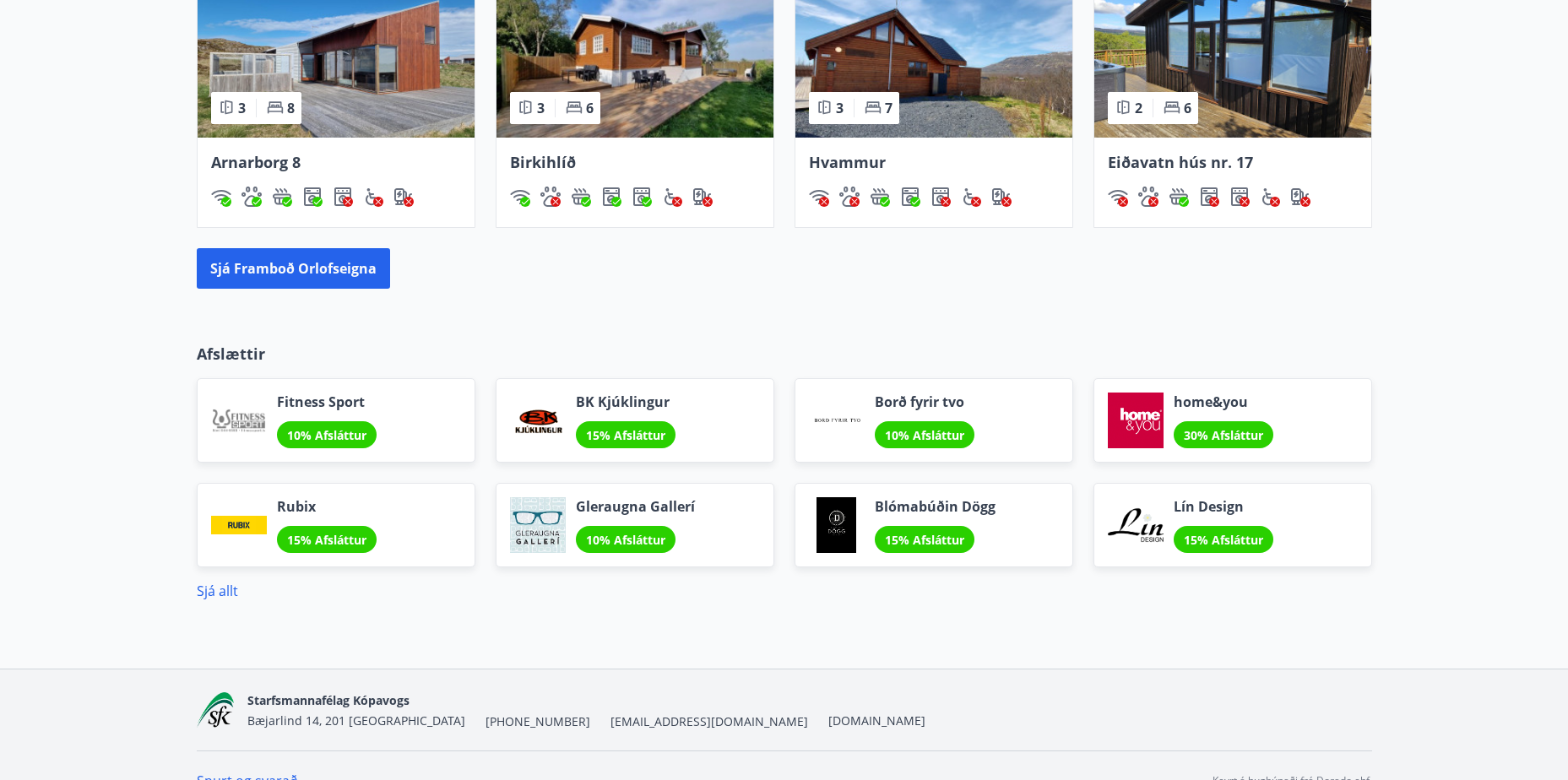
scroll to position [1347, 0]
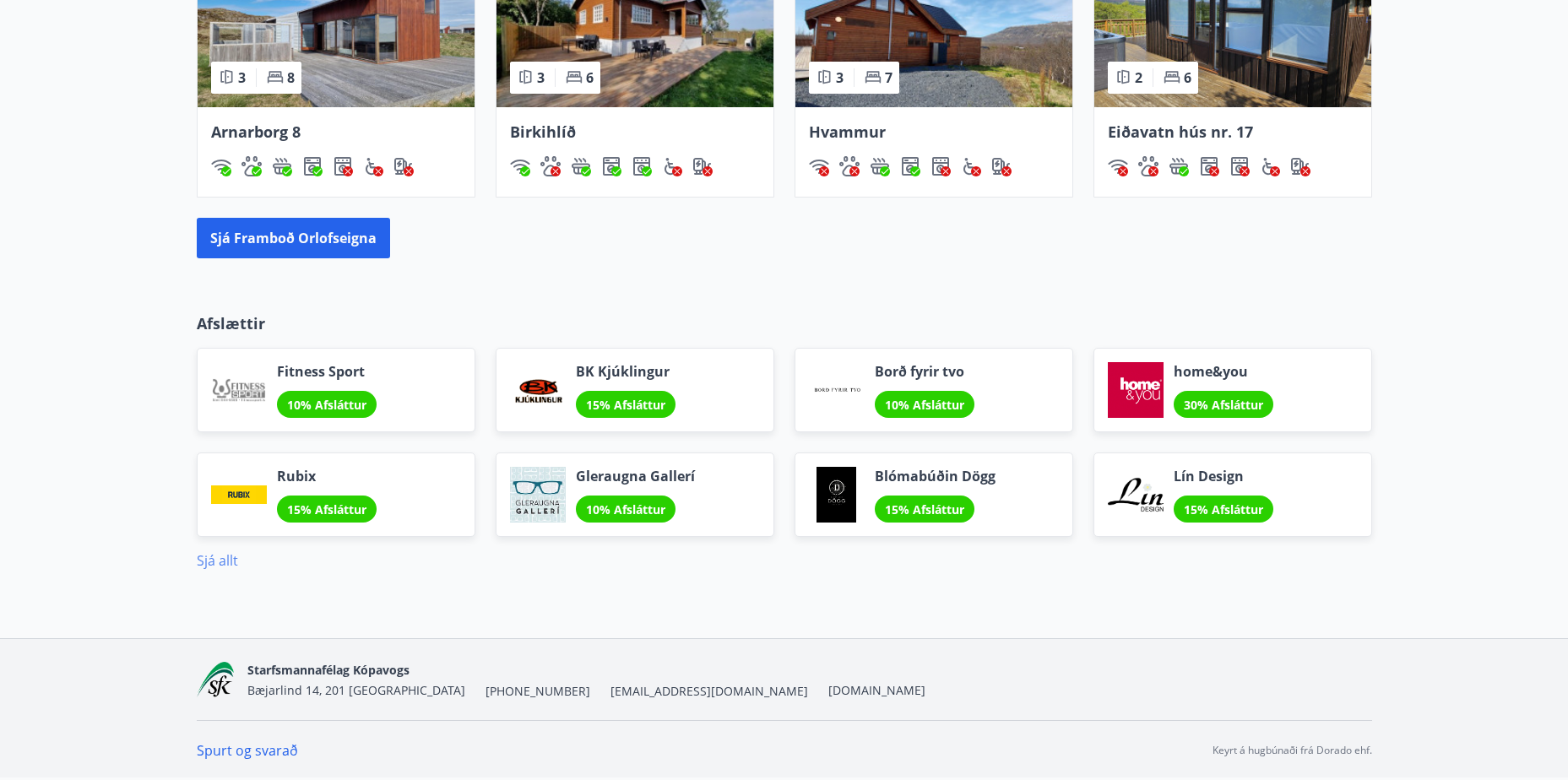
click at [215, 562] on link "Sjá allt" at bounding box center [217, 560] width 41 height 19
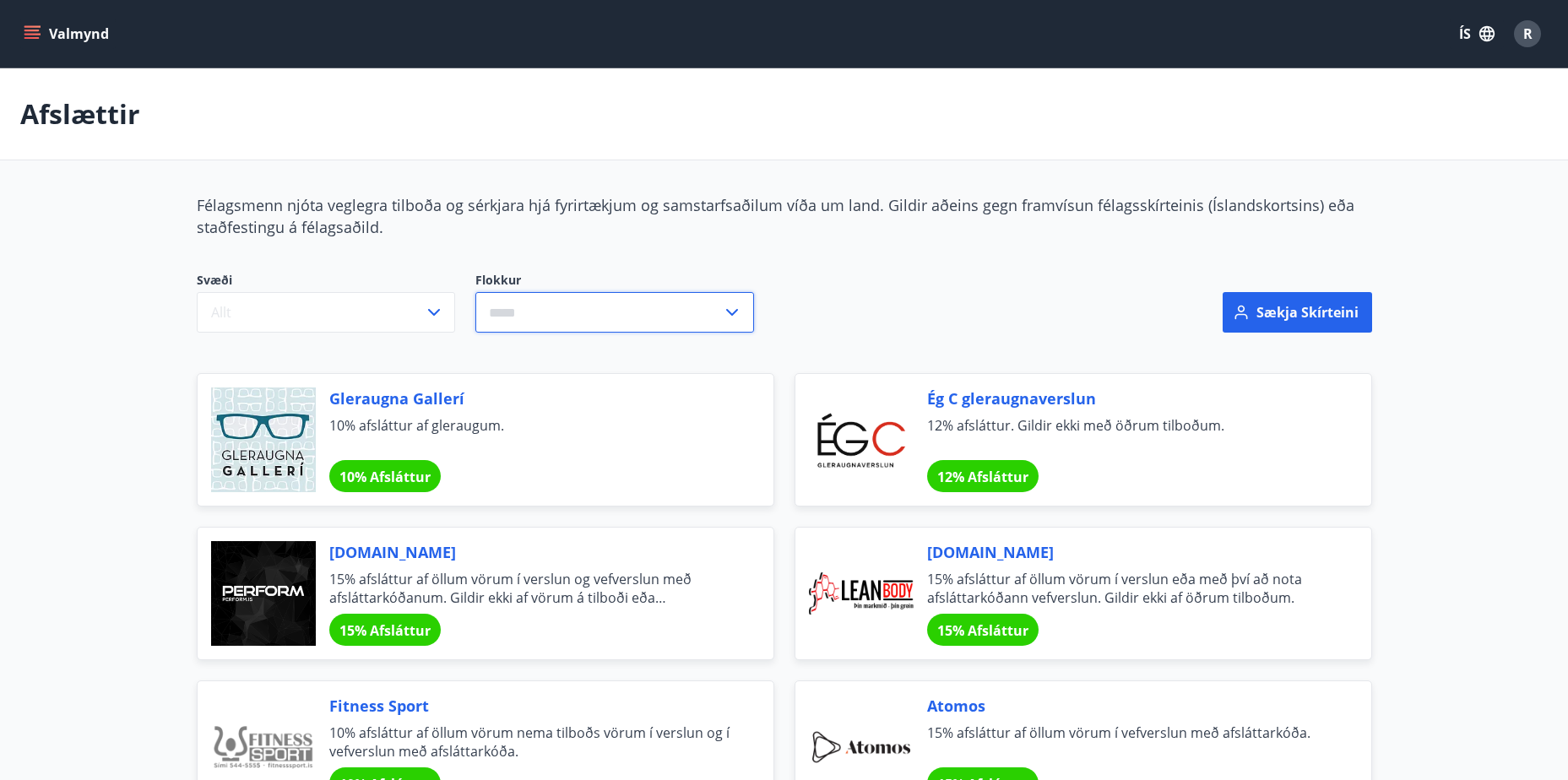
click at [513, 316] on input "text" at bounding box center [599, 312] width 247 height 41
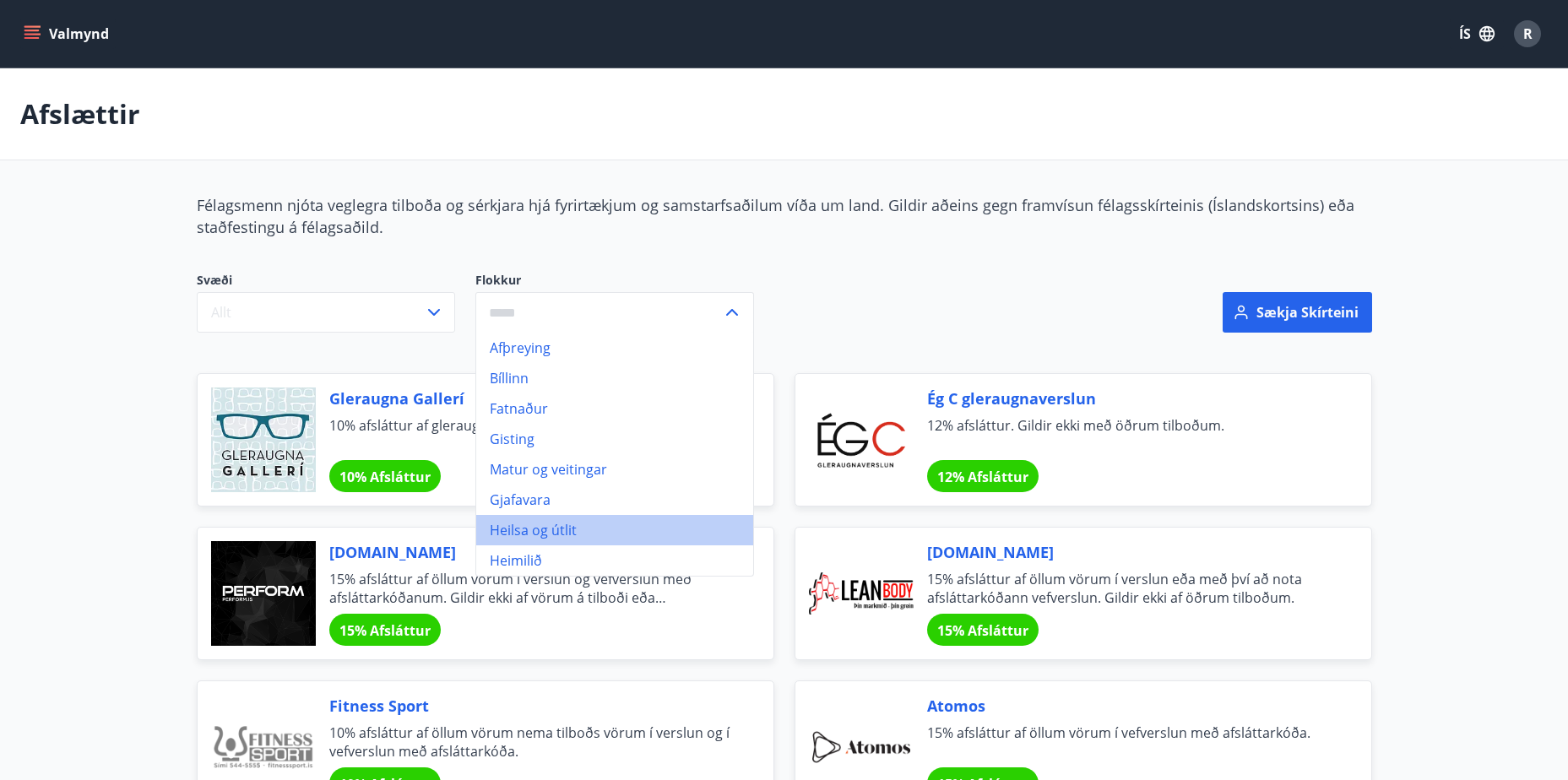
click at [546, 530] on li "Heilsa og útlit" at bounding box center [614, 529] width 277 height 30
type input "**********"
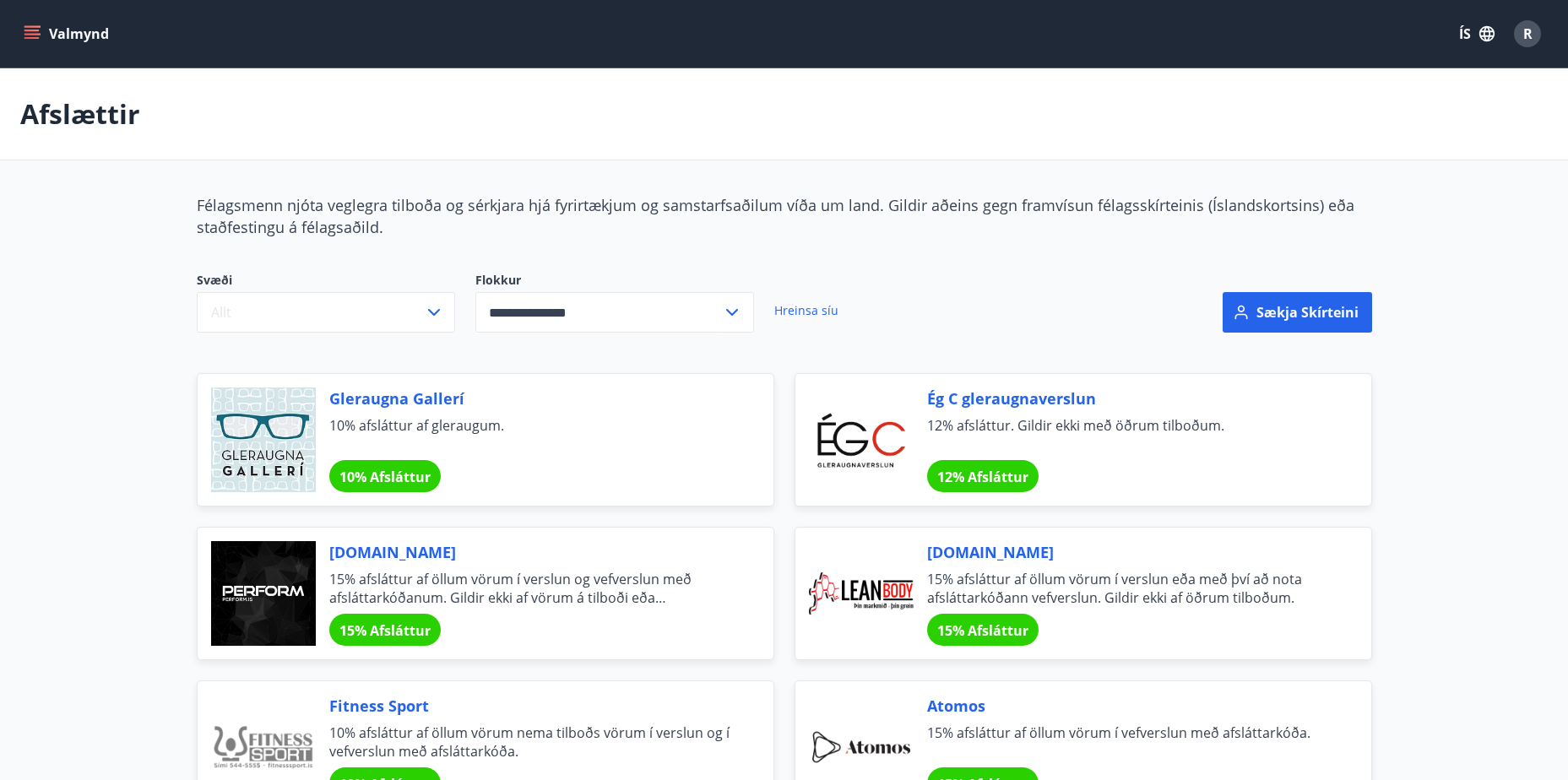
click at [33, 23] on button "Valmynd" at bounding box center [68, 33] width 95 height 30
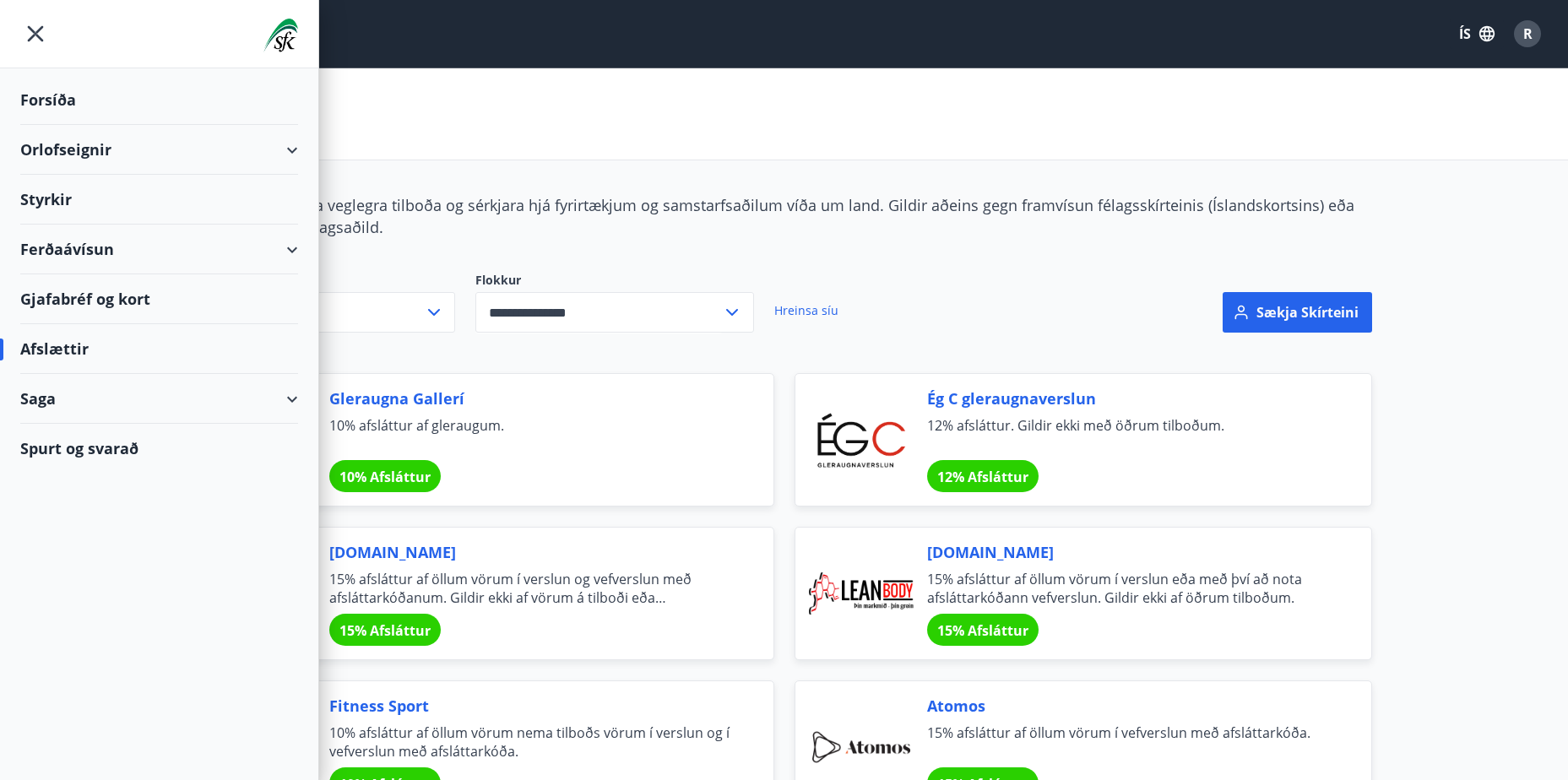
click at [28, 394] on div "Saga" at bounding box center [160, 398] width 278 height 50
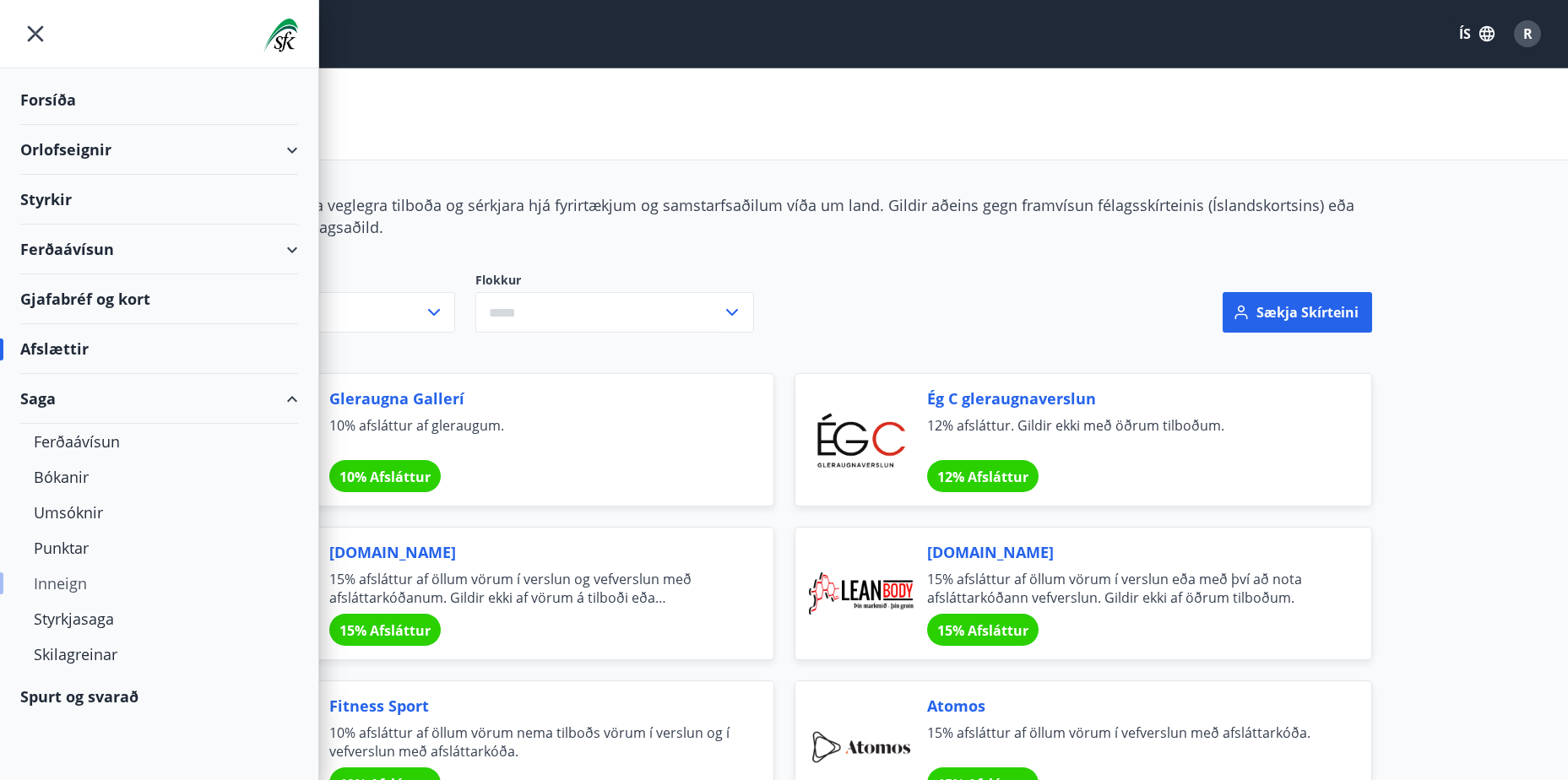
click at [42, 582] on div "Inneign" at bounding box center [159, 583] width 251 height 35
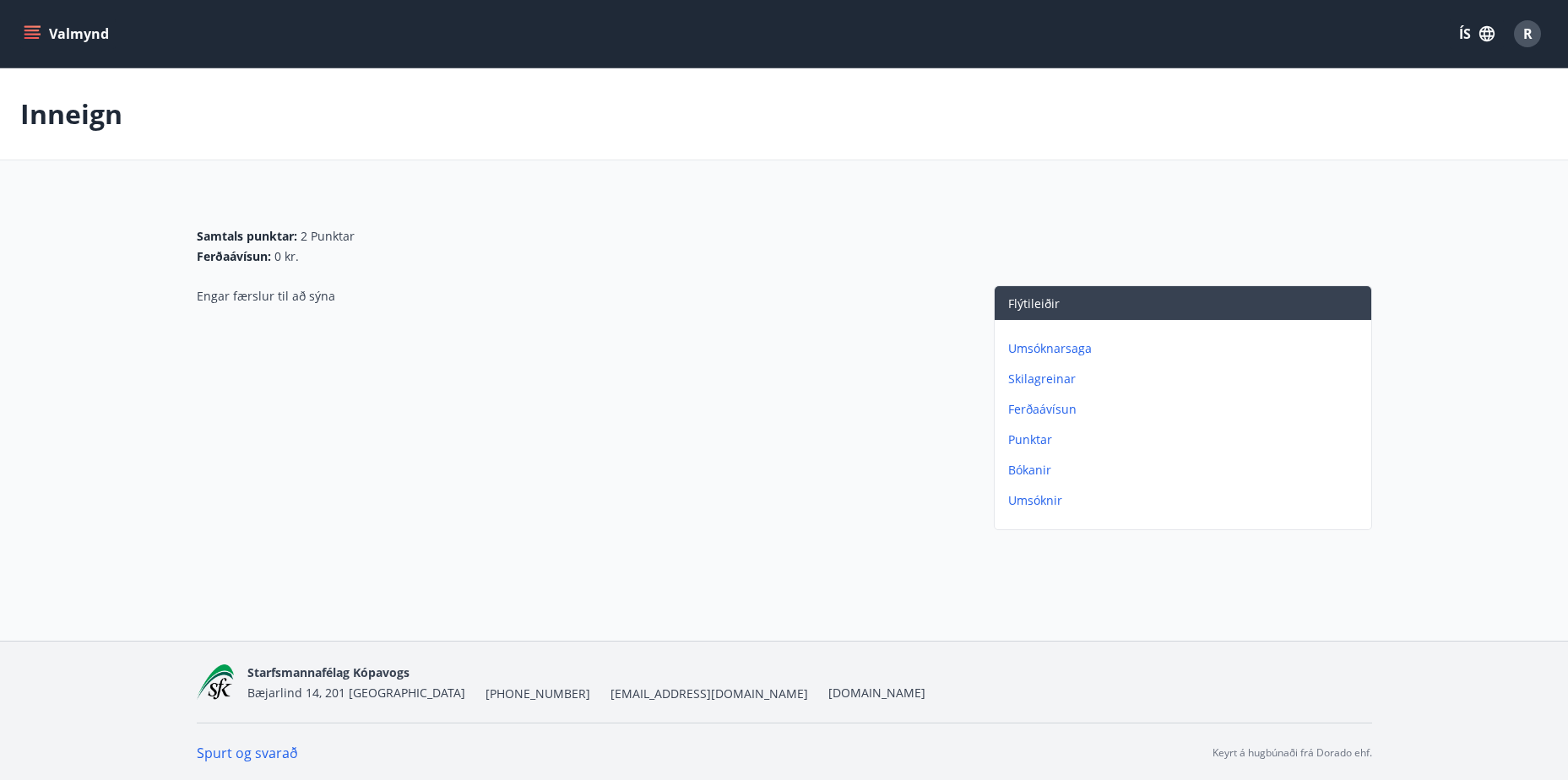
click at [1026, 502] on p "Umsóknir" at bounding box center [1186, 500] width 356 height 17
click at [1016, 466] on p "Punktar" at bounding box center [1186, 470] width 356 height 17
click at [1035, 351] on p "Inneign" at bounding box center [1186, 348] width 356 height 17
click at [36, 28] on icon "menu" at bounding box center [31, 33] width 17 height 17
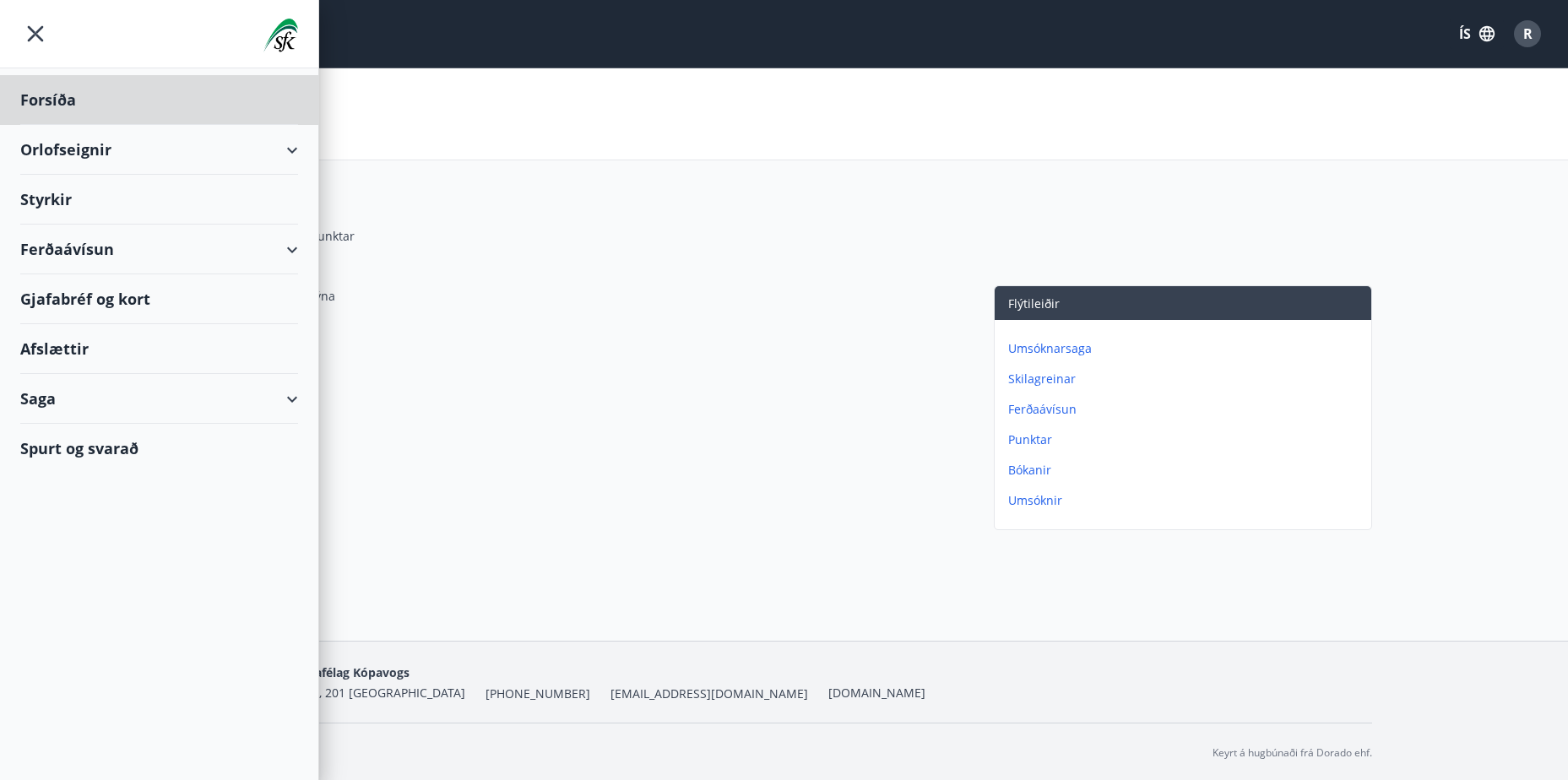
click at [42, 191] on div "Styrkir" at bounding box center [160, 200] width 278 height 50
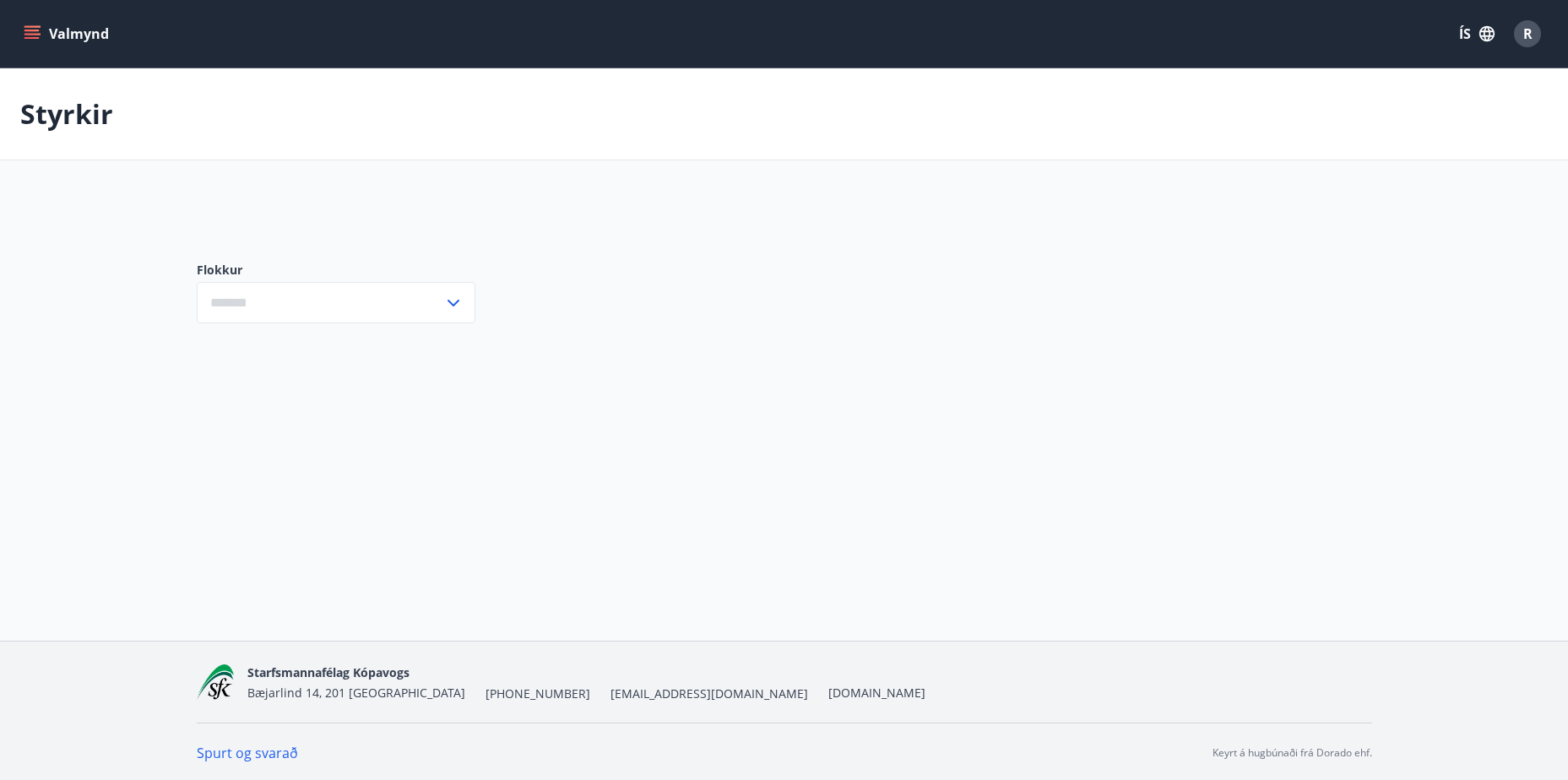
type input "***"
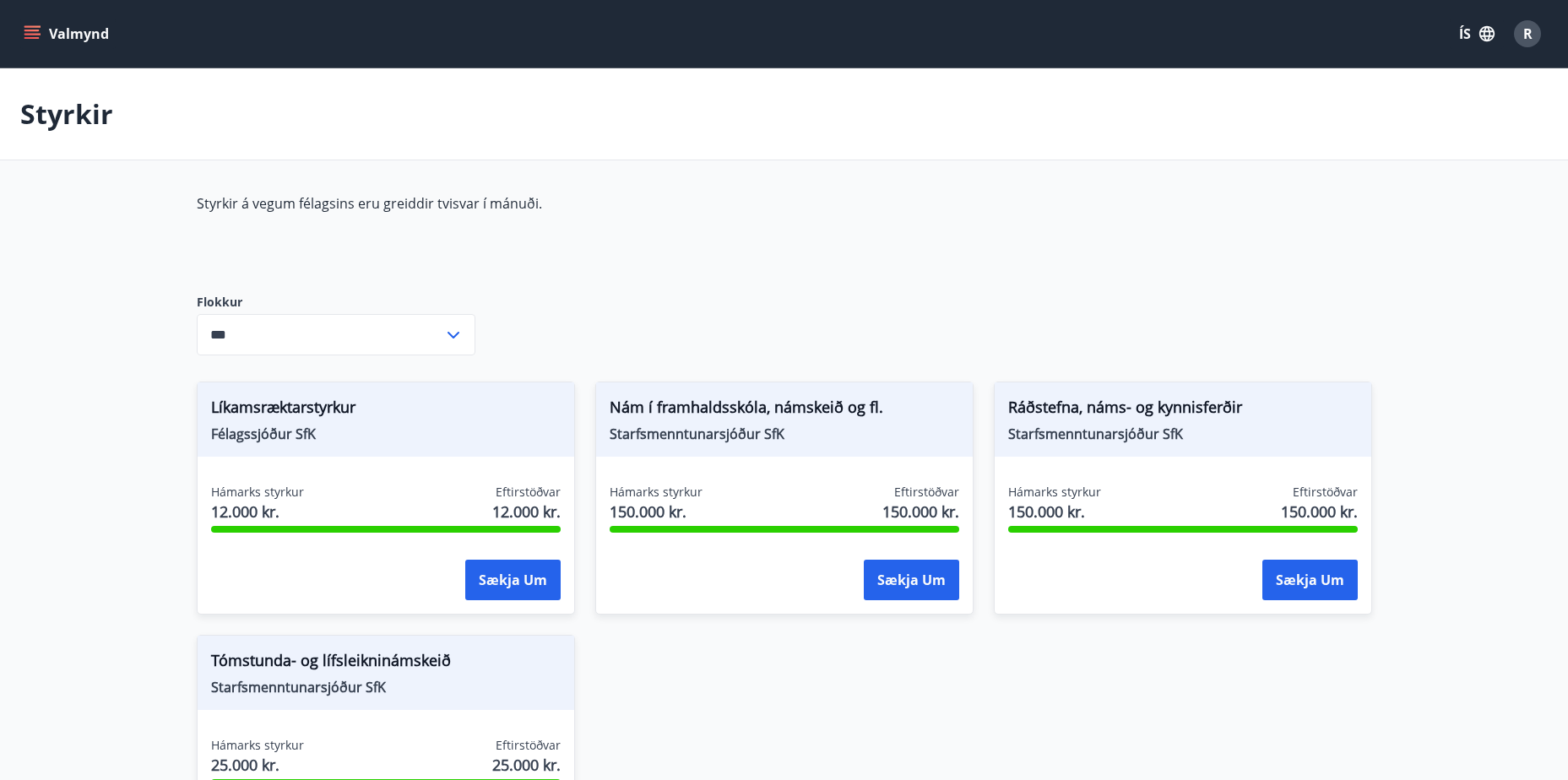
click at [34, 23] on button "Valmynd" at bounding box center [68, 33] width 95 height 30
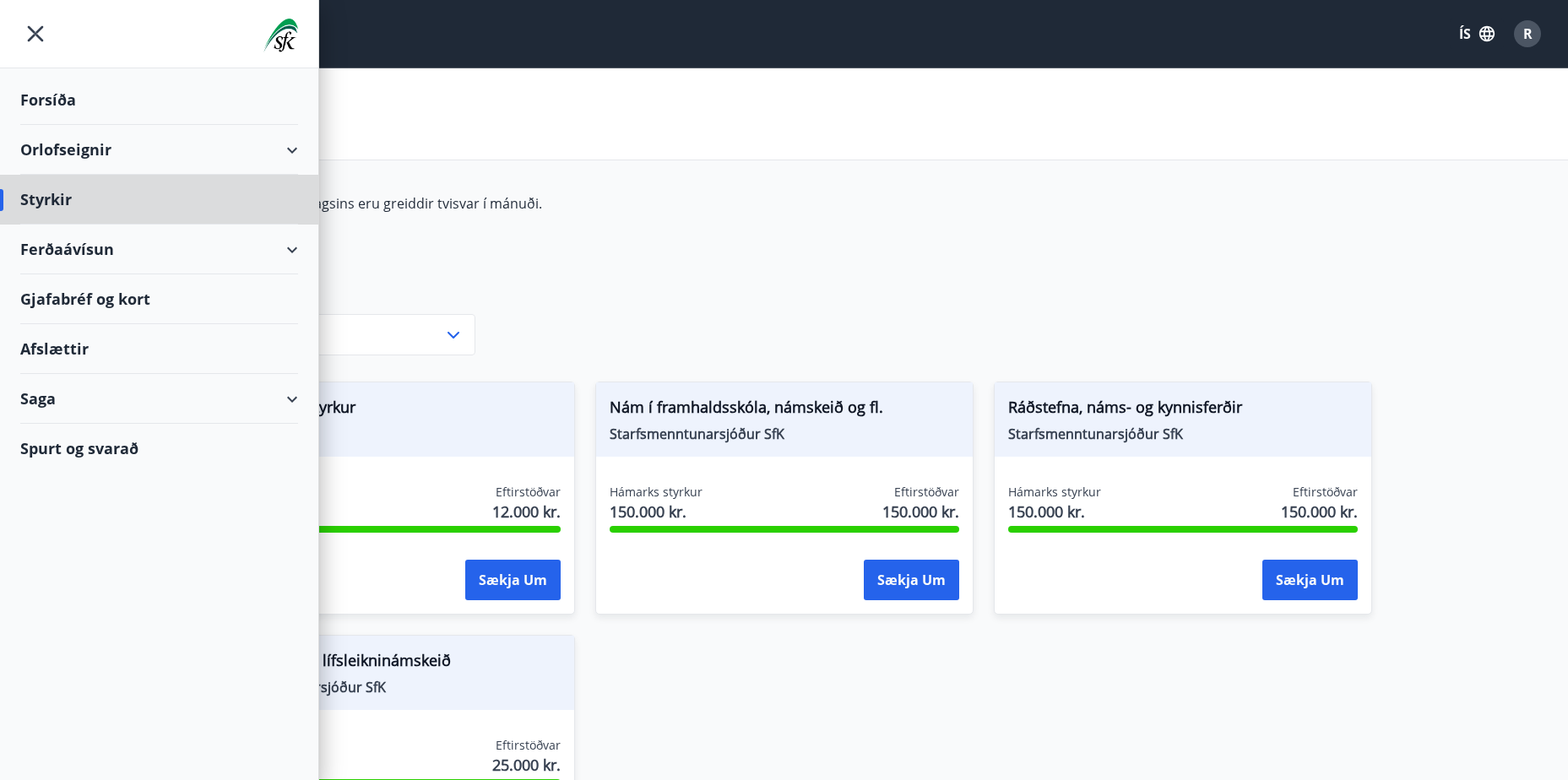
click at [40, 102] on div "Forsíða" at bounding box center [160, 100] width 278 height 50
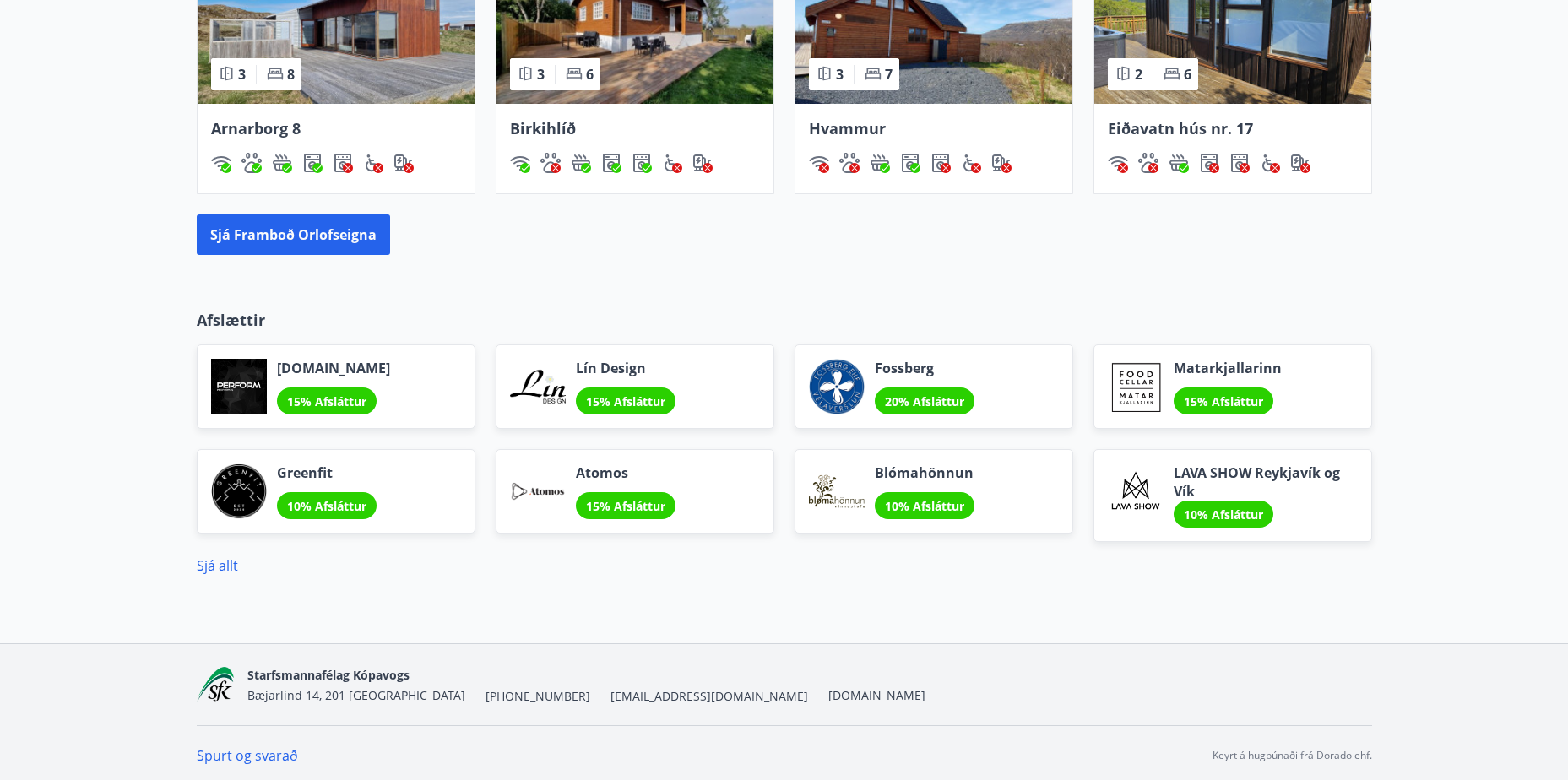
scroll to position [1355, 0]
